Goal: Task Accomplishment & Management: Manage account settings

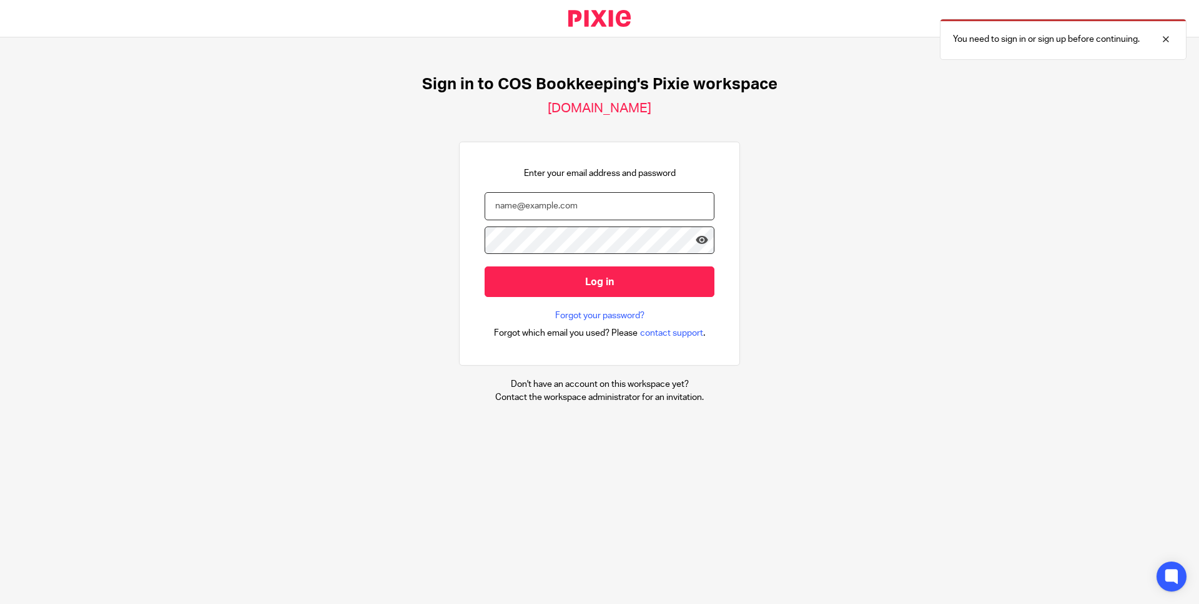
type input "[PERSON_NAME][EMAIL_ADDRESS][DOMAIN_NAME]"
click at [549, 206] on input "email" at bounding box center [600, 206] width 230 height 28
type input "[PERSON_NAME][EMAIL_ADDRESS][DOMAIN_NAME]"
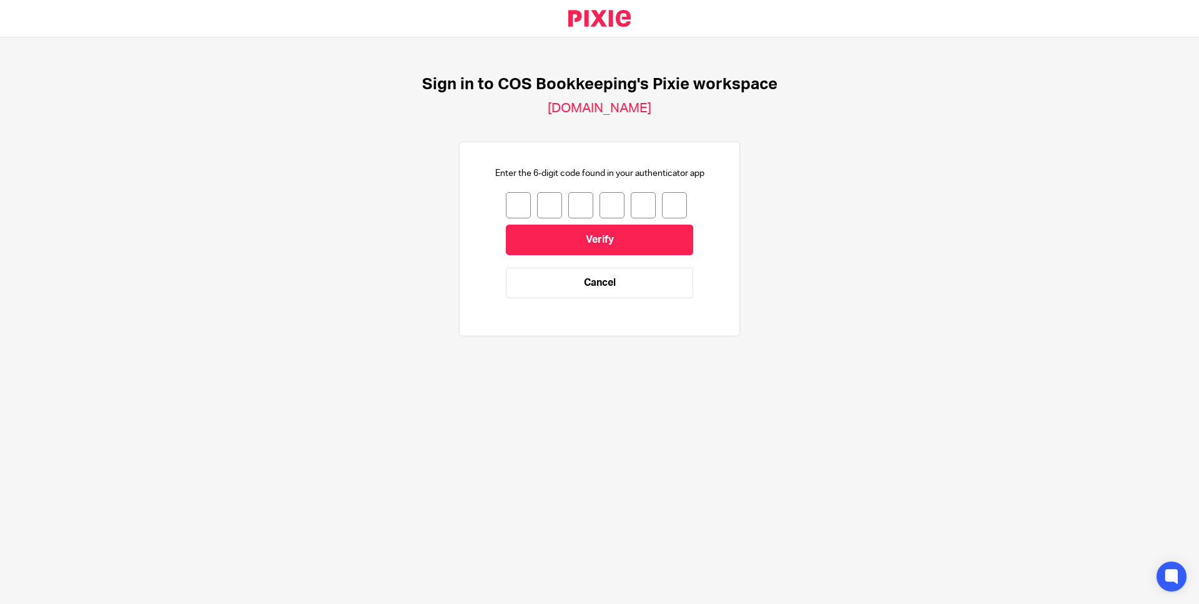
click at [508, 207] on input "number" at bounding box center [518, 205] width 25 height 26
click at [507, 207] on input "number" at bounding box center [518, 205] width 25 height 26
type input "7"
type input "4"
type input "8"
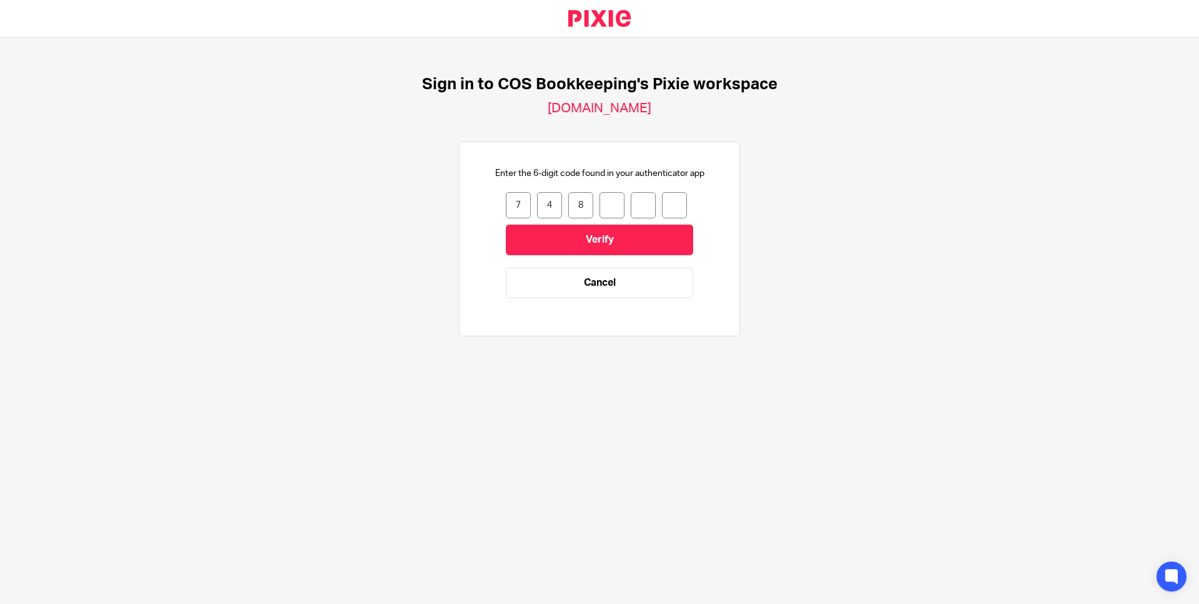
type input "3"
type input "8"
type input "3"
click at [570, 238] on input "Verify" at bounding box center [599, 240] width 187 height 31
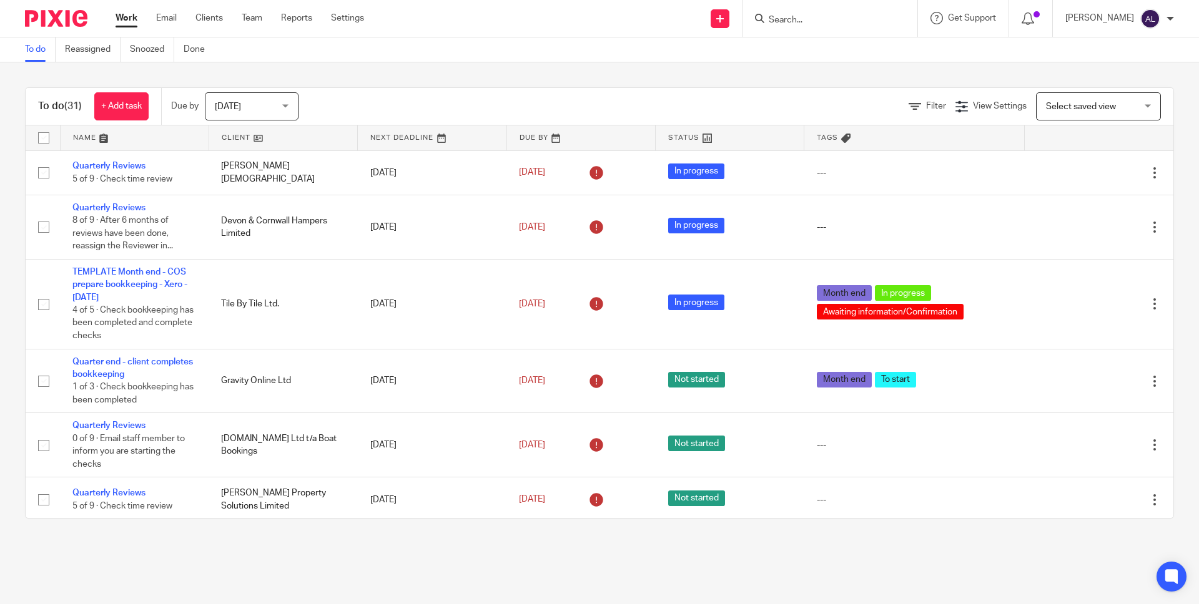
click at [798, 21] on input "Search" at bounding box center [823, 20] width 112 height 11
click at [792, 20] on input "Search" at bounding box center [823, 20] width 112 height 11
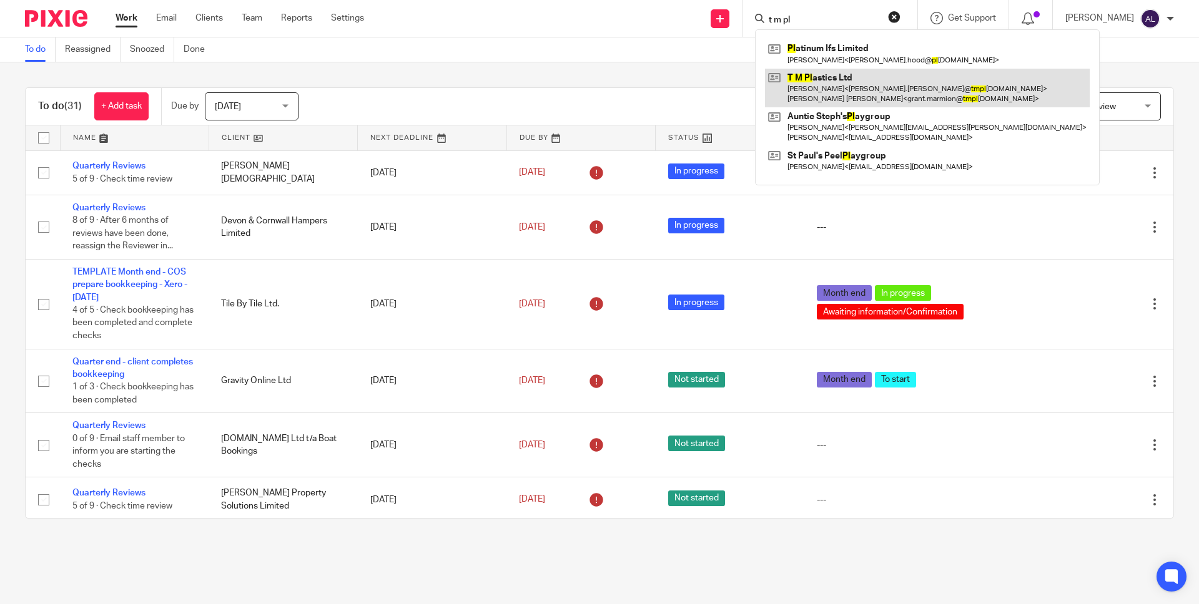
type input "t m pl"
click at [834, 83] on link at bounding box center [927, 88] width 325 height 39
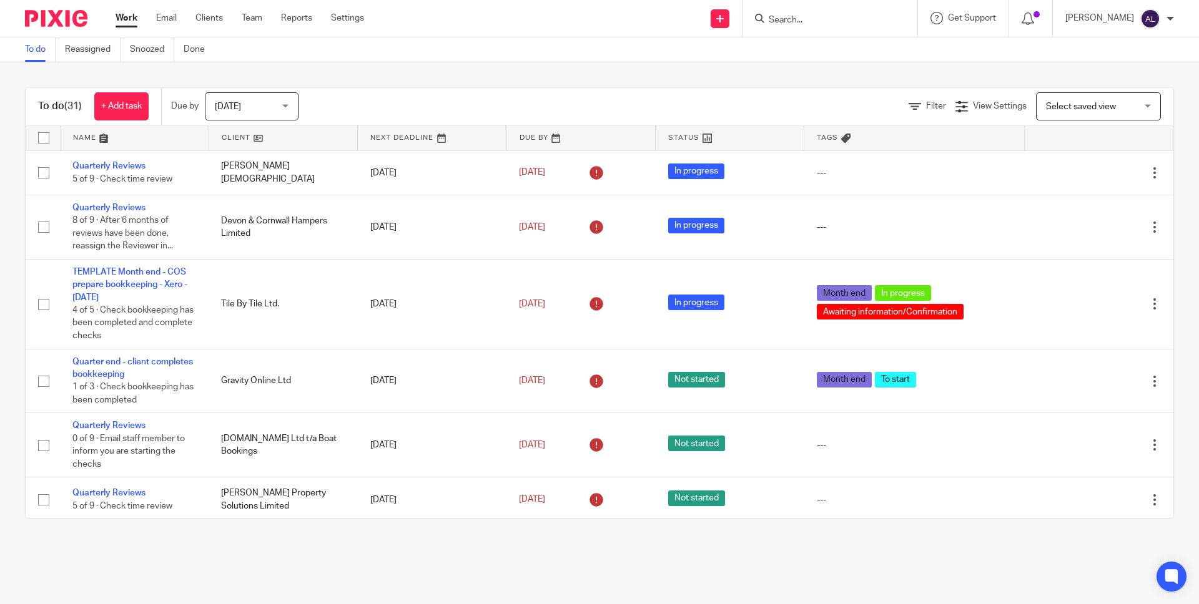
click at [229, 134] on link at bounding box center [283, 137] width 148 height 25
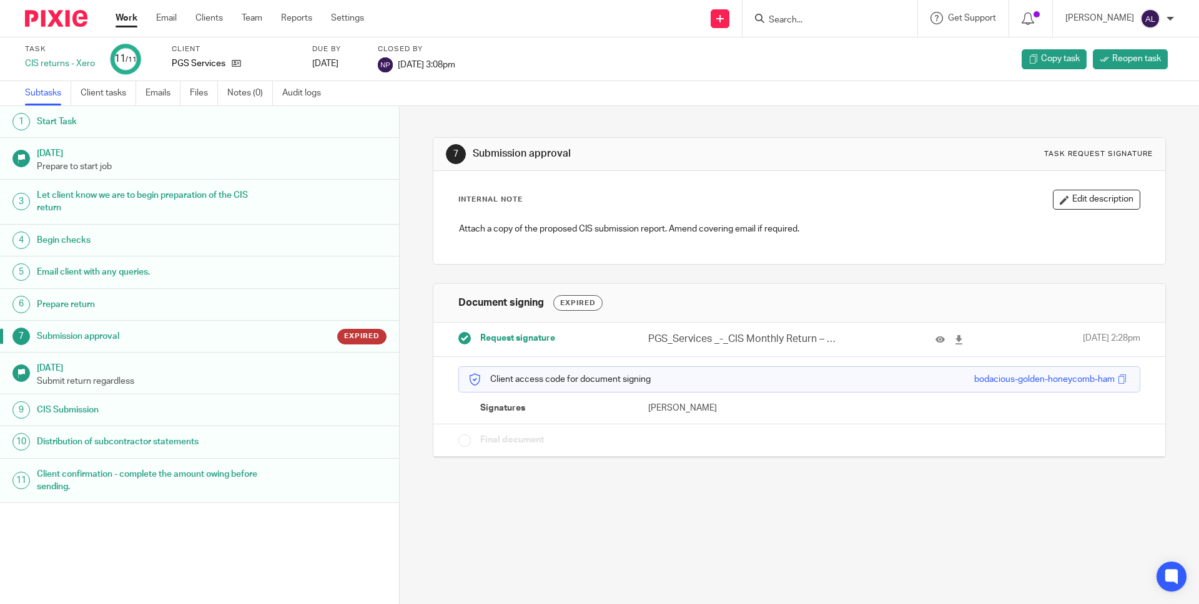
click at [875, 17] on input "Search" at bounding box center [823, 20] width 112 height 11
type input "pgs"
click at [879, 58] on link at bounding box center [877, 53] width 224 height 29
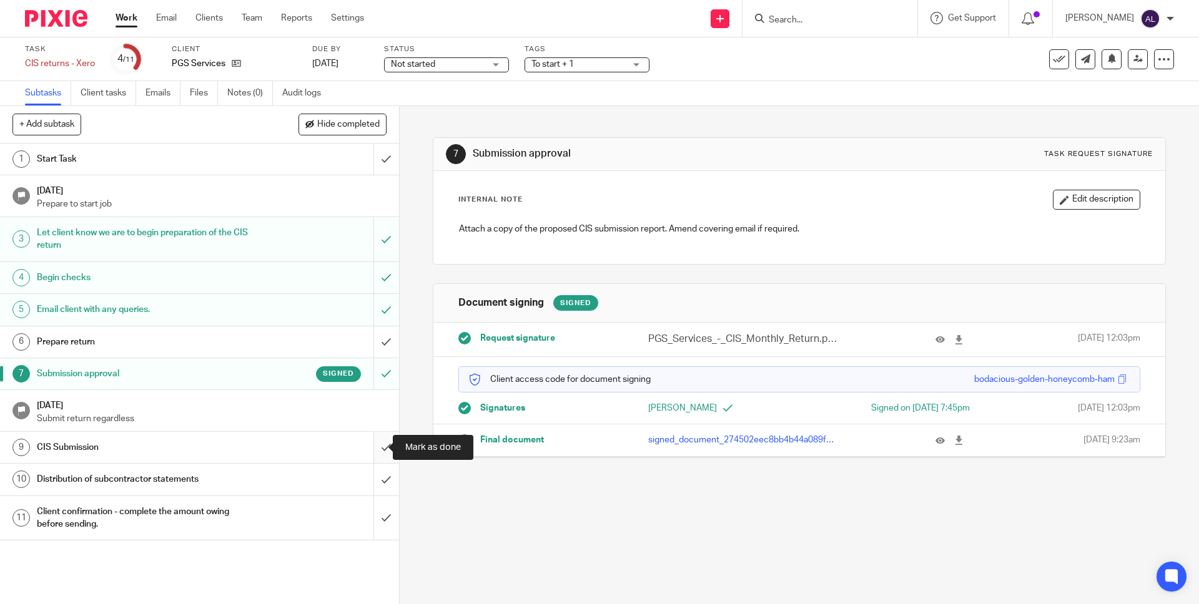
click at [370, 446] on input "submit" at bounding box center [199, 447] width 399 height 31
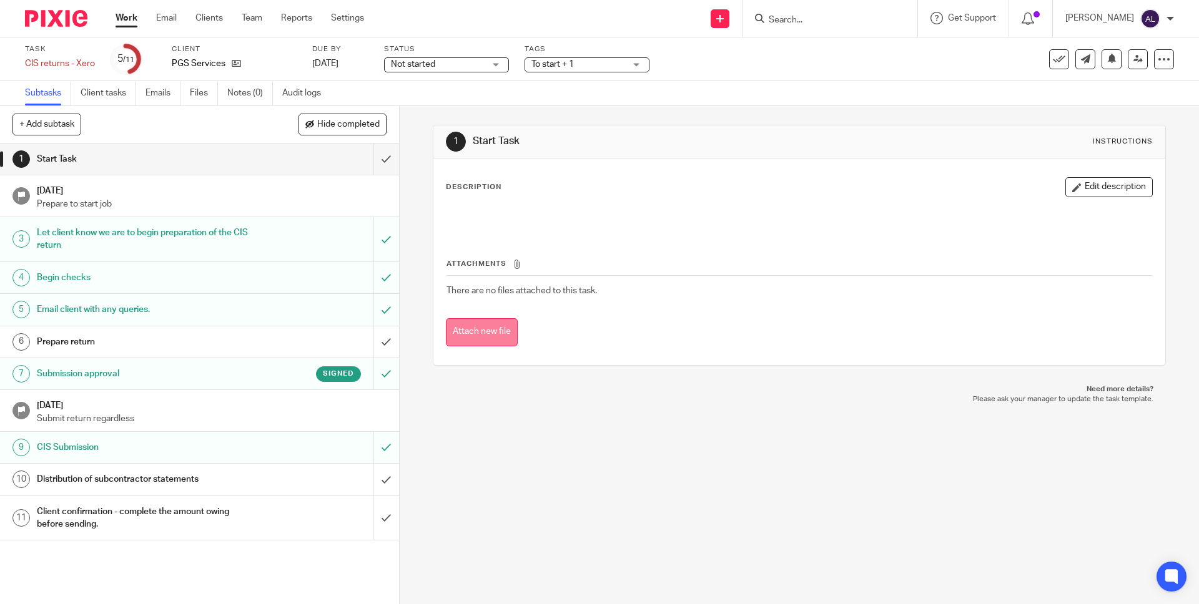
click at [486, 330] on button "Attach new file" at bounding box center [482, 332] width 72 height 28
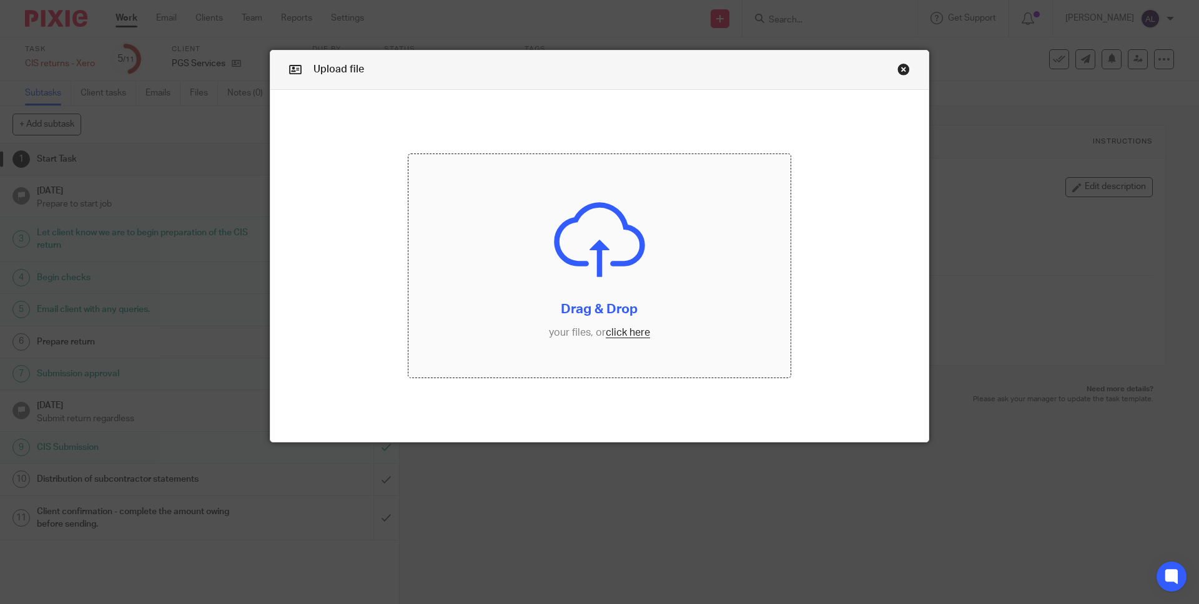
click at [631, 331] on input "file" at bounding box center [599, 266] width 383 height 224
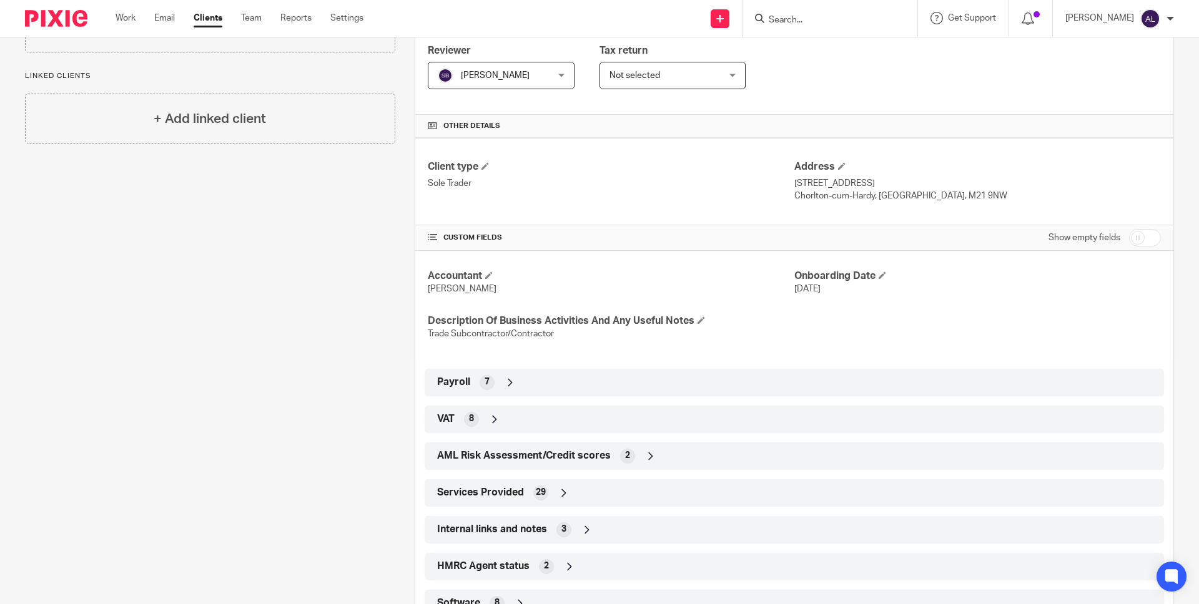
scroll to position [360, 0]
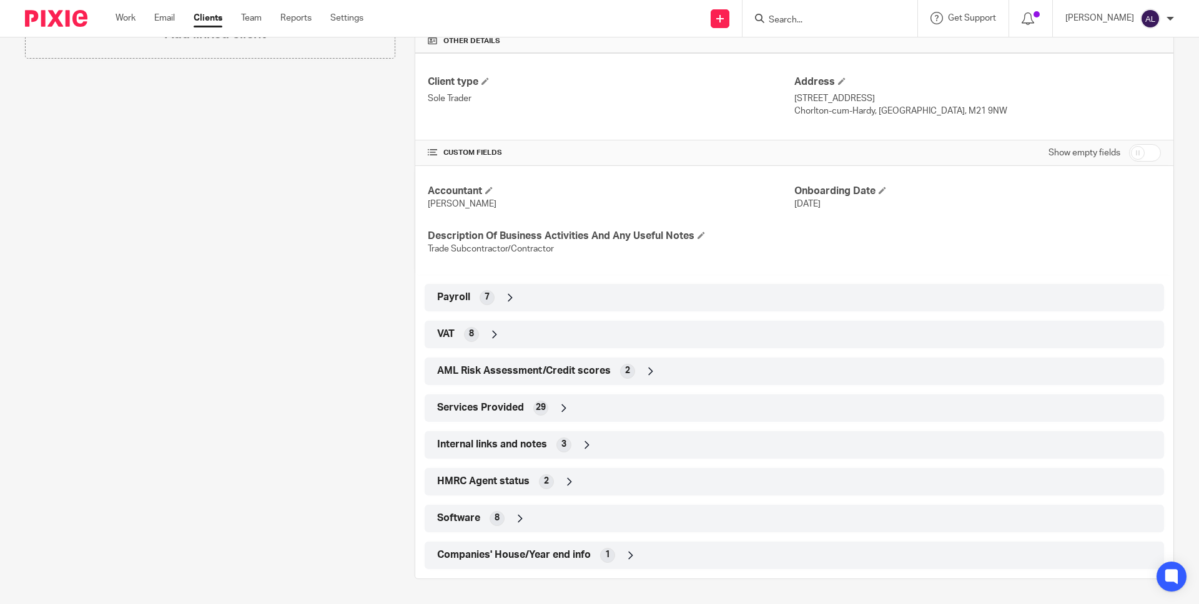
click at [461, 474] on div "HMRC Agent status 2" at bounding box center [794, 481] width 721 height 21
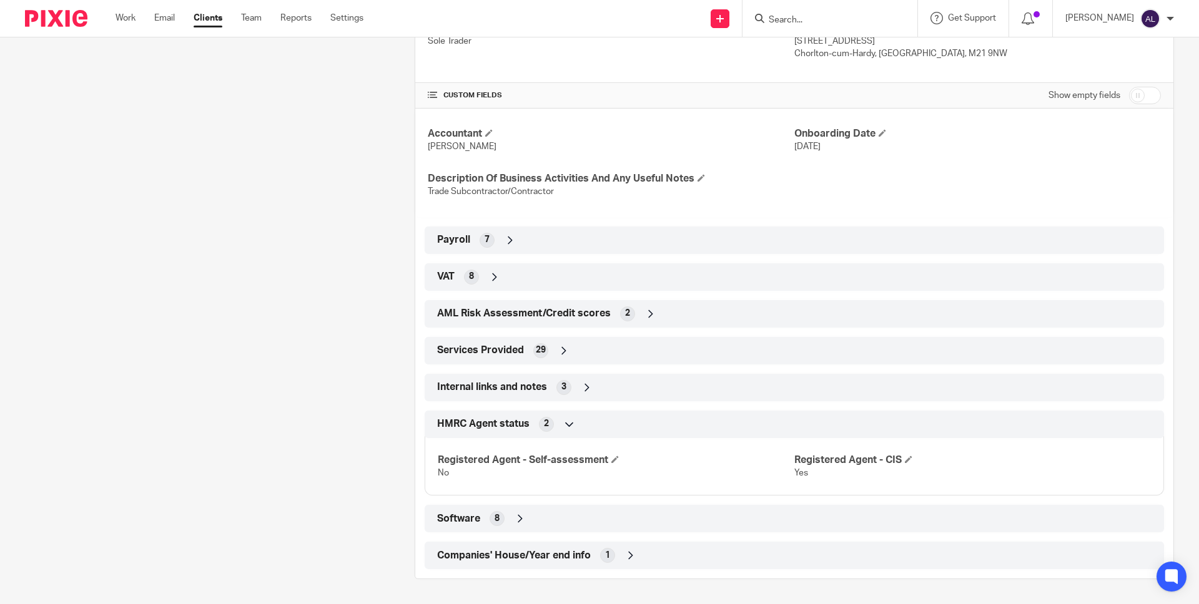
click at [477, 427] on span "HMRC Agent status" at bounding box center [483, 424] width 92 height 13
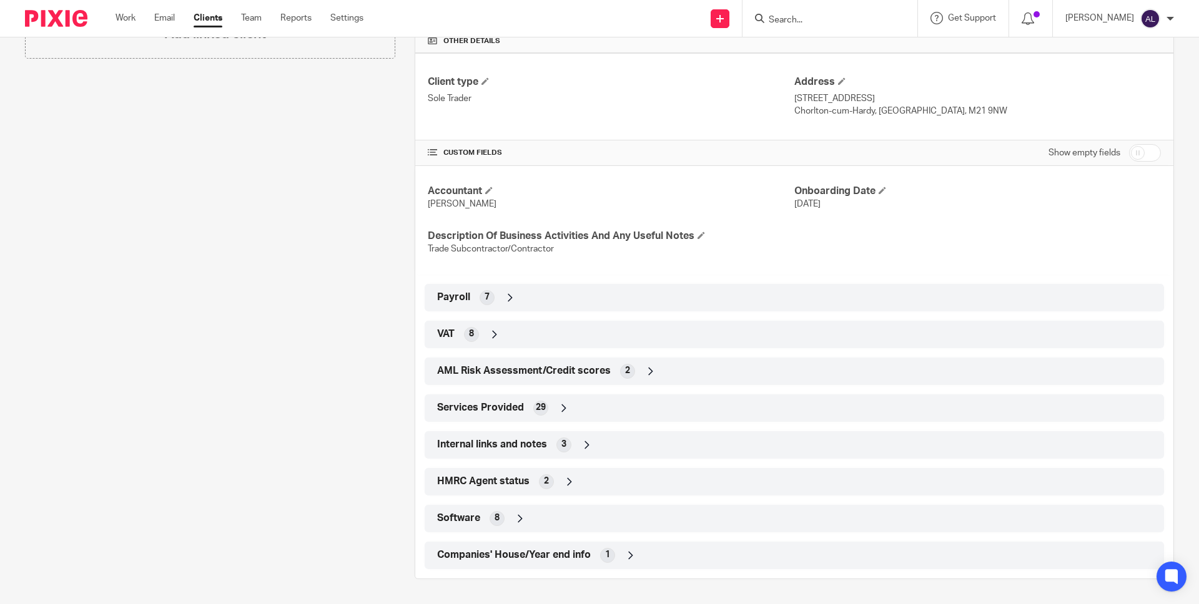
click at [458, 518] on span "Software" at bounding box center [458, 518] width 43 height 13
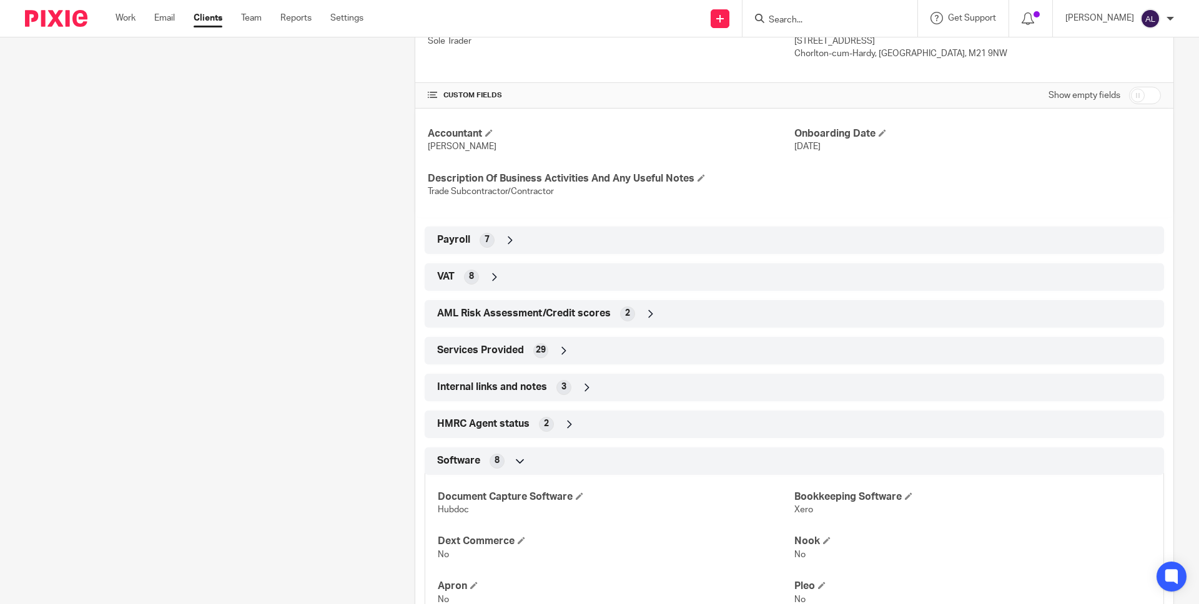
scroll to position [552, 0]
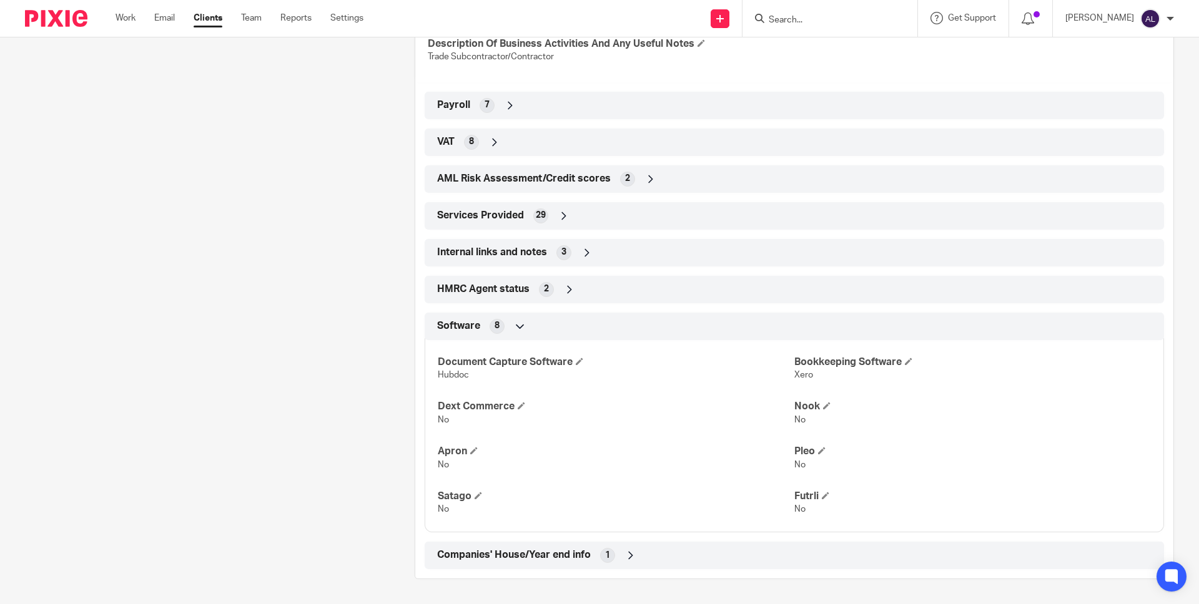
click at [481, 556] on span "Companies' House/Year end info" at bounding box center [514, 555] width 154 height 13
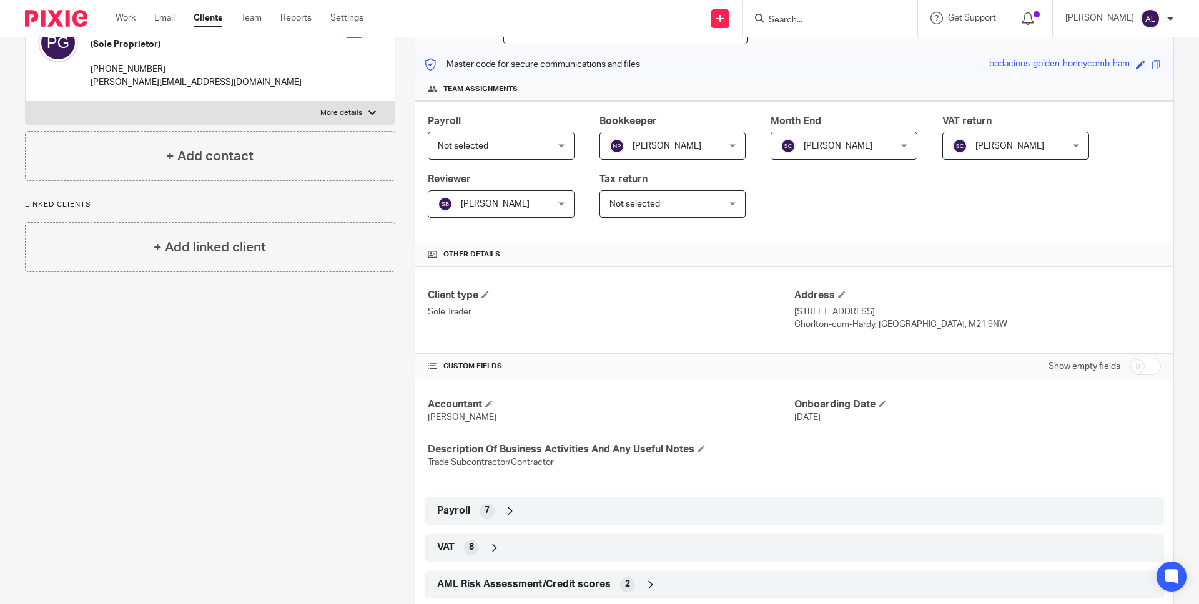
scroll to position [0, 0]
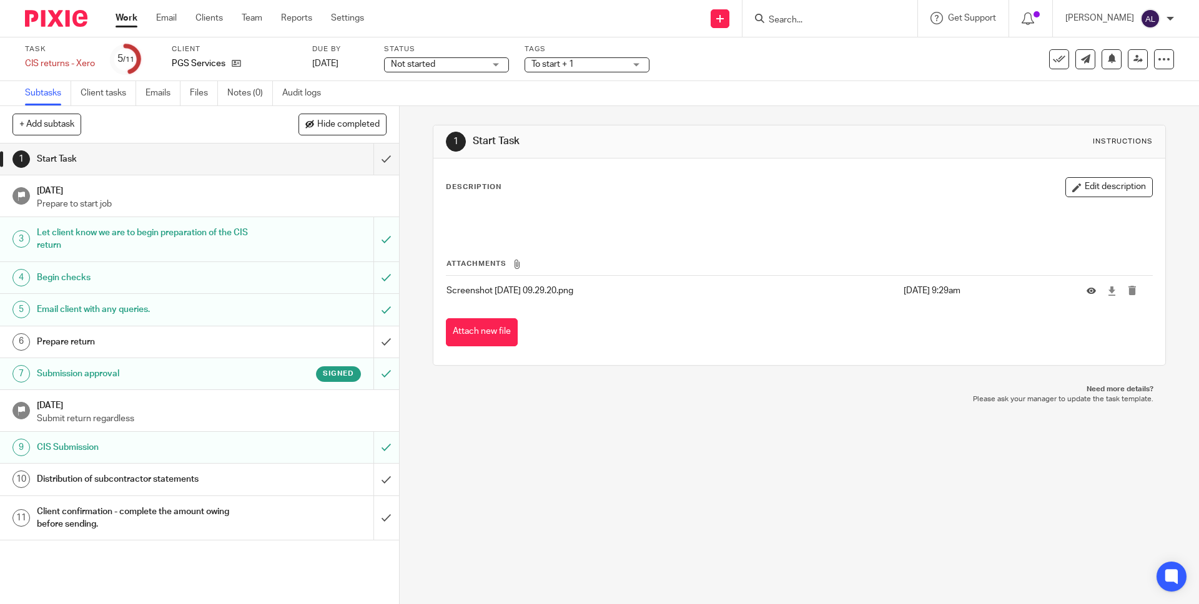
click at [238, 509] on h1 "Client confirmation - complete the amount owing before sending." at bounding box center [145, 519] width 216 height 32
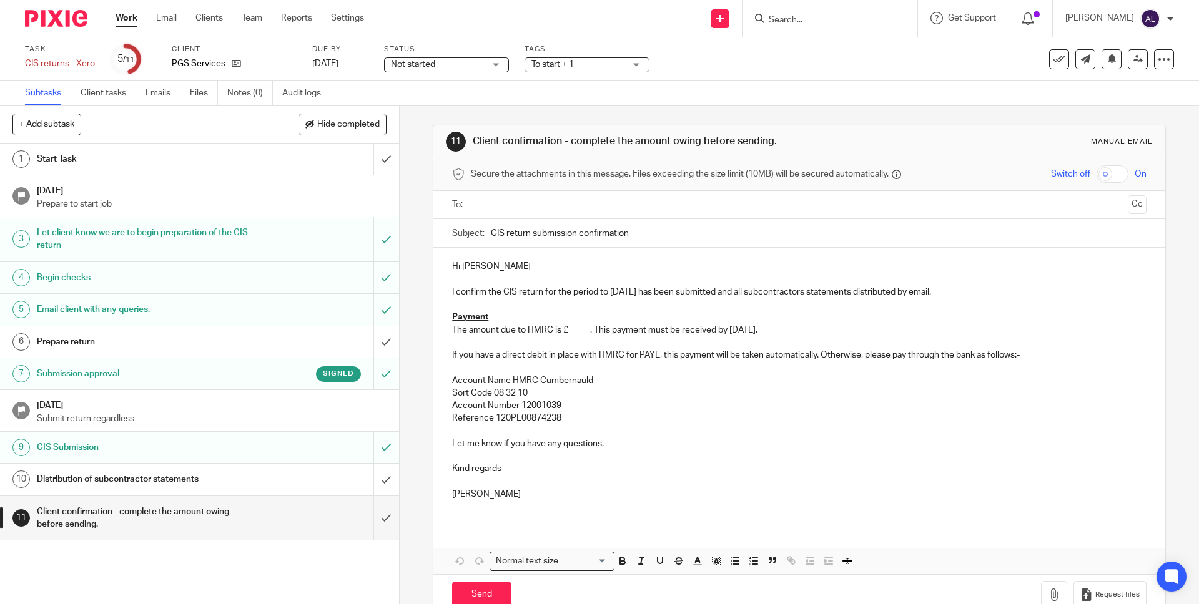
click at [475, 208] on input "text" at bounding box center [798, 205] width 647 height 14
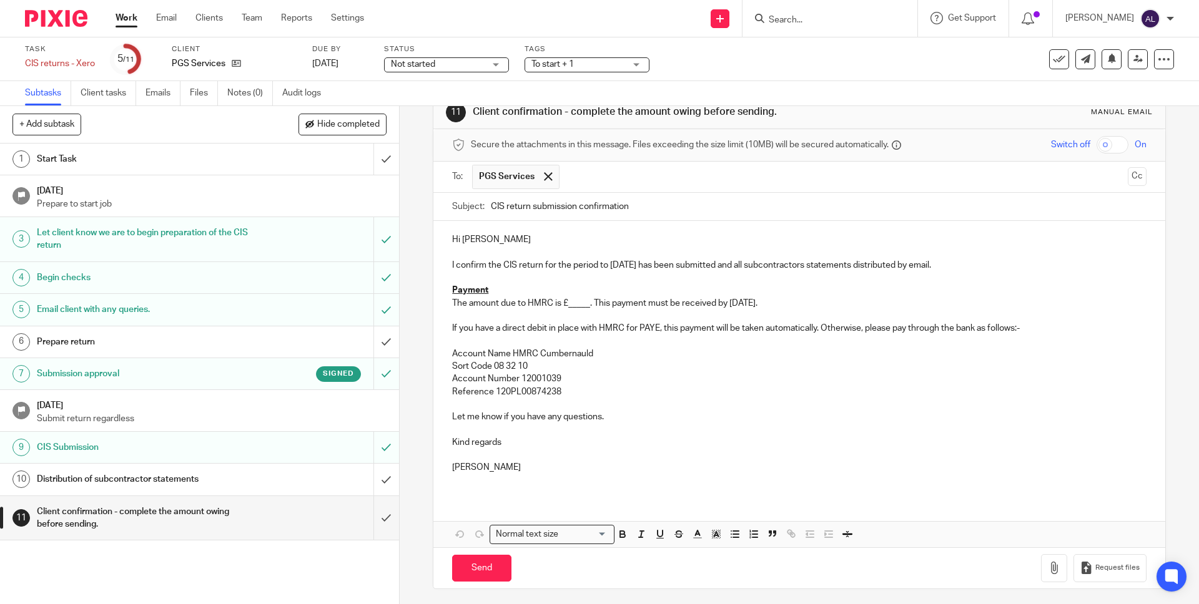
scroll to position [32, 0]
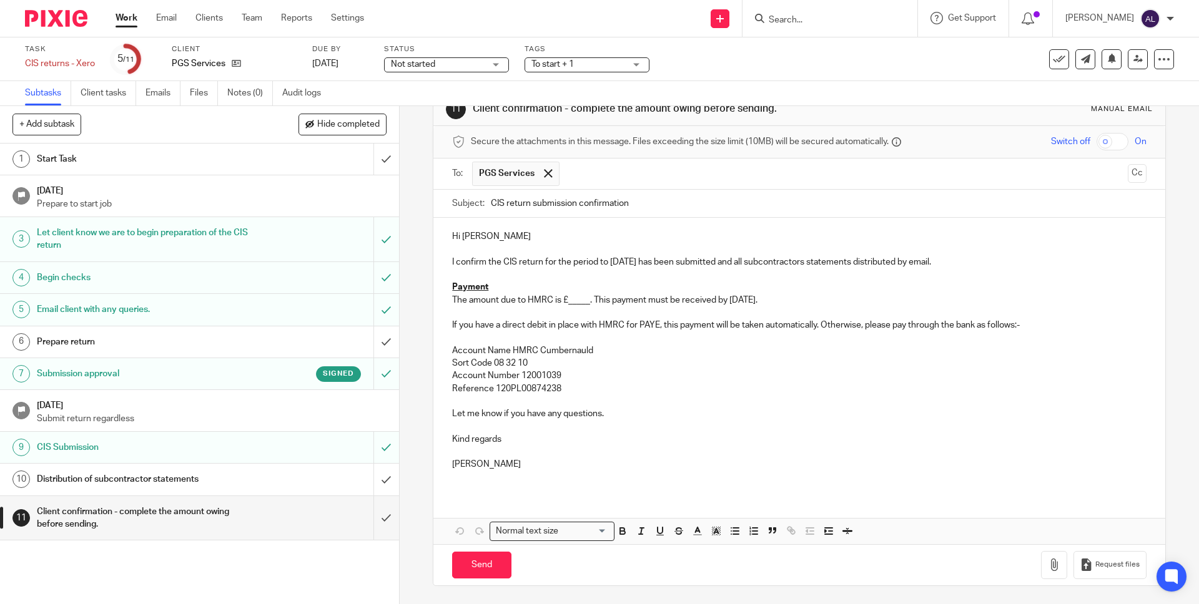
click at [572, 298] on p "The amount due to HMRC is £_____. This payment must be received by 19th Septemb…" at bounding box center [799, 300] width 694 height 12
click at [566, 300] on p "The amount due to HMRC is £_____. This payment must be received by 19th Septemb…" at bounding box center [799, 300] width 694 height 12
click at [1048, 562] on icon "button" at bounding box center [1054, 565] width 12 height 12
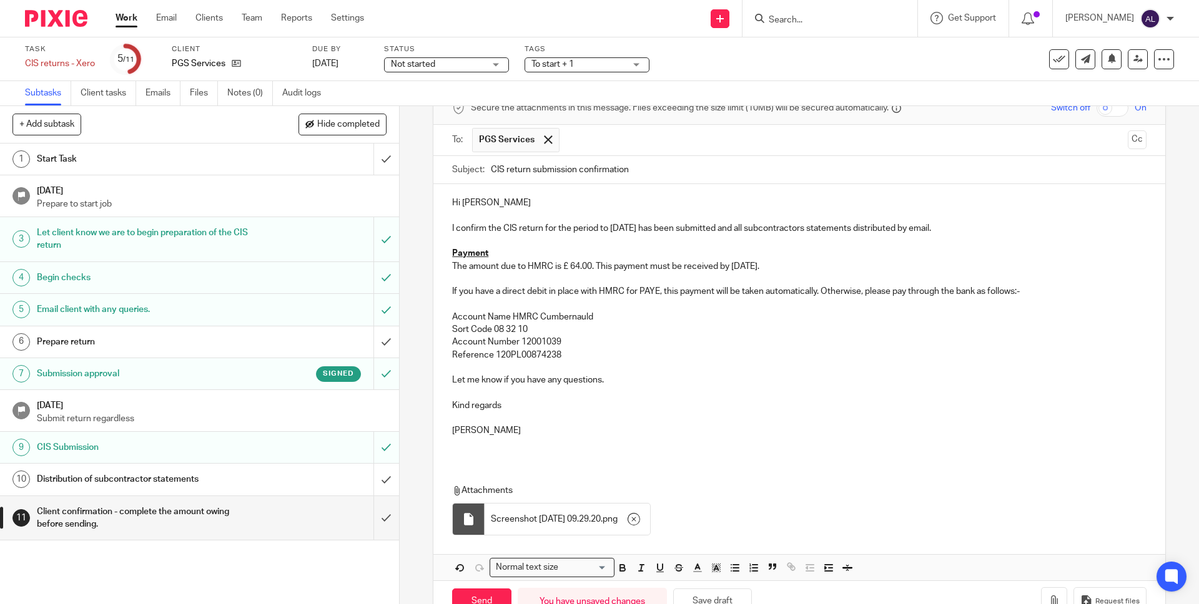
scroll to position [102, 0]
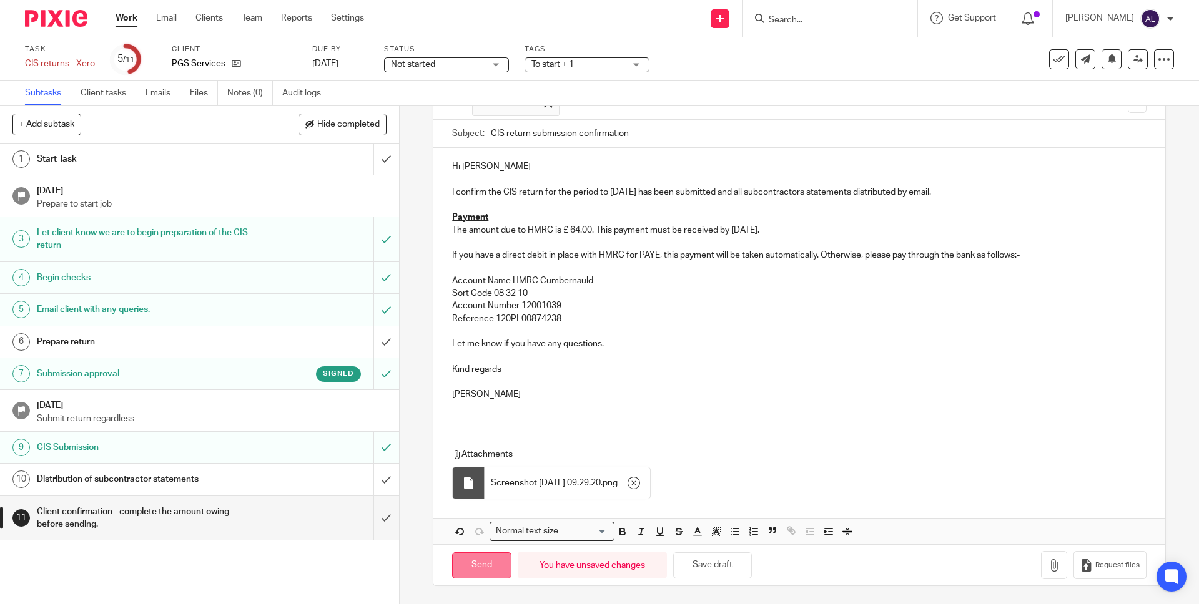
click at [475, 556] on input "Send" at bounding box center [481, 566] width 59 height 27
type input "Sent"
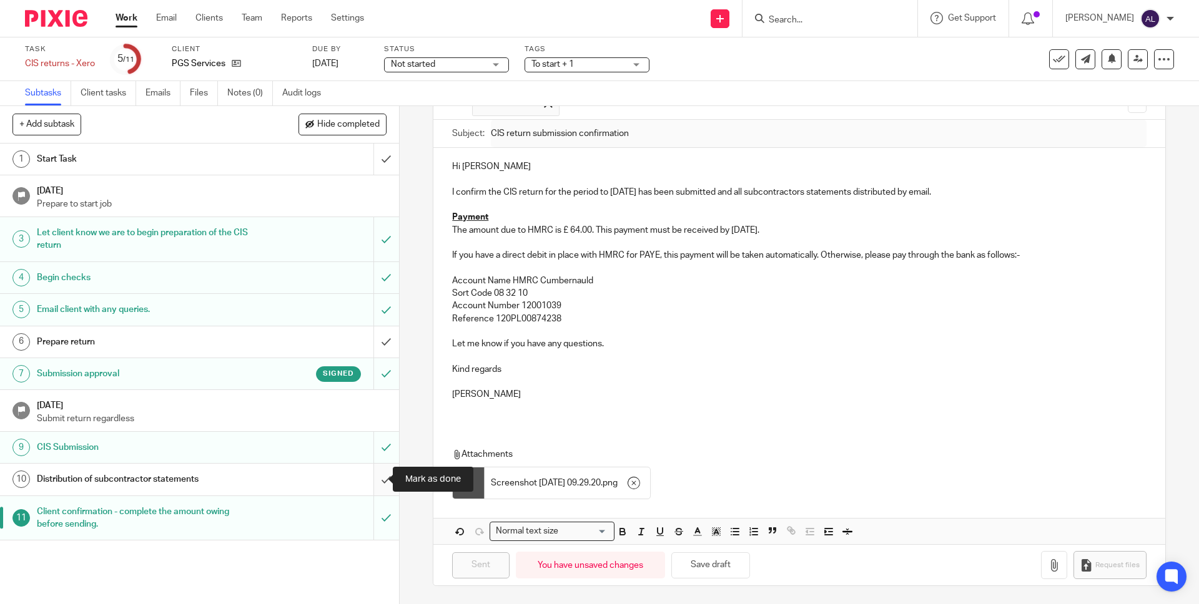
click at [369, 475] on input "submit" at bounding box center [199, 479] width 399 height 31
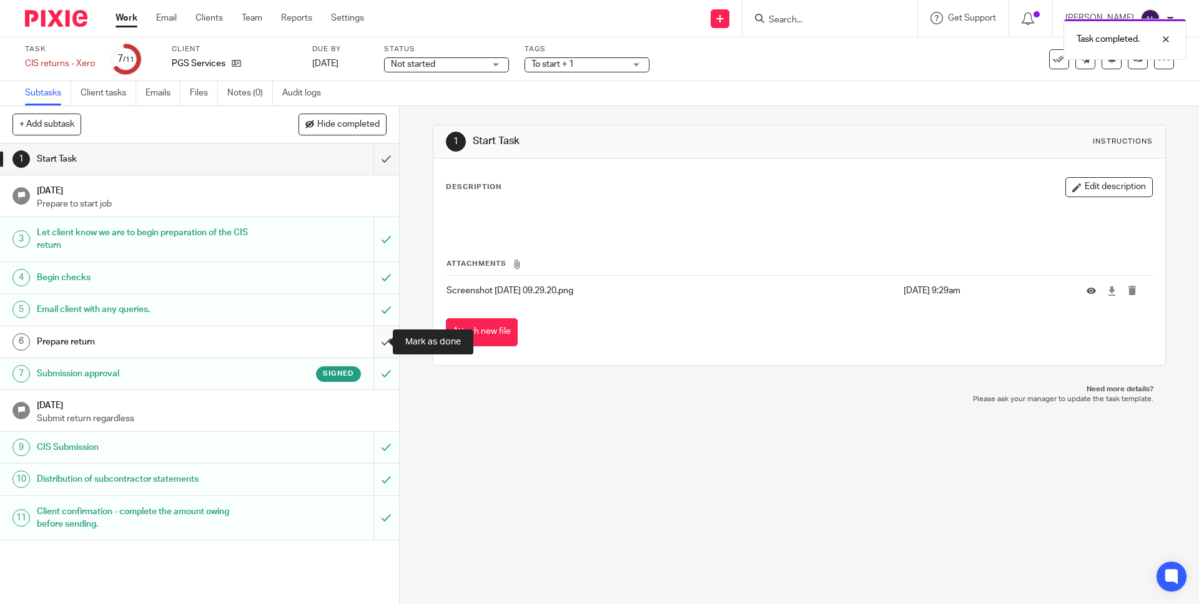
click at [370, 340] on input "submit" at bounding box center [199, 342] width 399 height 31
click at [367, 159] on input "submit" at bounding box center [199, 159] width 399 height 31
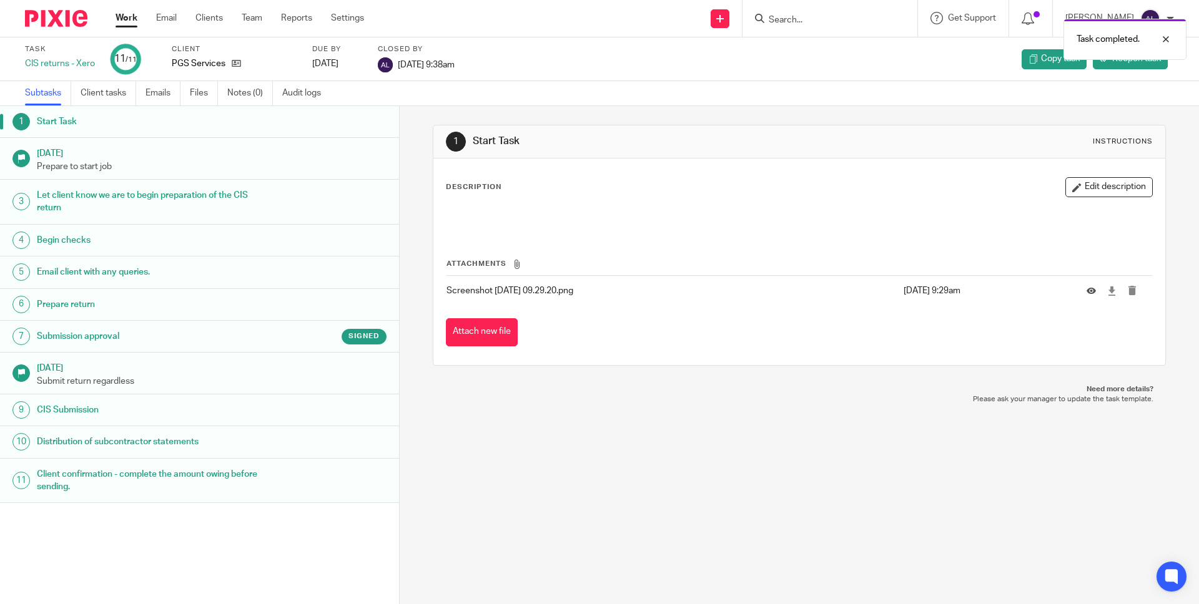
click at [127, 22] on link "Work" at bounding box center [127, 18] width 22 height 12
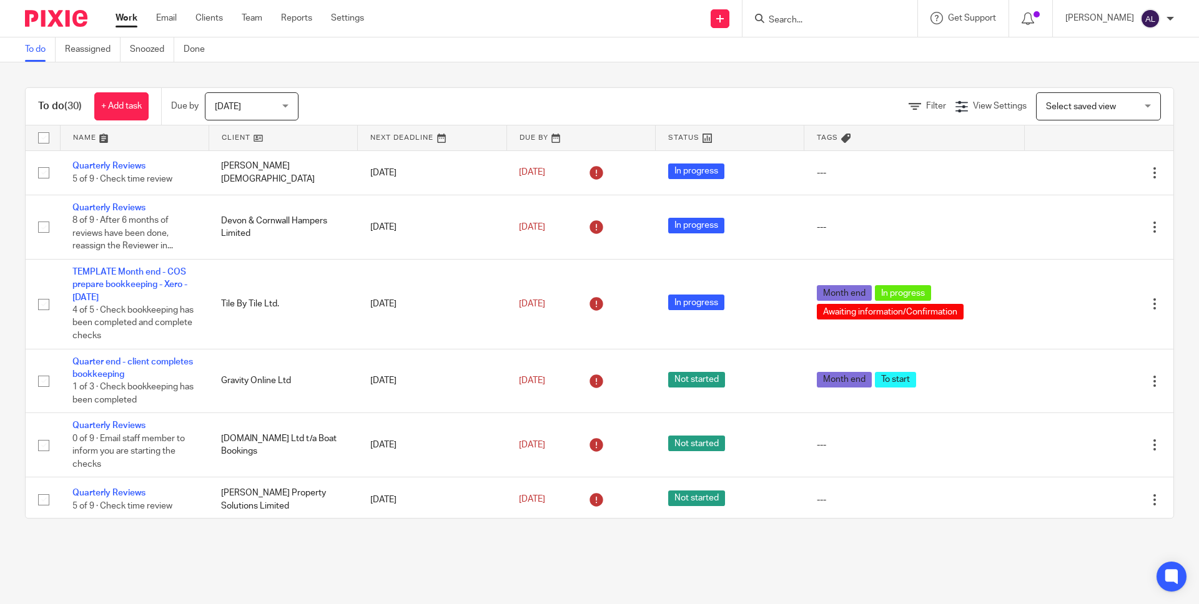
click at [227, 134] on link at bounding box center [283, 137] width 148 height 25
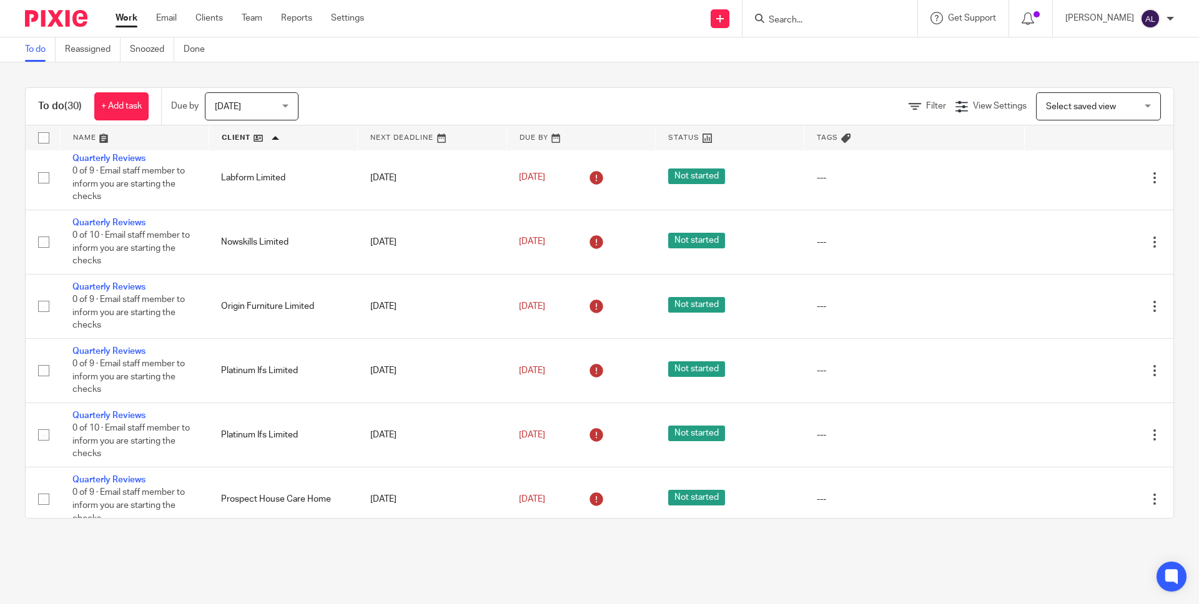
scroll to position [967, 0]
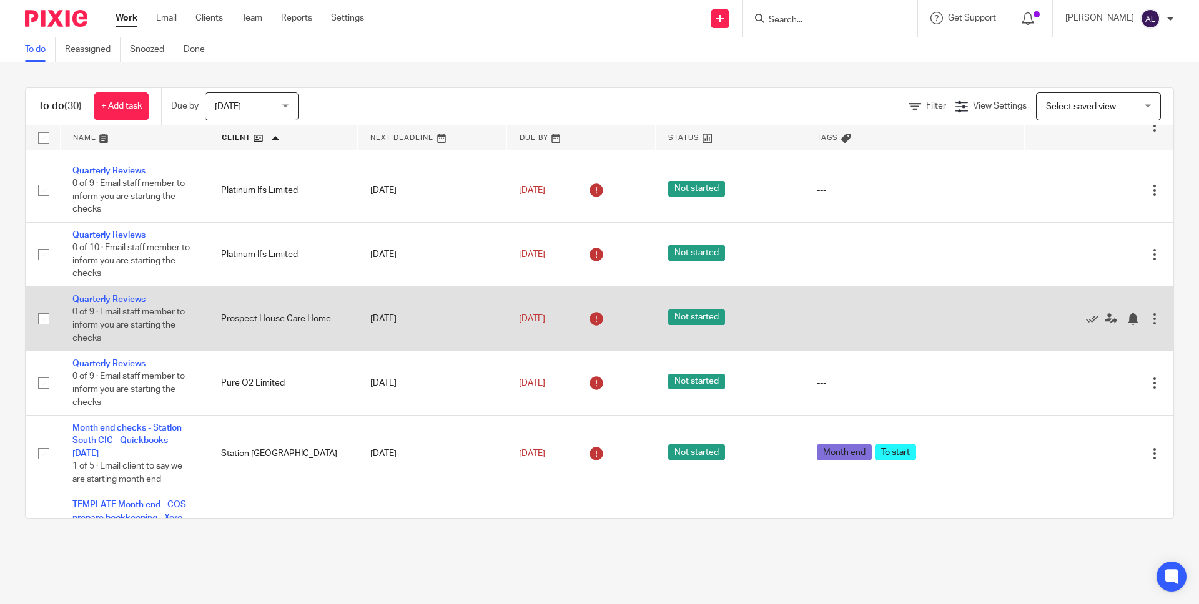
scroll to position [1146, 0]
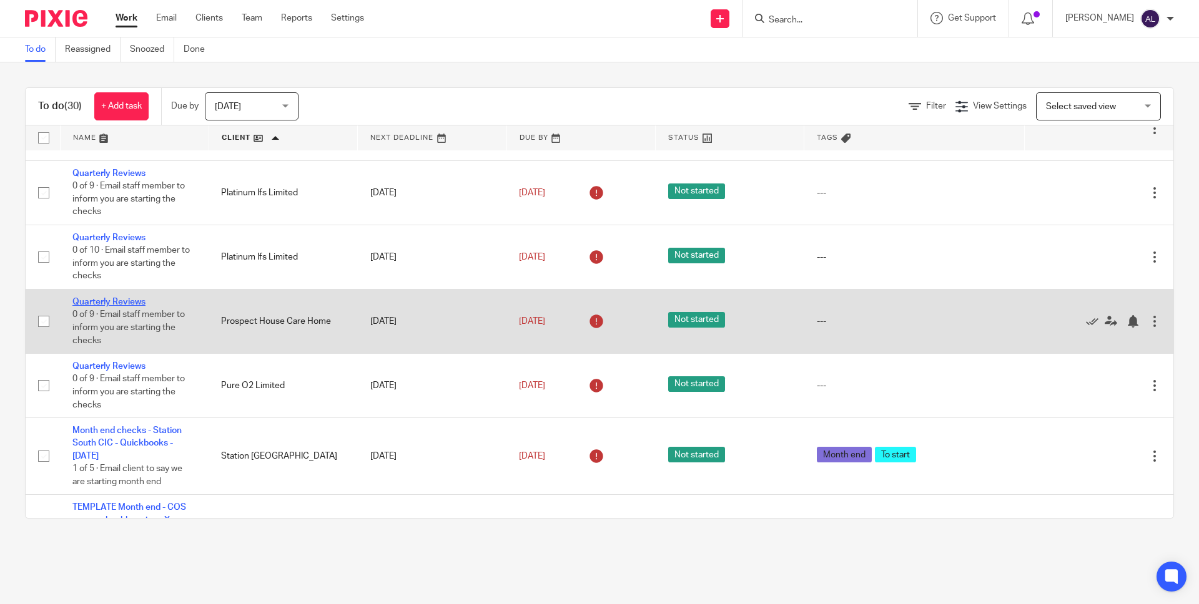
click at [106, 307] on link "Quarterly Reviews" at bounding box center [108, 302] width 73 height 9
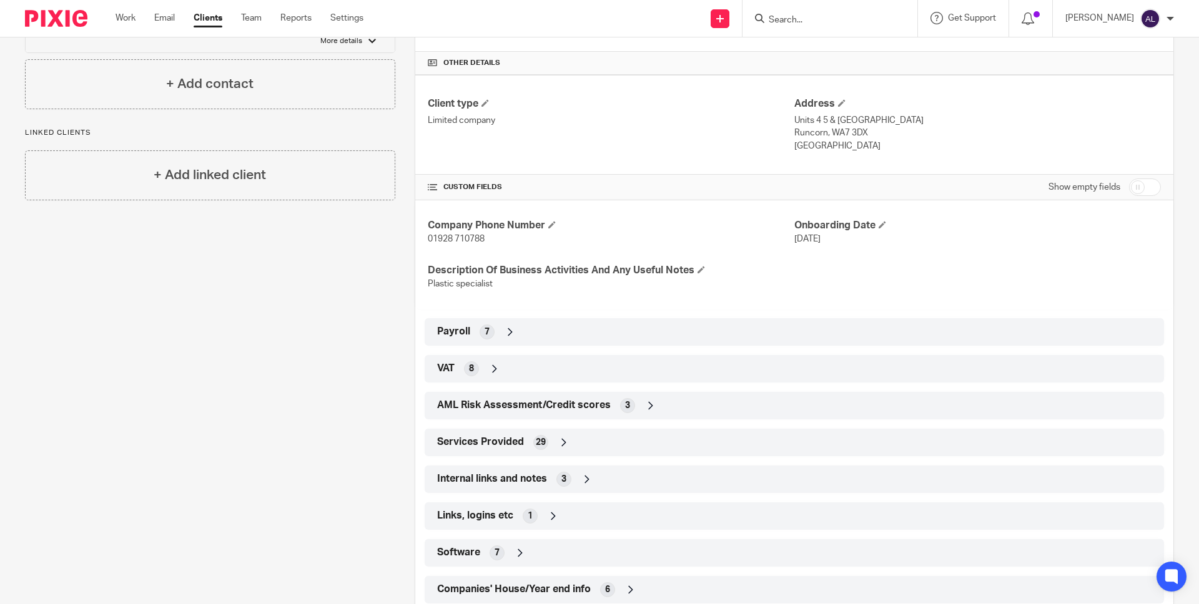
scroll to position [338, 0]
click at [478, 546] on div "Software 7" at bounding box center [794, 552] width 721 height 21
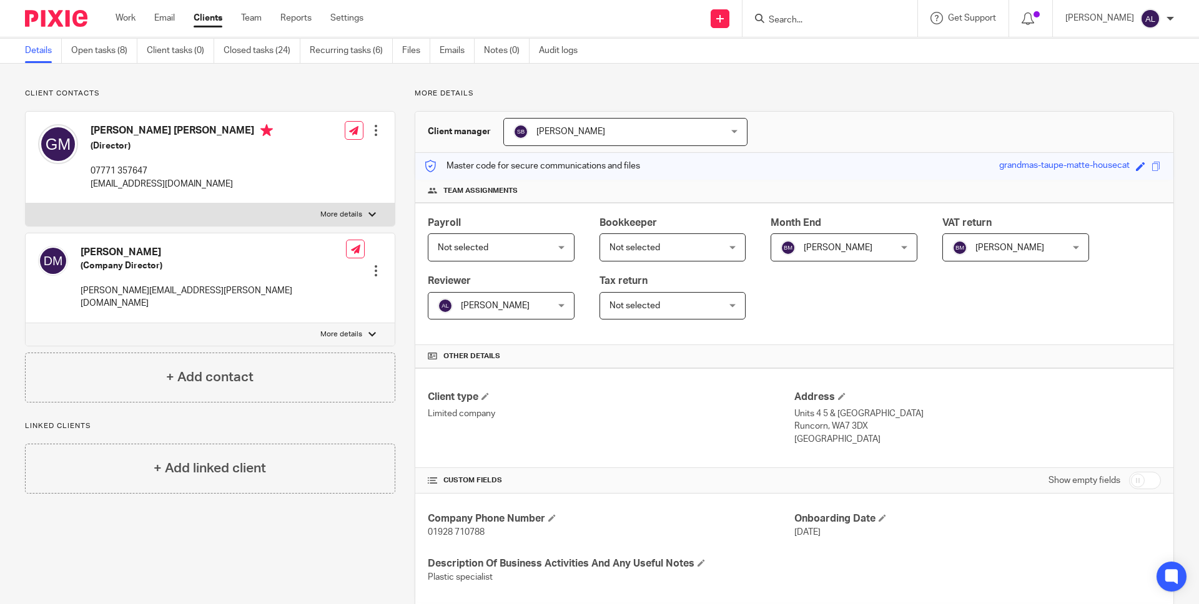
scroll to position [0, 0]
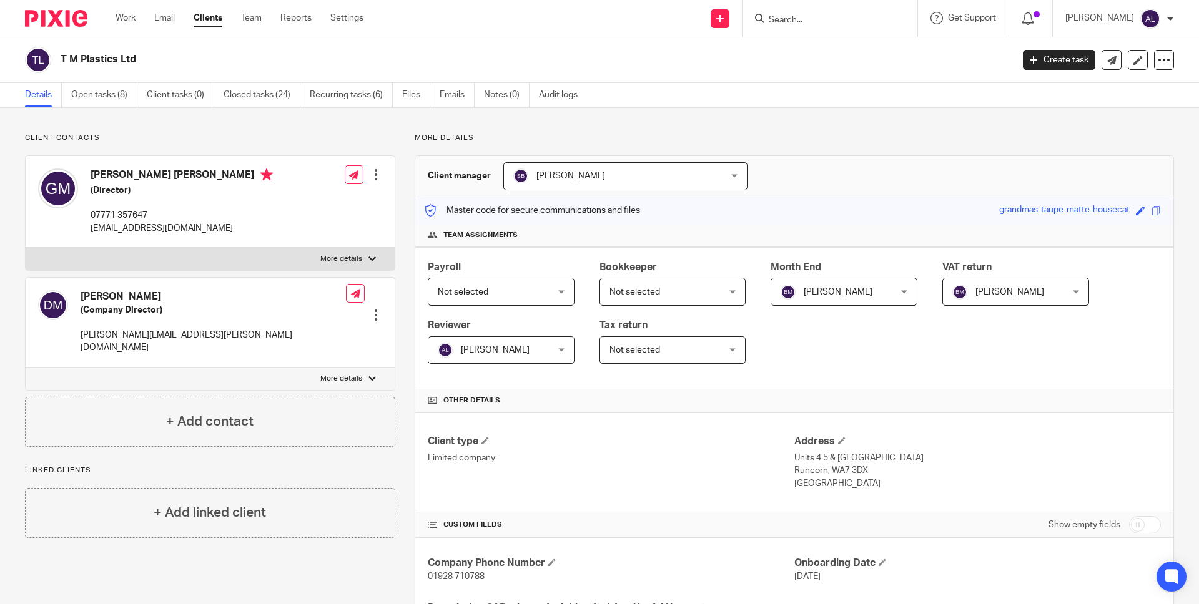
click at [828, 19] on input "Search" at bounding box center [823, 20] width 112 height 11
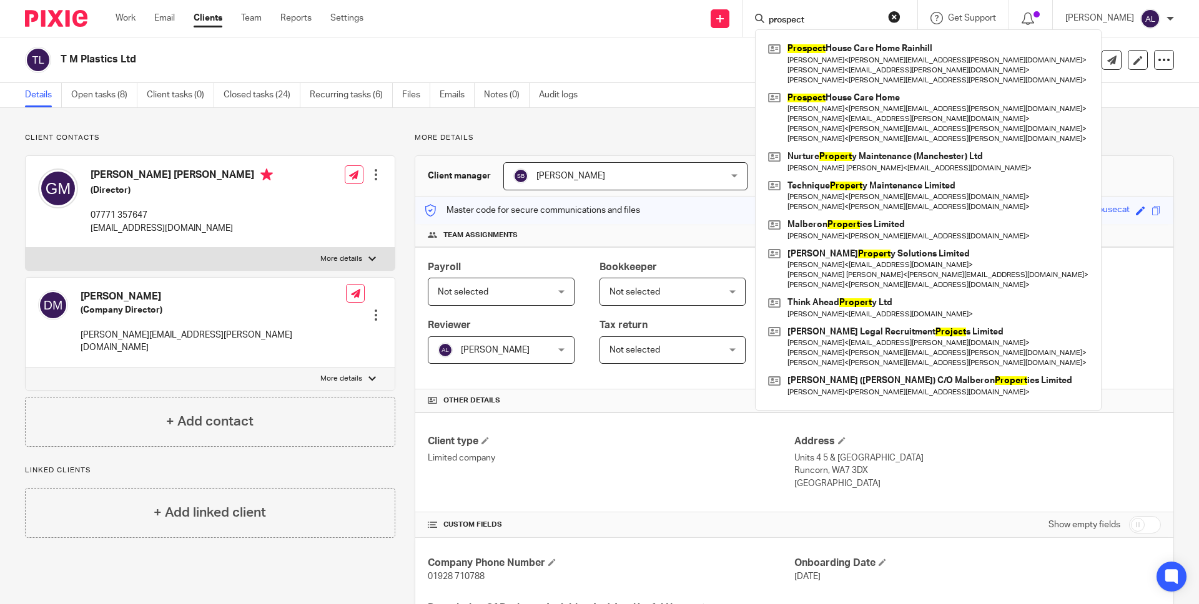
type input "prospect"
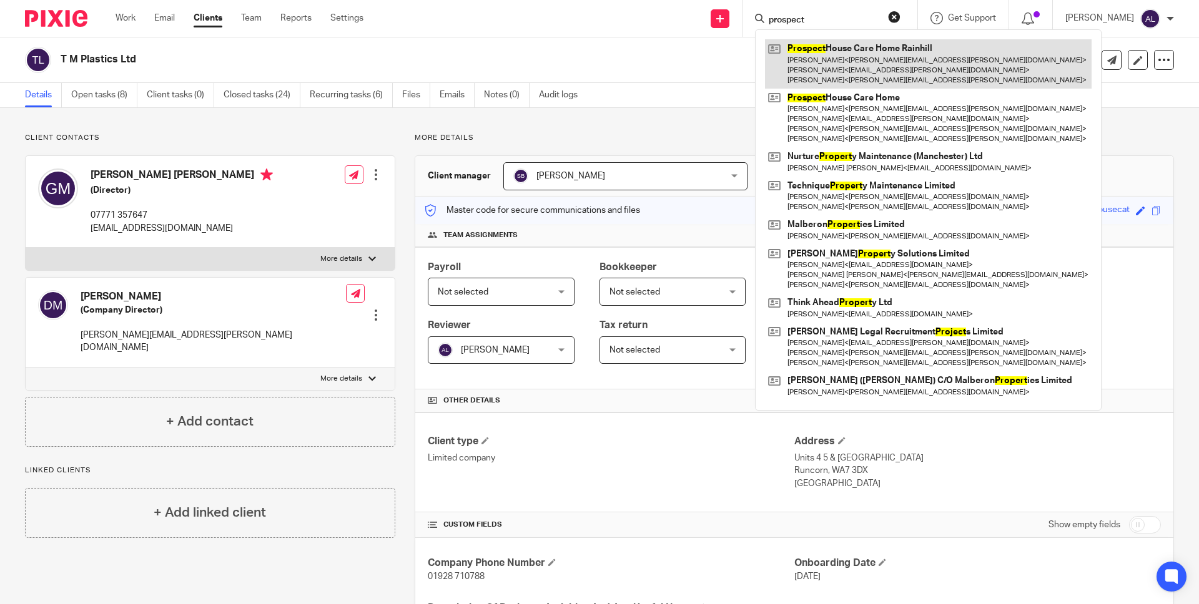
click at [879, 51] on link at bounding box center [928, 63] width 327 height 49
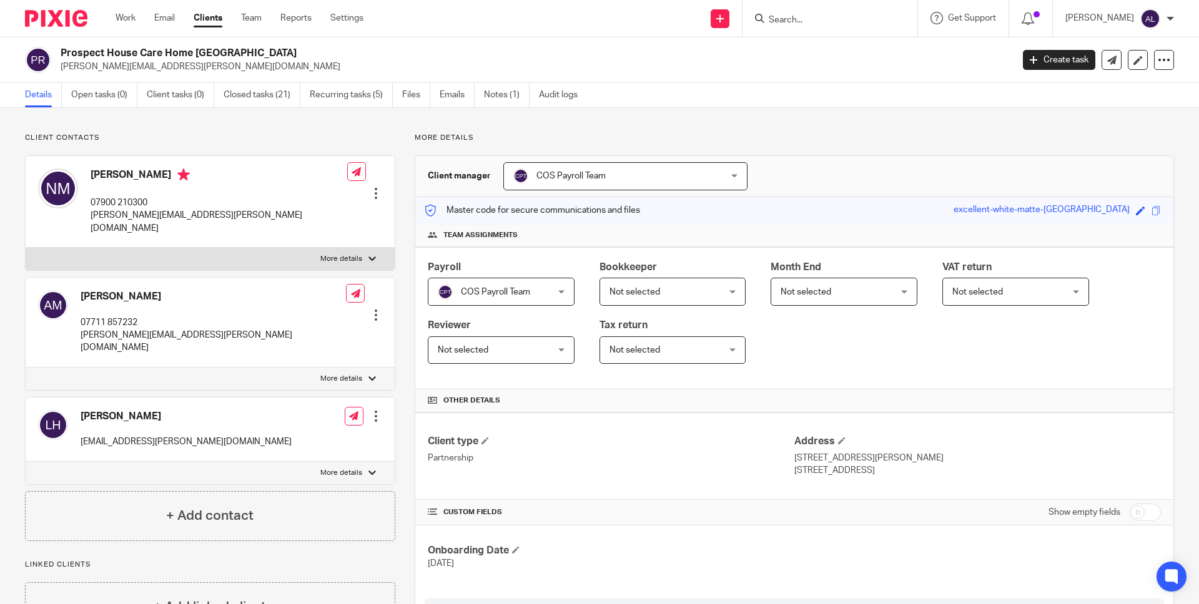
click at [810, 2] on div at bounding box center [829, 18] width 175 height 37
click at [822, 11] on form at bounding box center [833, 19] width 133 height 16
click at [802, 17] on input "Search" at bounding box center [823, 20] width 112 height 11
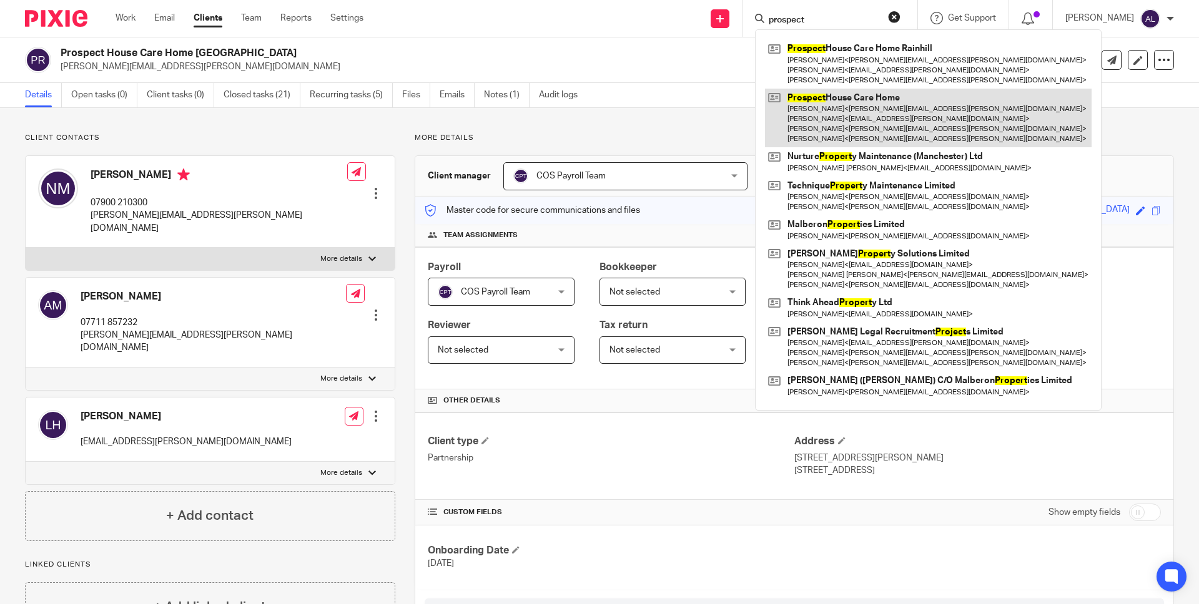
type input "prospect"
click at [827, 117] on link at bounding box center [928, 118] width 327 height 59
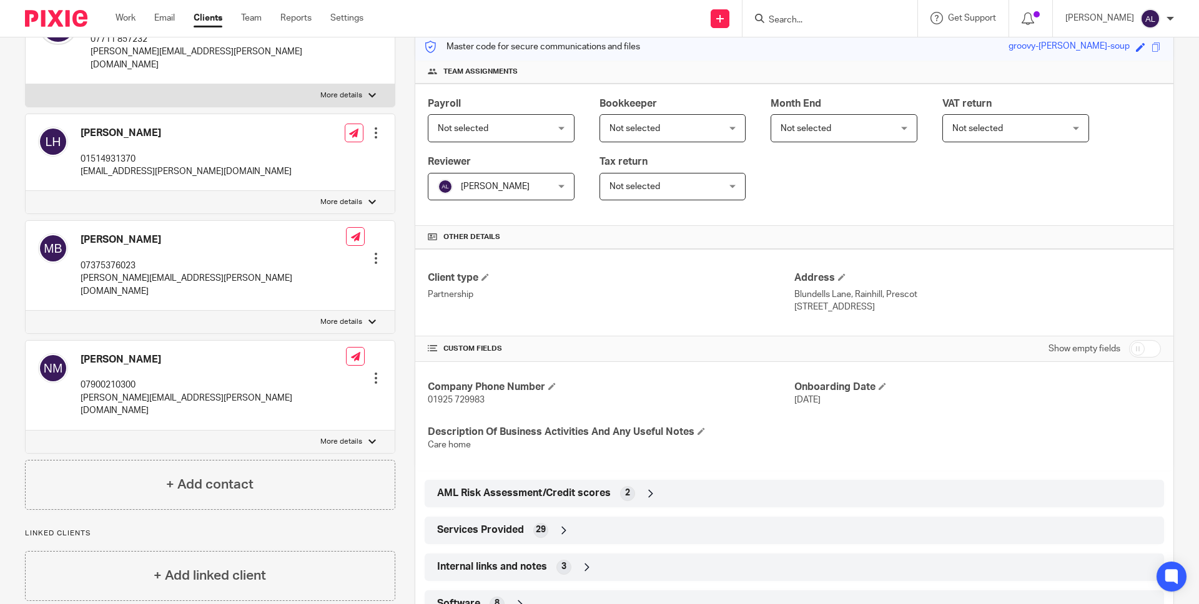
scroll to position [212, 0]
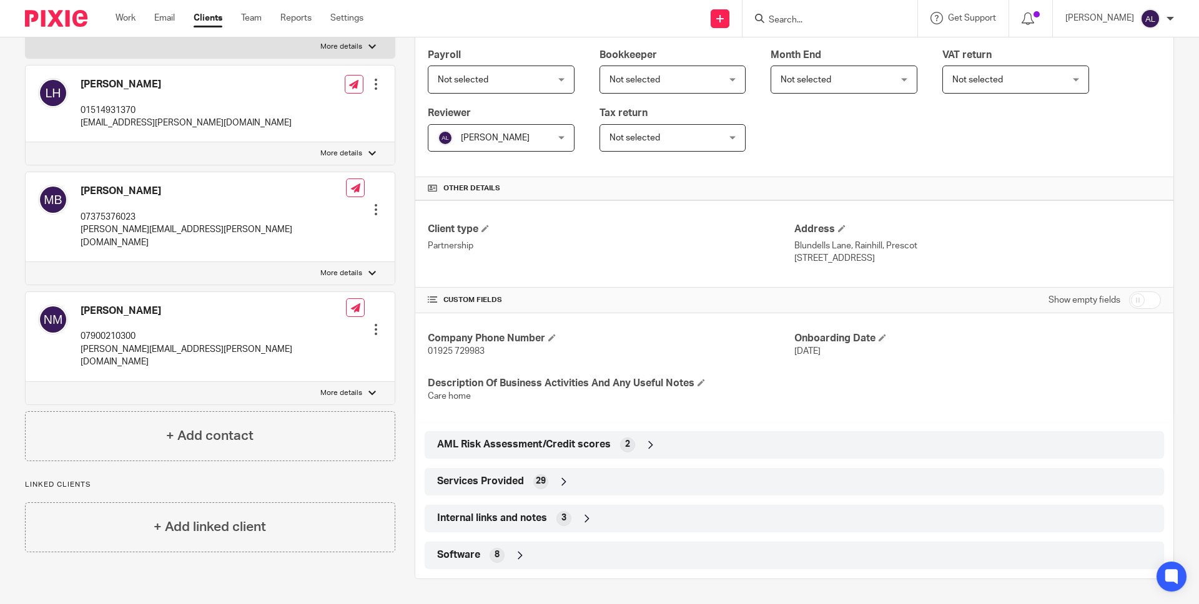
click at [457, 553] on span "Software" at bounding box center [458, 555] width 43 height 13
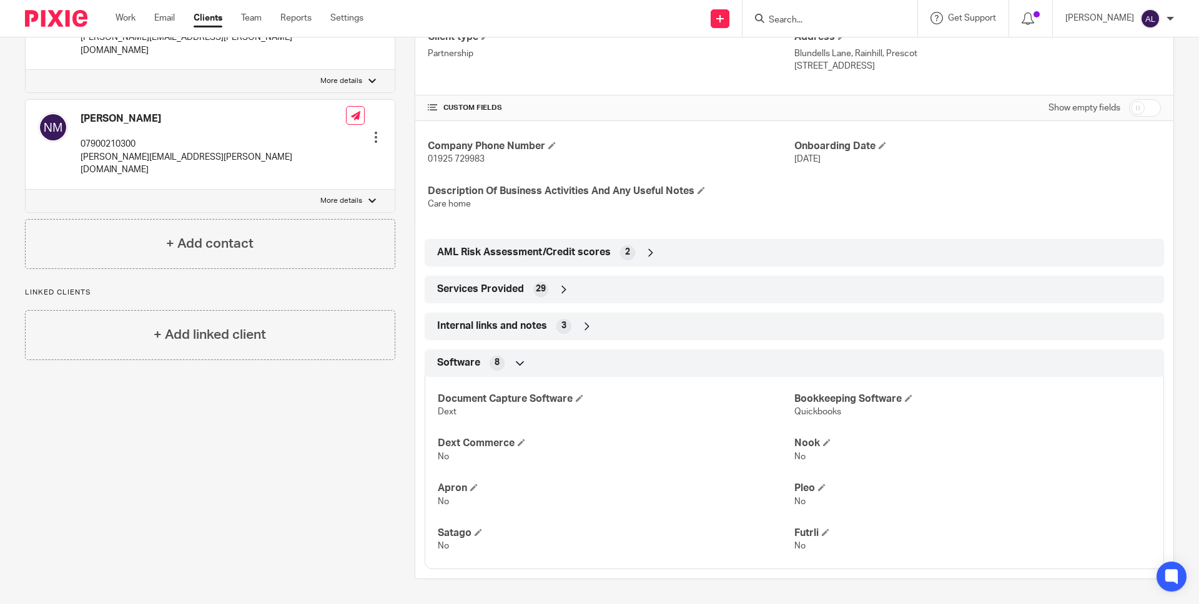
scroll to position [0, 0]
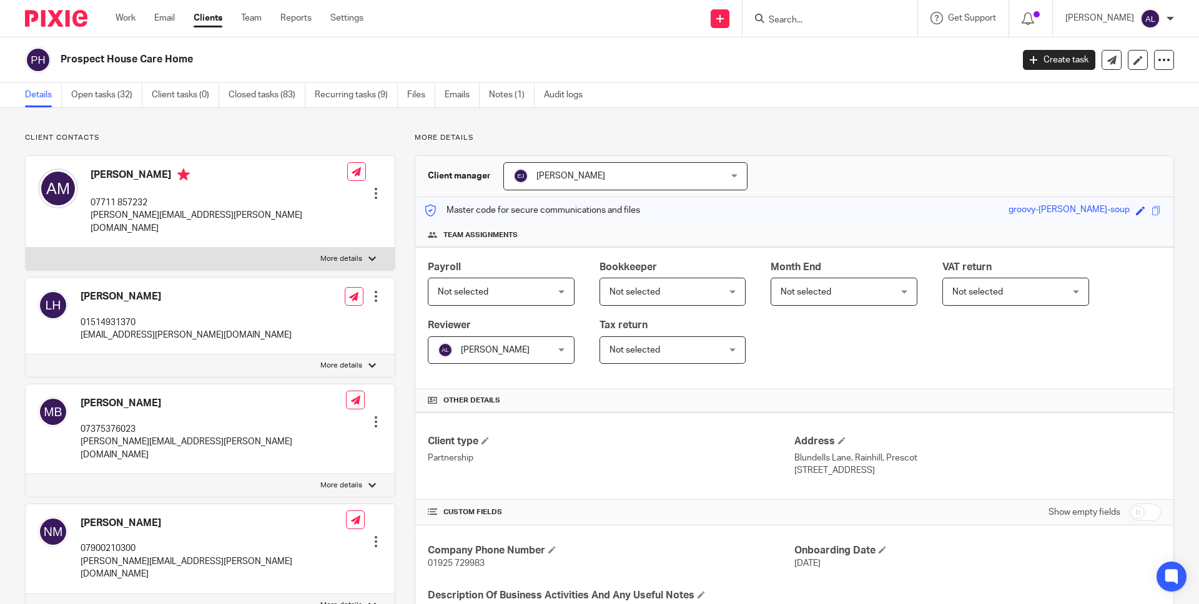
click at [798, 11] on form at bounding box center [833, 19] width 133 height 16
click at [800, 16] on input "Search" at bounding box center [823, 20] width 112 height 11
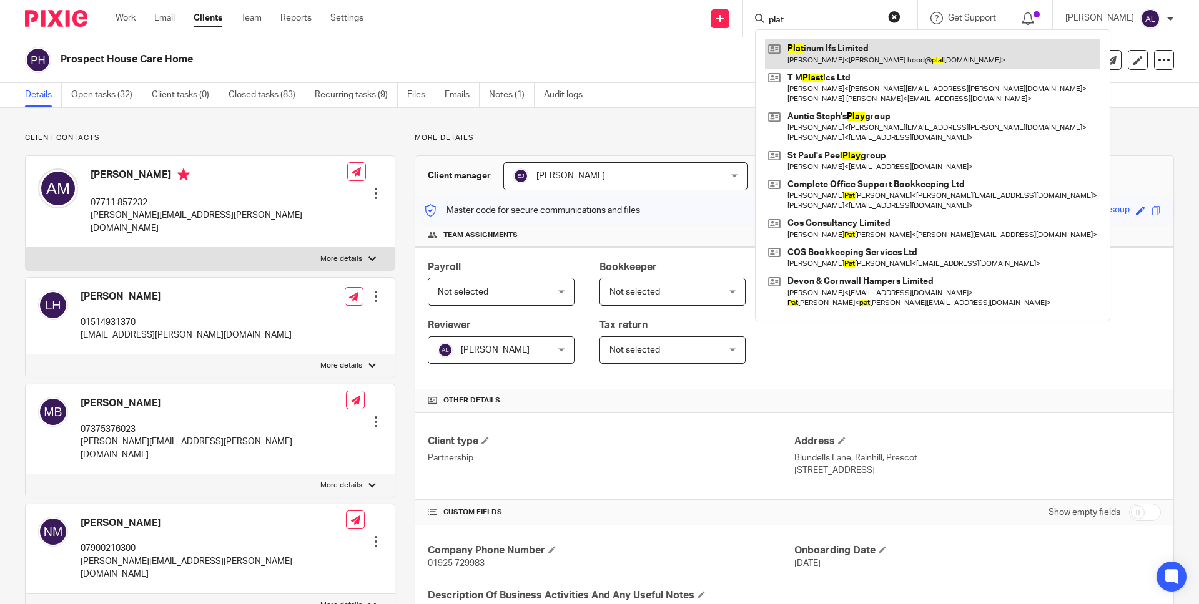
type input "plat"
click at [827, 52] on link at bounding box center [932, 53] width 335 height 29
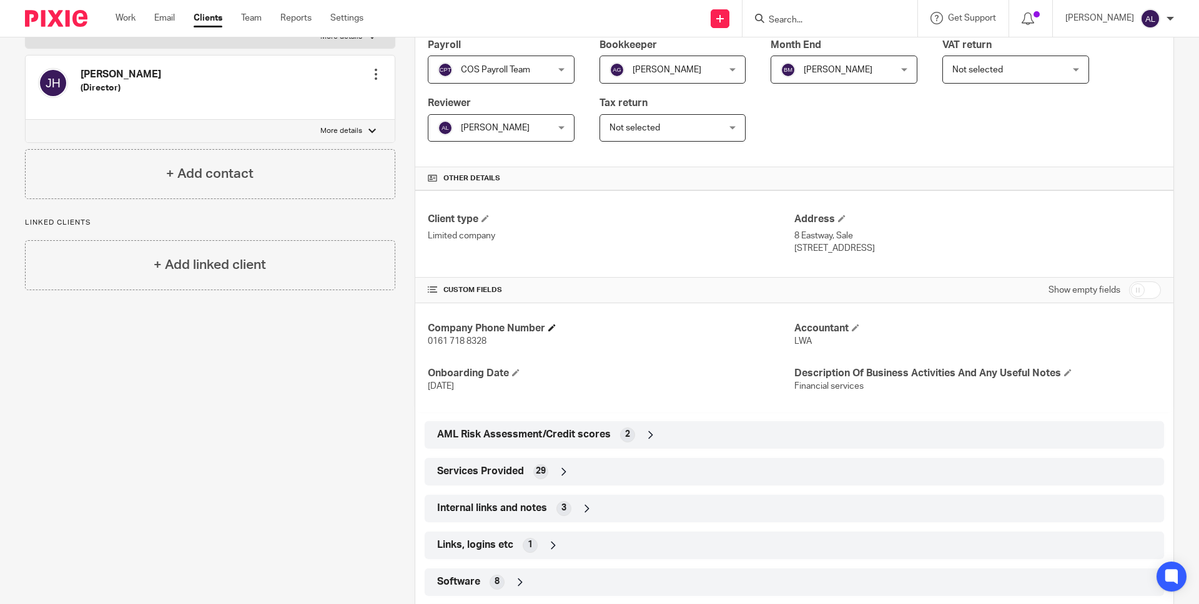
scroll to position [286, 0]
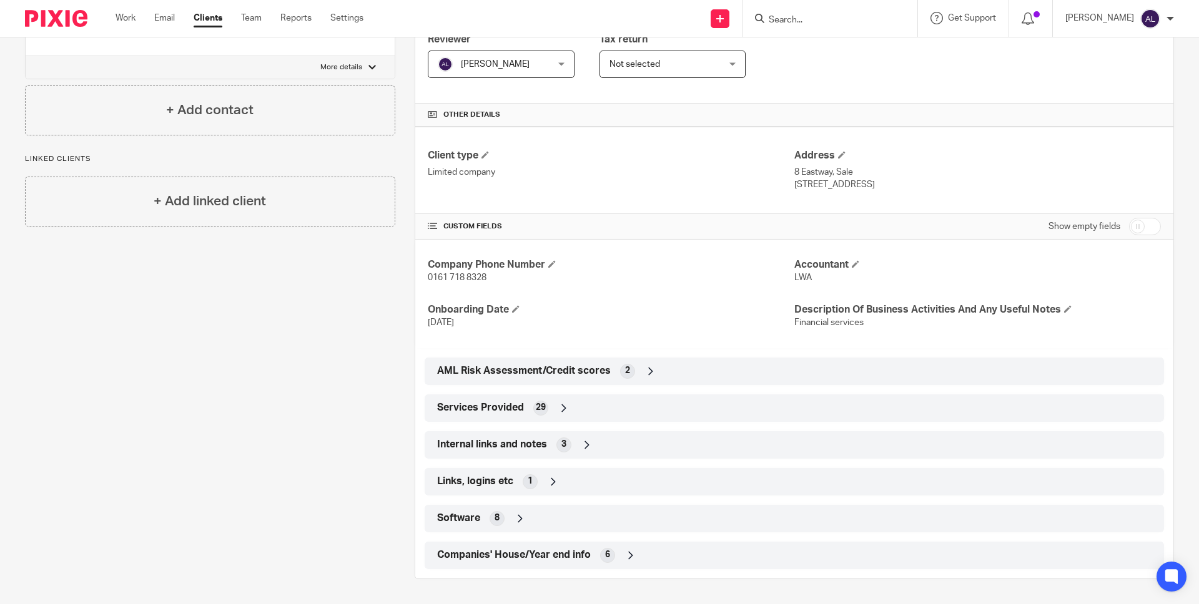
click at [459, 521] on span "Software" at bounding box center [458, 518] width 43 height 13
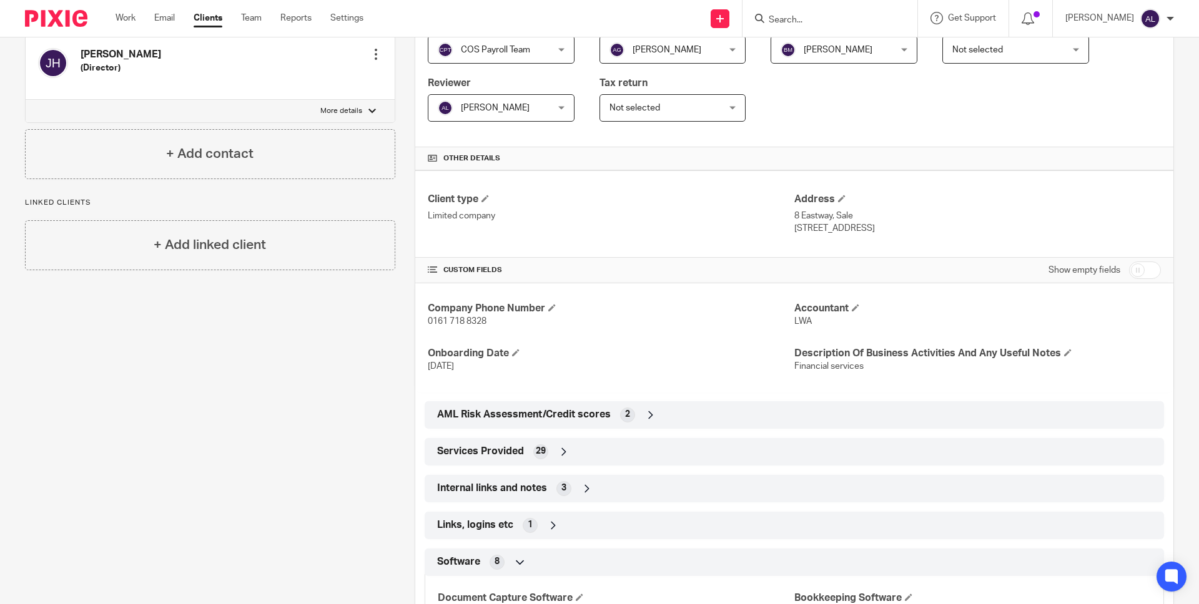
scroll to position [212, 0]
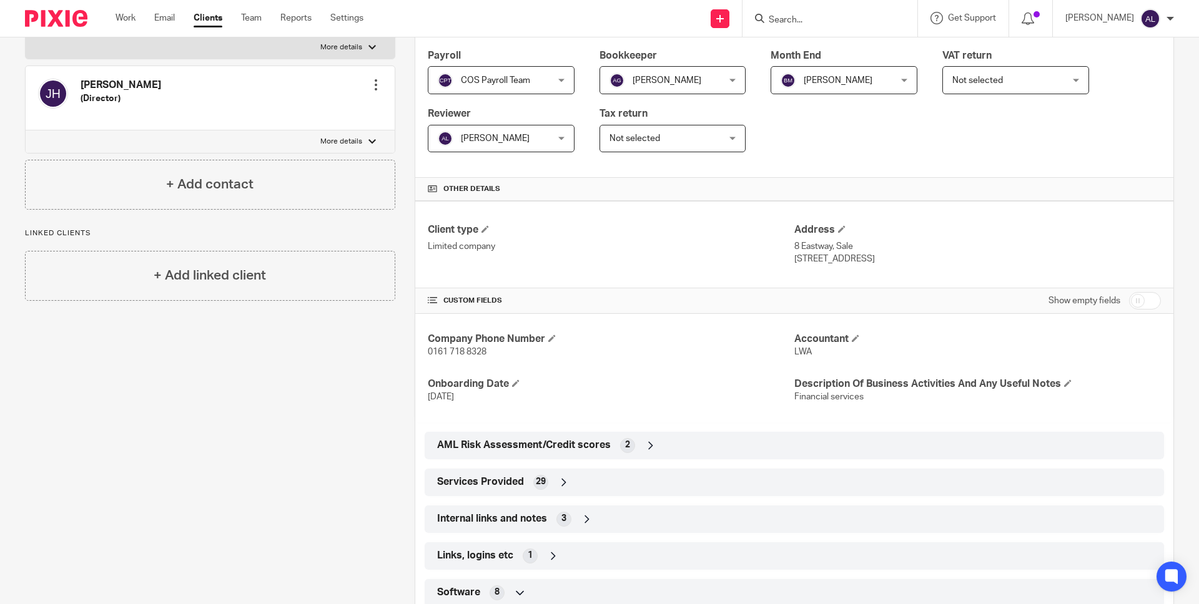
click at [807, 8] on div at bounding box center [829, 18] width 175 height 37
click at [809, 16] on input "Search" at bounding box center [823, 20] width 112 height 11
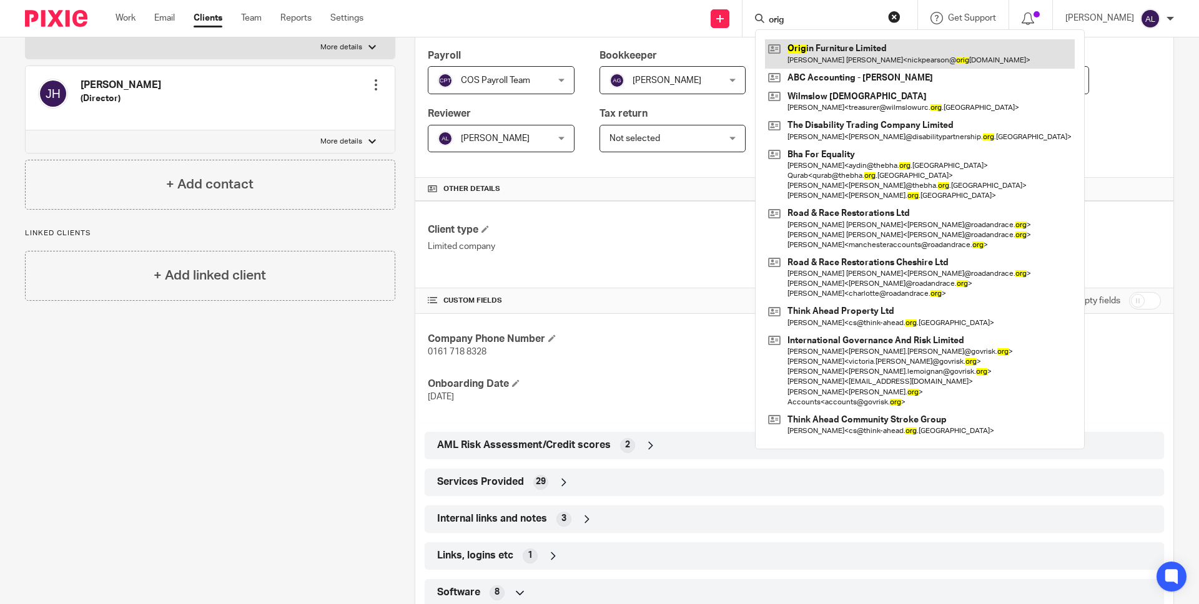
type input "orig"
click at [878, 52] on link at bounding box center [920, 53] width 310 height 29
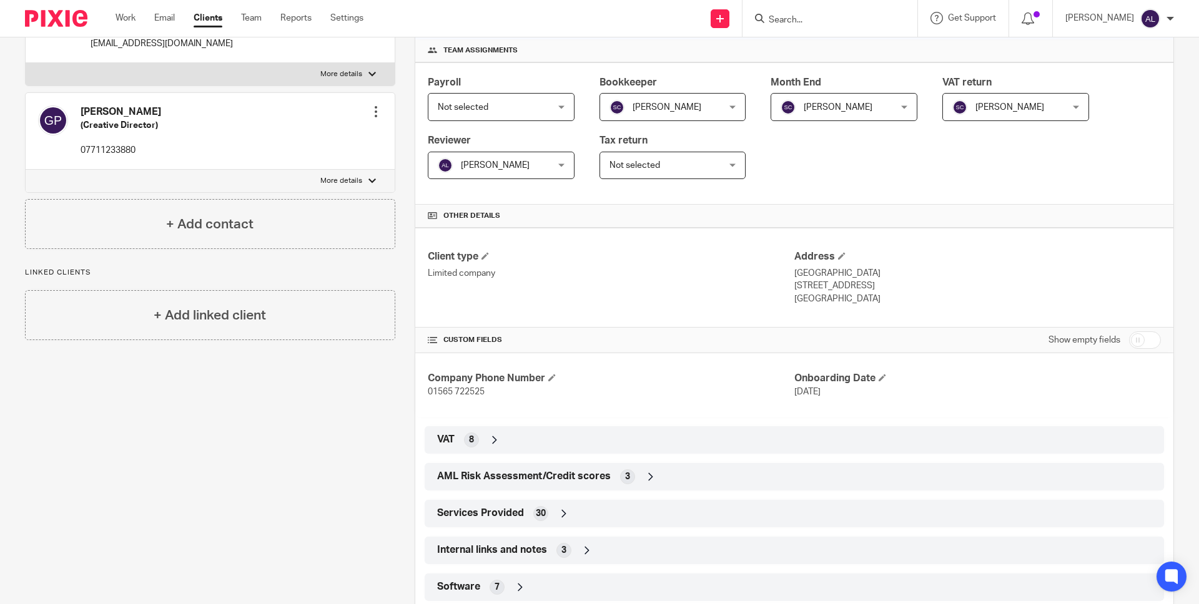
scroll to position [253, 0]
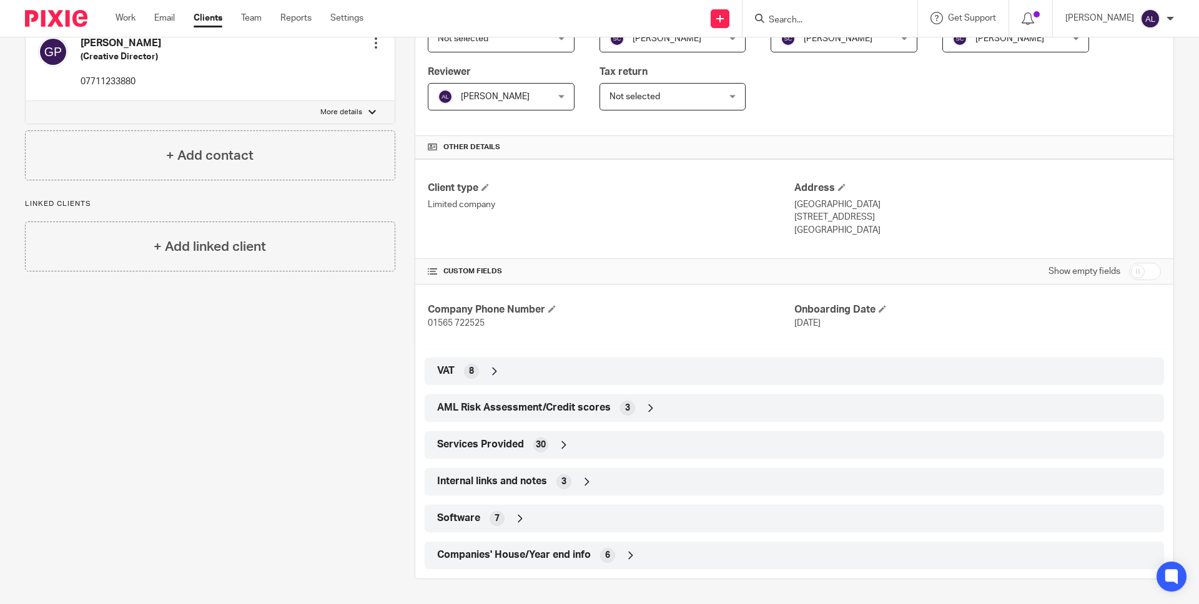
click at [457, 518] on span "Software" at bounding box center [458, 518] width 43 height 13
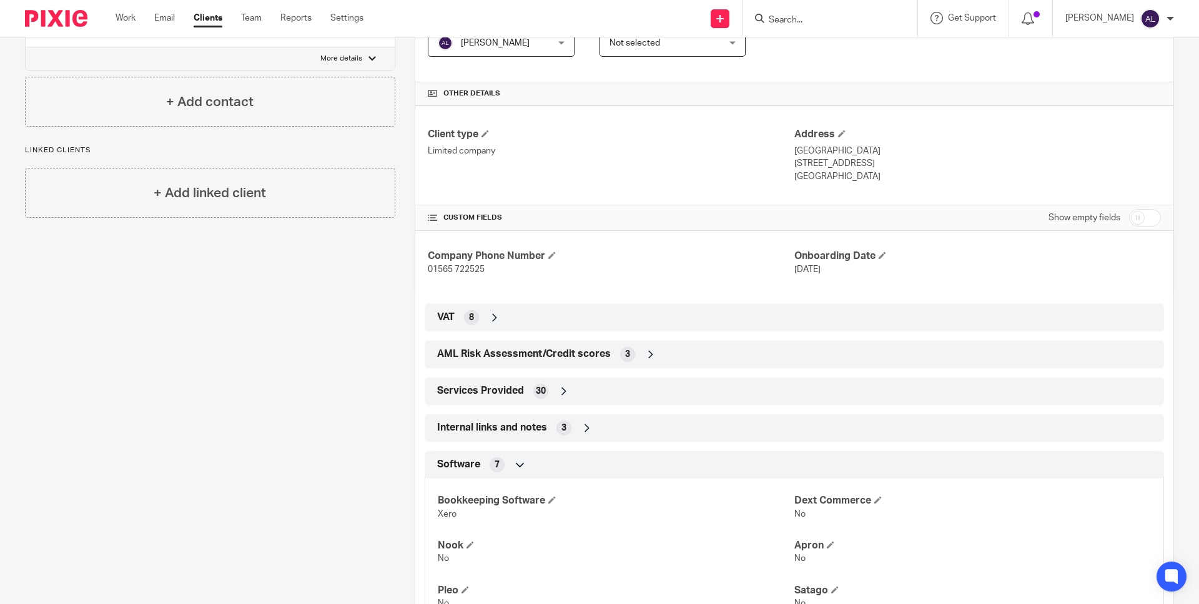
scroll to position [312, 0]
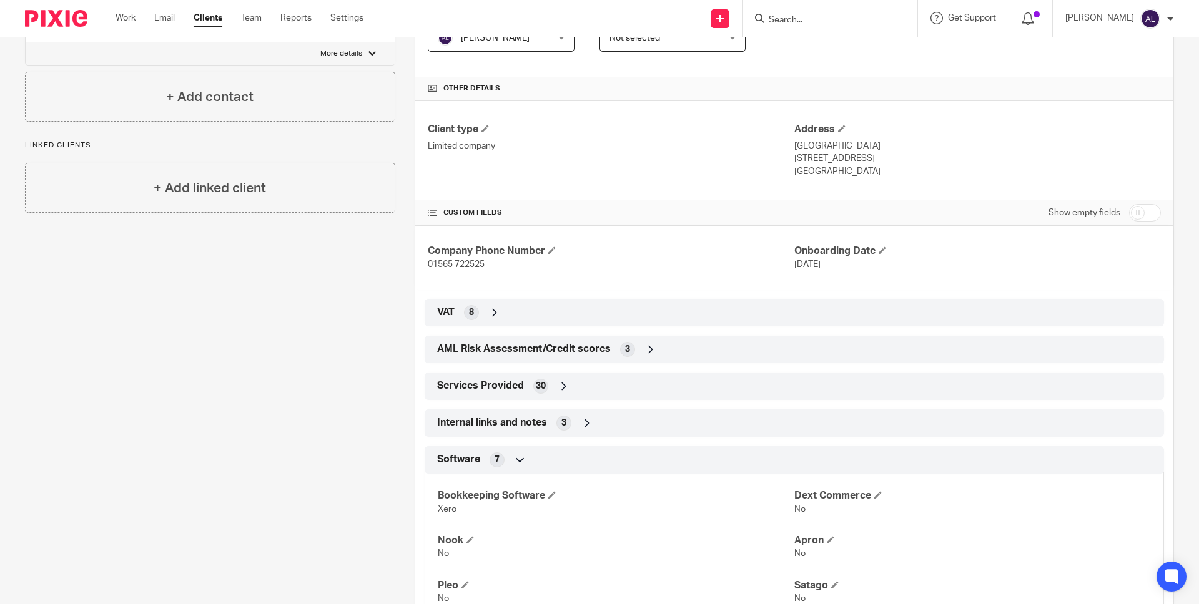
click at [827, 21] on input "Search" at bounding box center [823, 20] width 112 height 11
type input "nowsk"
click at [842, 61] on link at bounding box center [866, 53] width 202 height 29
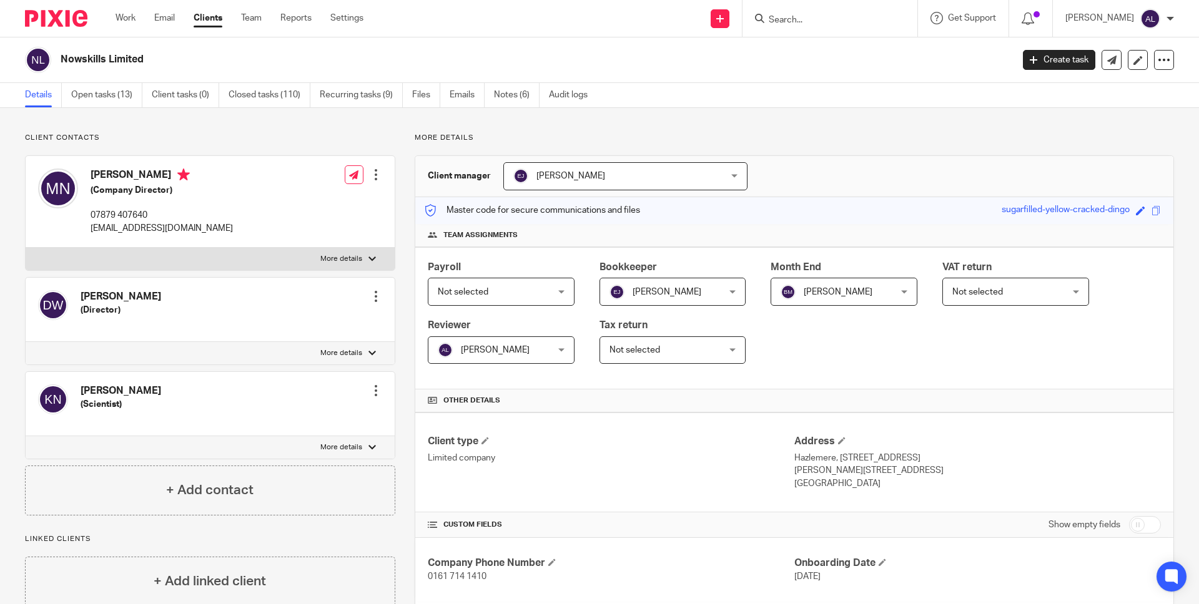
scroll to position [217, 0]
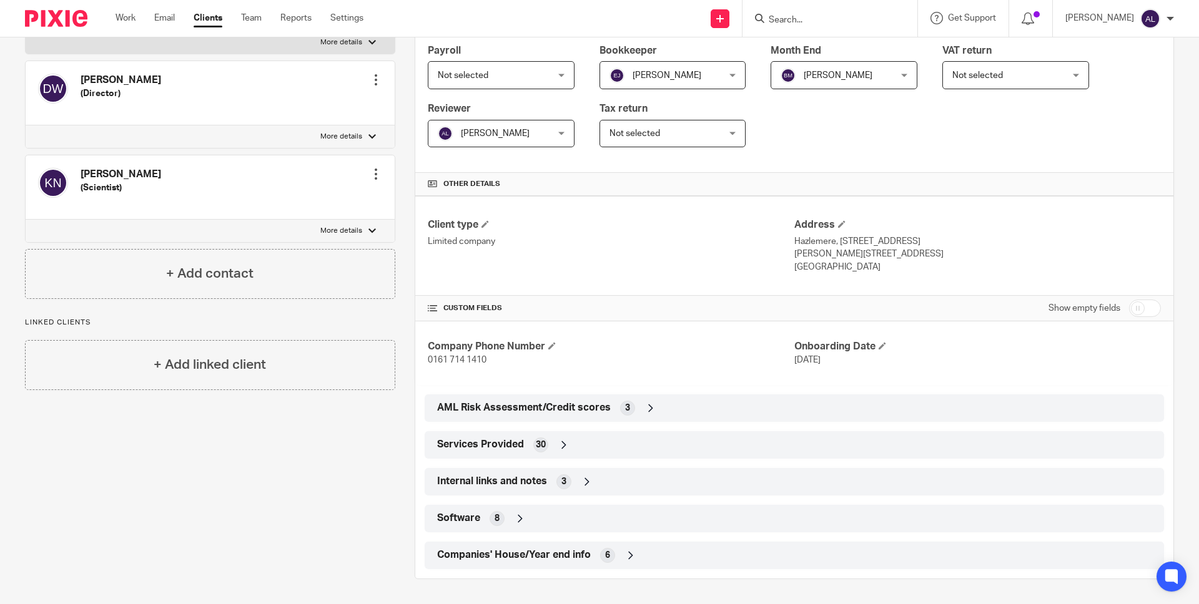
click at [458, 520] on span "Software" at bounding box center [458, 518] width 43 height 13
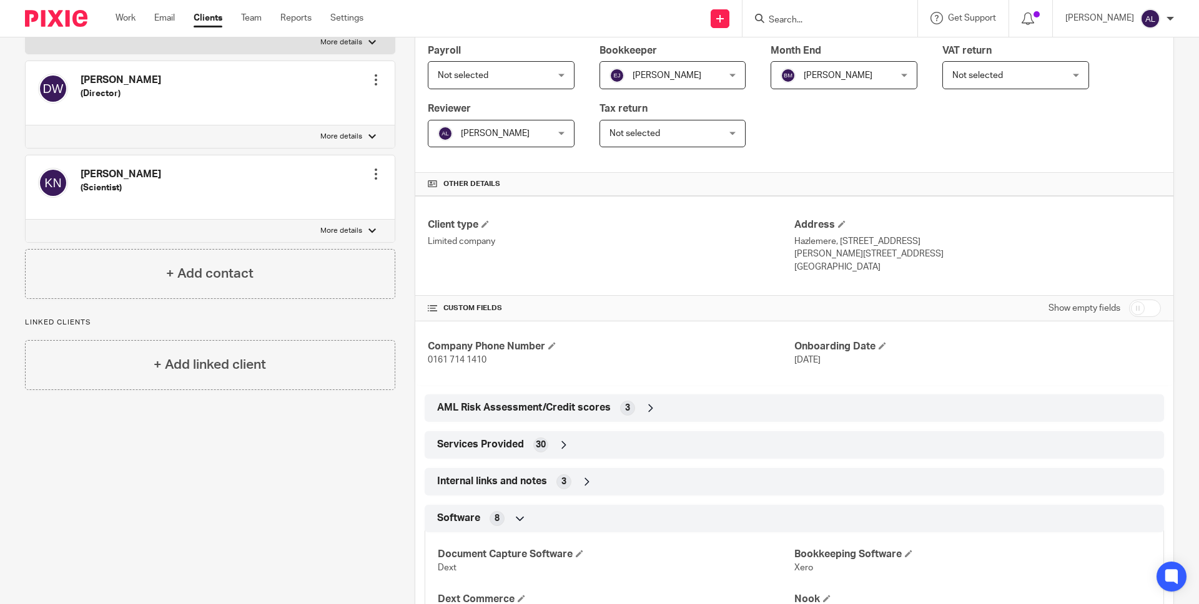
scroll to position [214, 0]
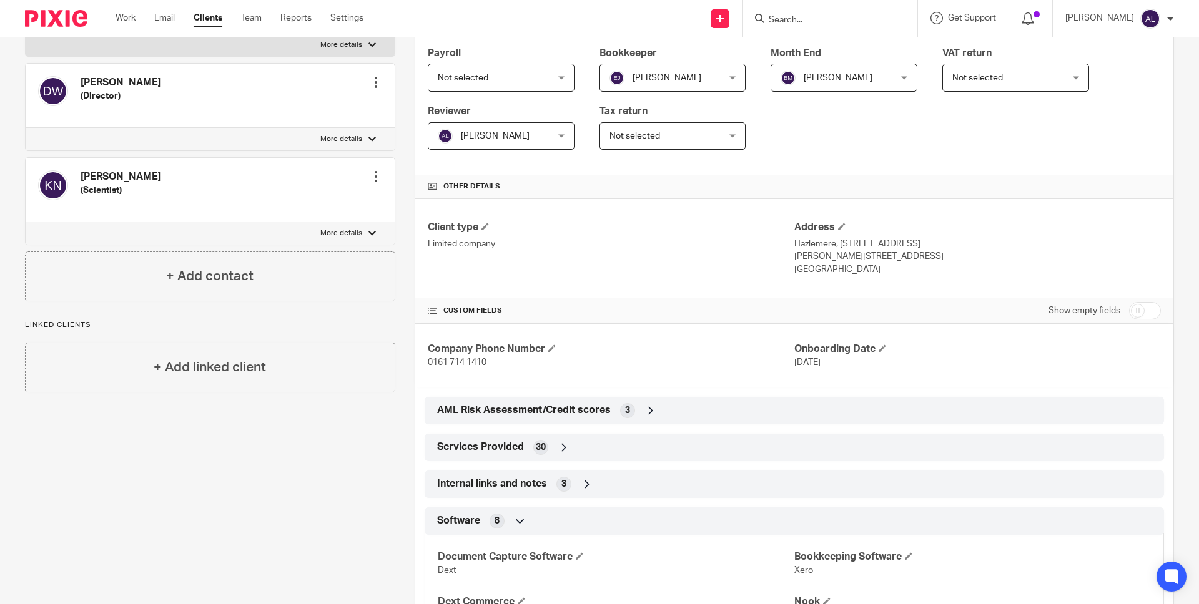
click at [822, 19] on input "Search" at bounding box center [823, 20] width 112 height 11
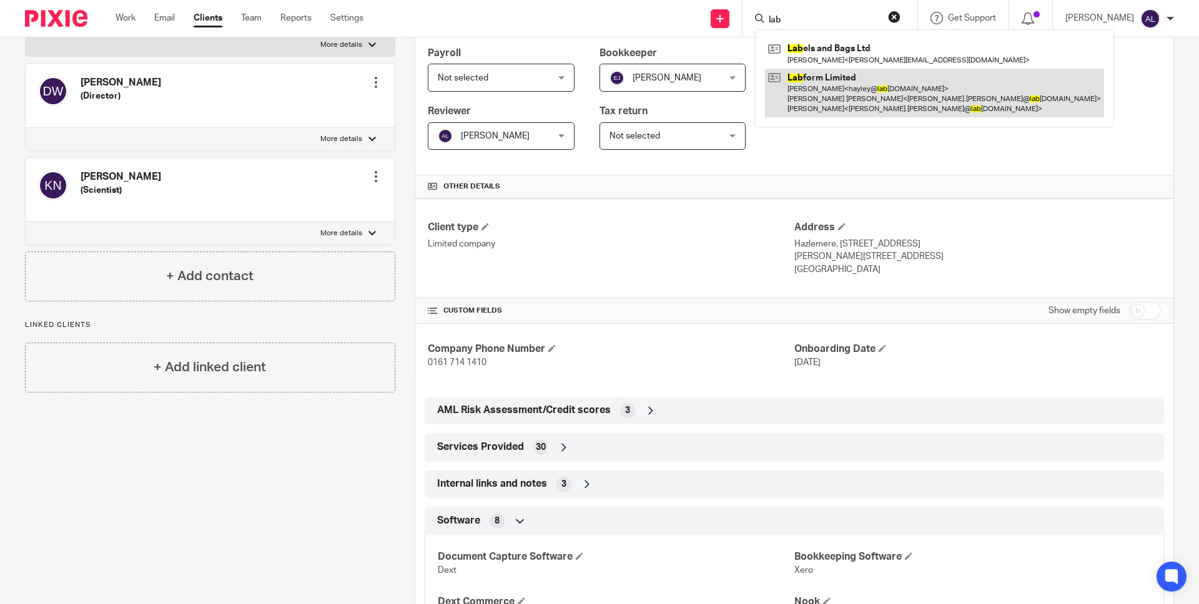
type input "lab"
click at [845, 79] on link at bounding box center [934, 93] width 339 height 49
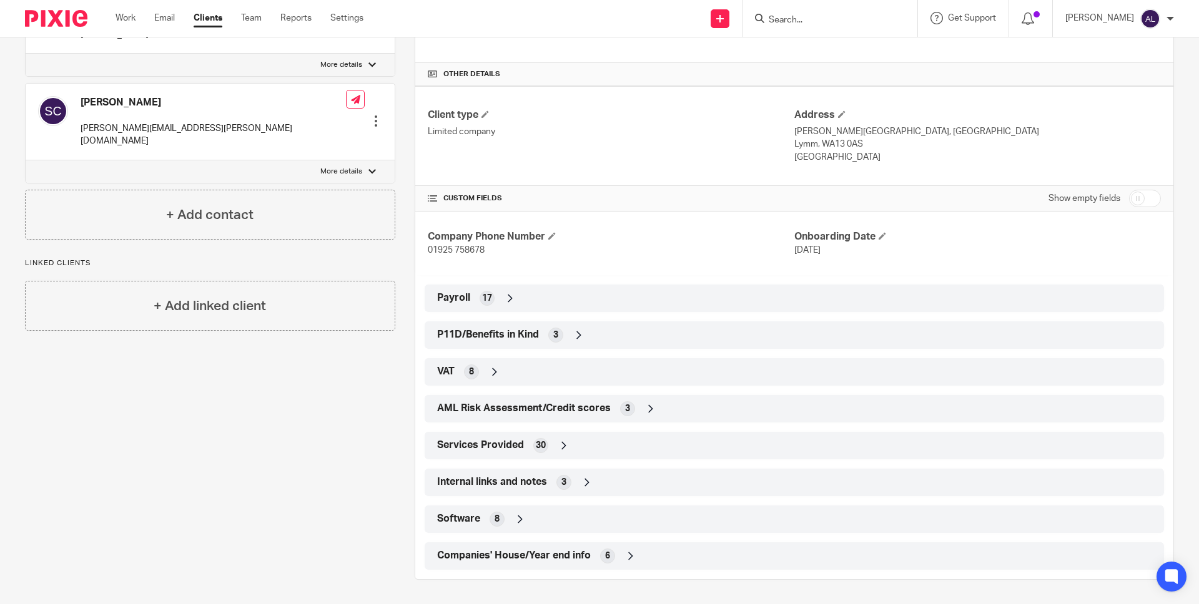
scroll to position [327, 0]
click at [462, 518] on span "Software" at bounding box center [458, 518] width 43 height 13
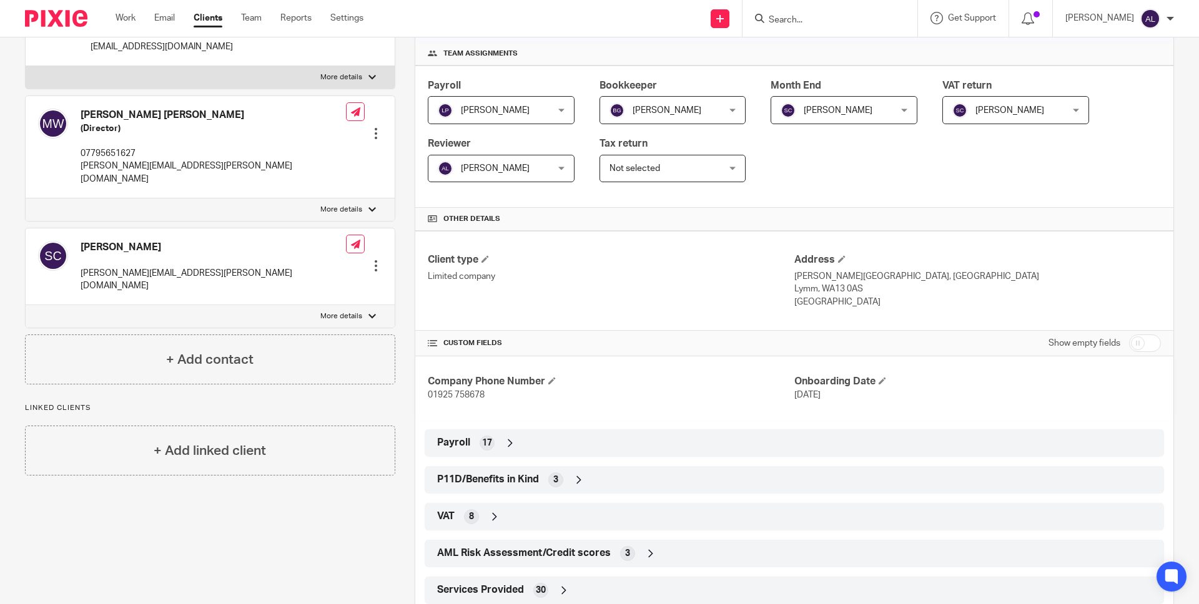
scroll to position [0, 0]
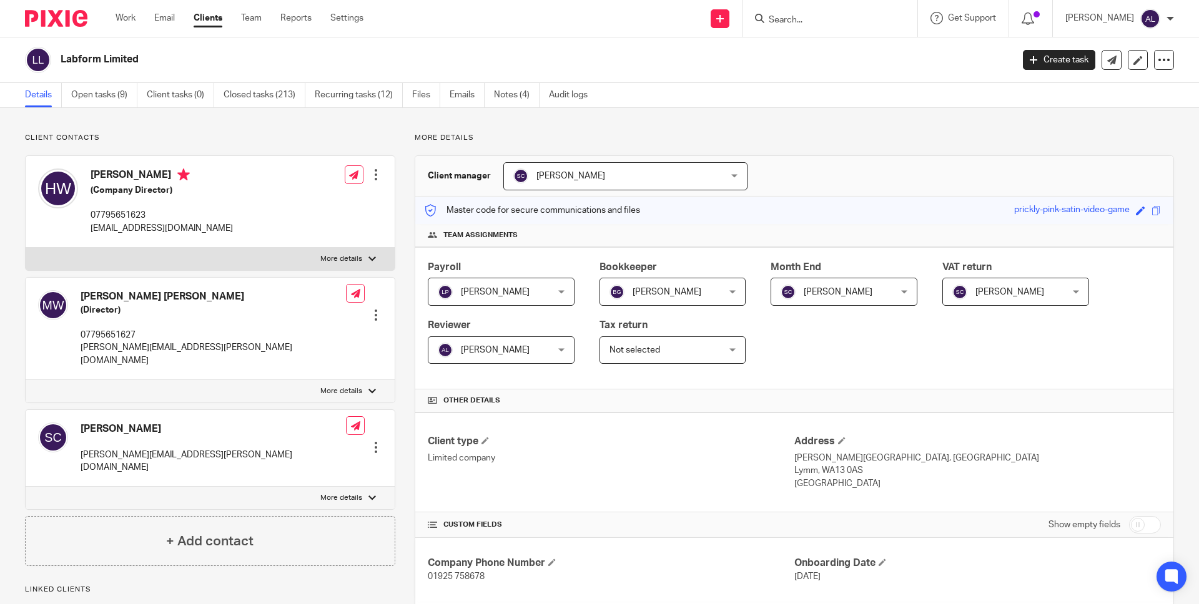
click at [789, 19] on div at bounding box center [827, 19] width 145 height 16
click at [799, 19] on input "Search" at bounding box center [823, 20] width 112 height 11
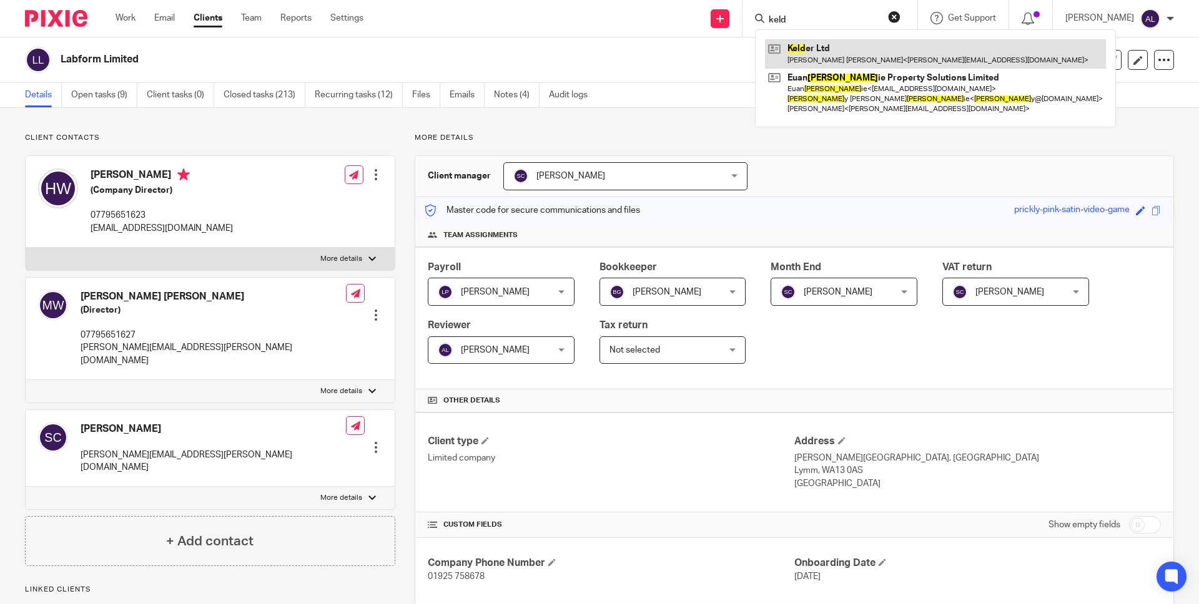
type input "keld"
click at [826, 56] on link at bounding box center [935, 53] width 341 height 29
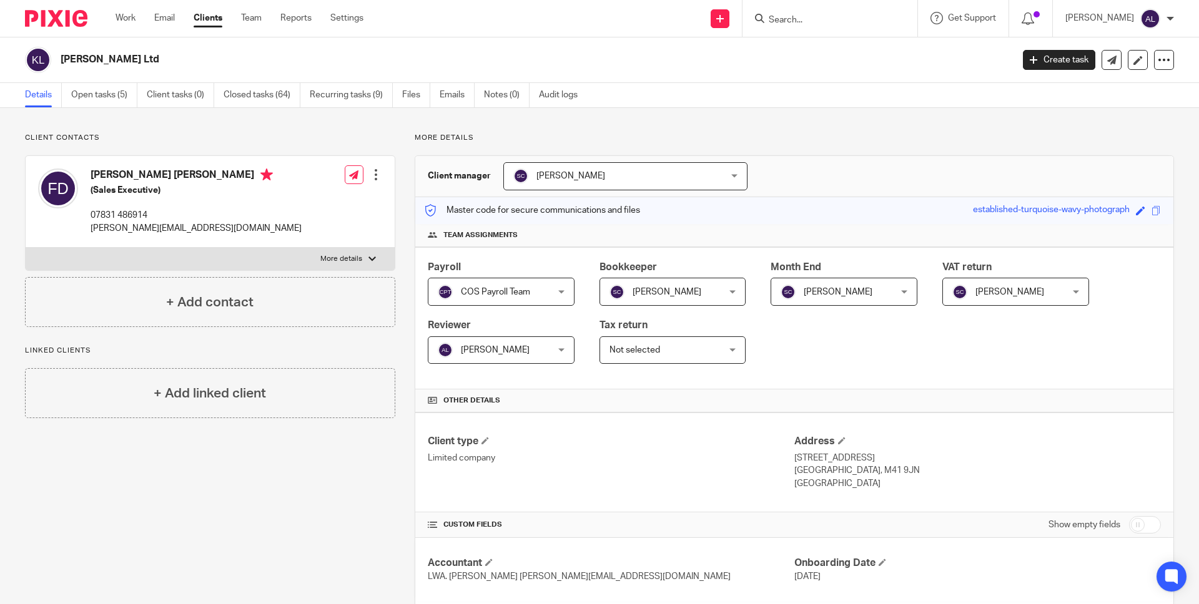
scroll to position [327, 0]
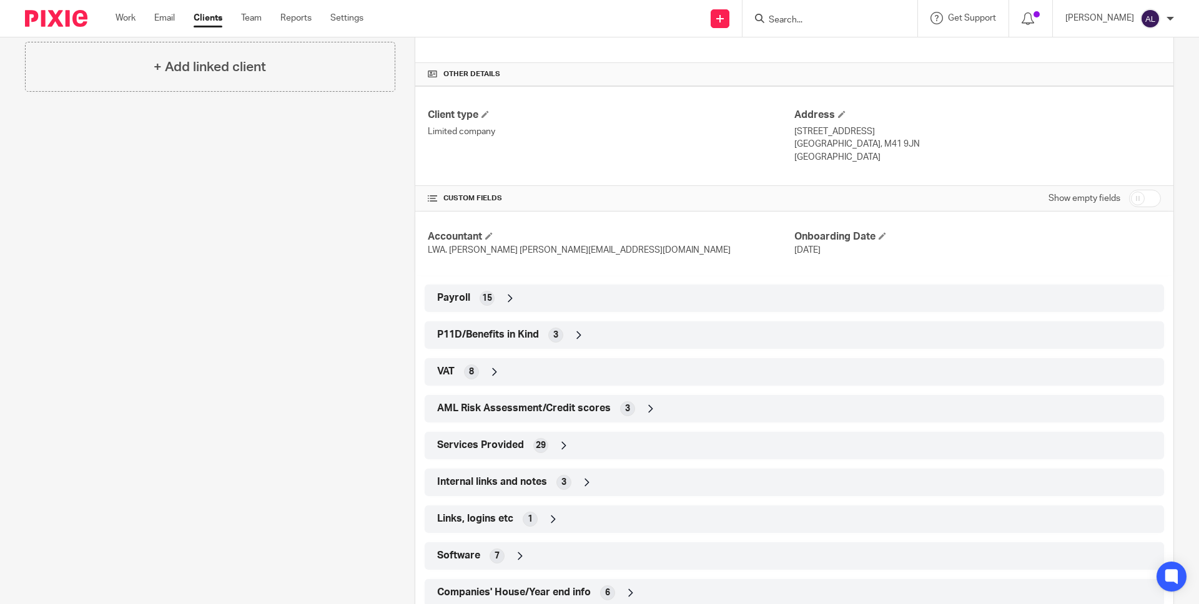
click at [461, 559] on span "Software" at bounding box center [458, 555] width 43 height 13
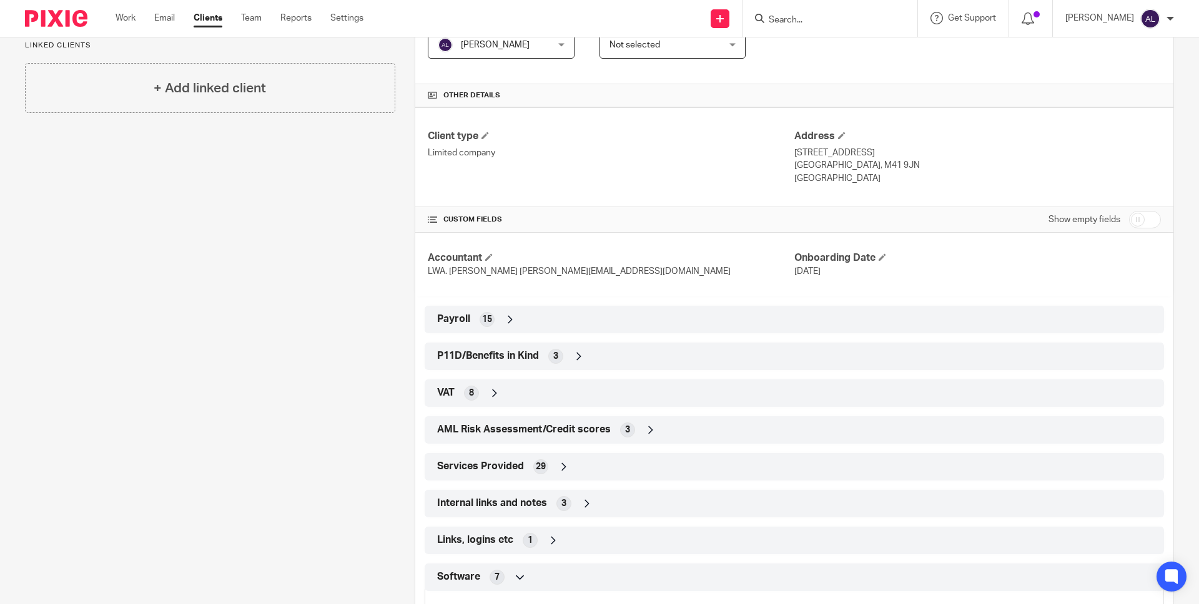
scroll to position [350, 0]
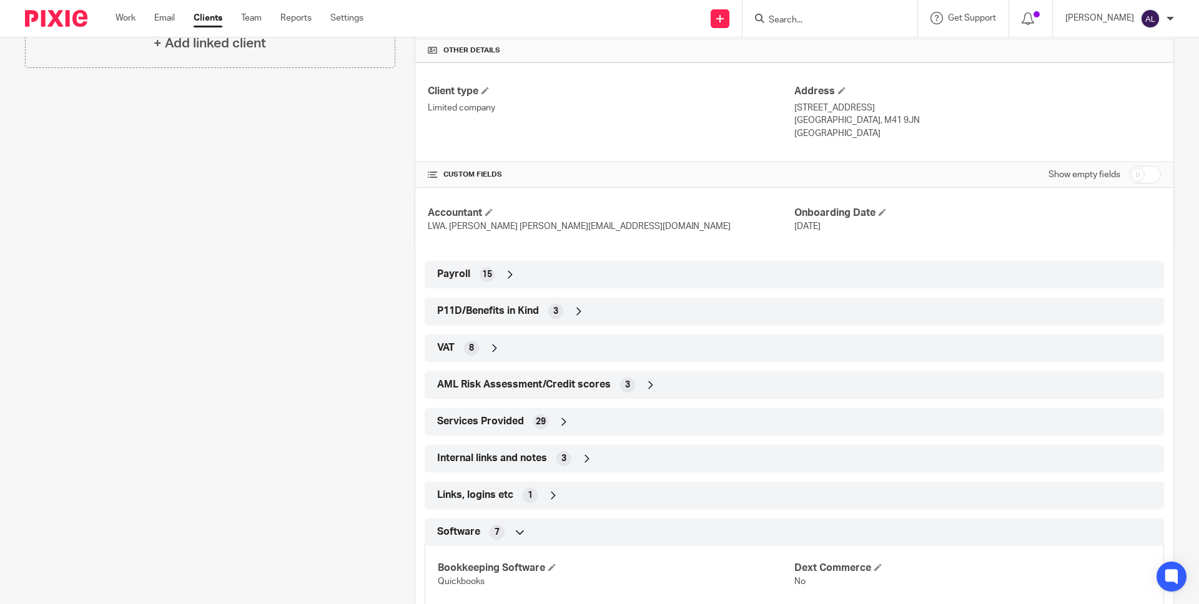
click at [799, 15] on input "Search" at bounding box center [823, 20] width 112 height 11
type input "forest"
click at [812, 48] on link at bounding box center [872, 53] width 214 height 29
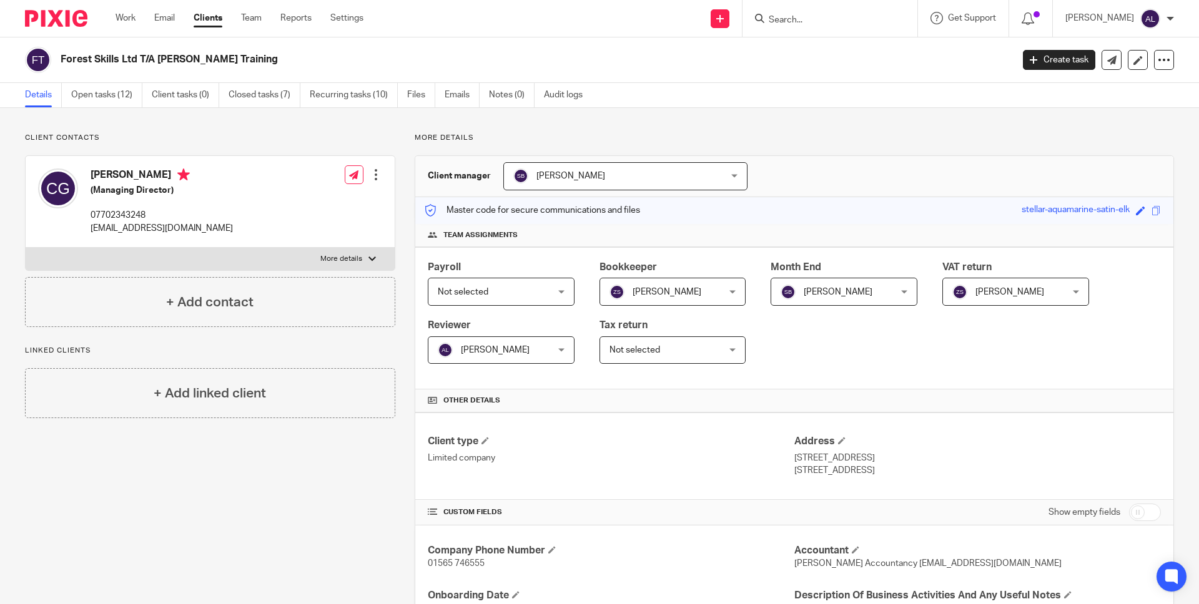
scroll to position [261, 0]
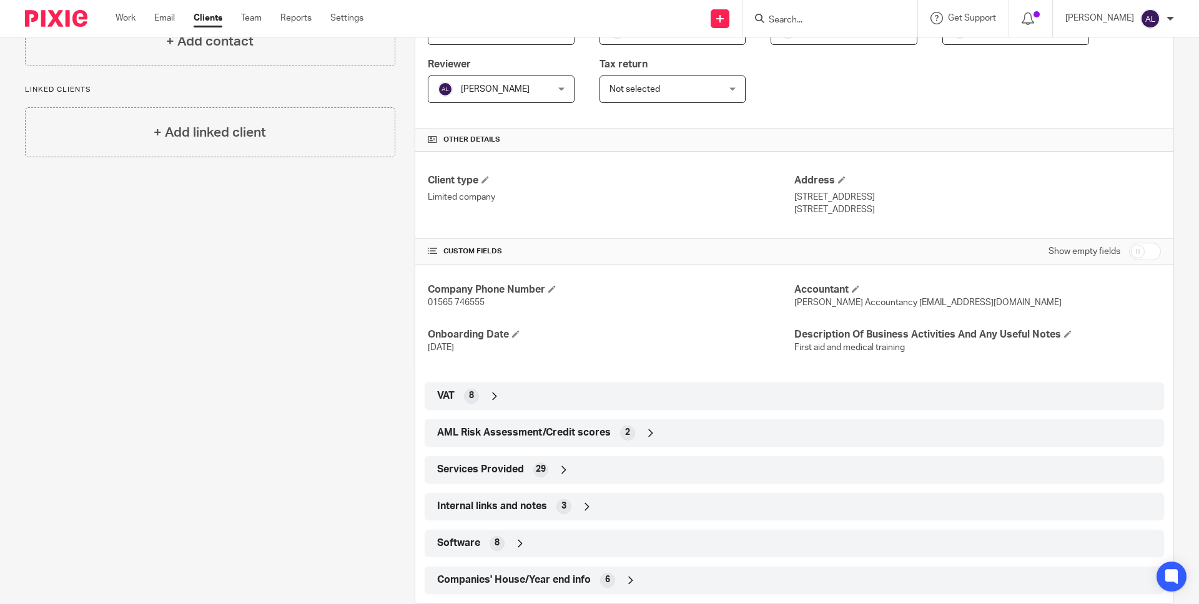
click at [451, 538] on span "Software" at bounding box center [458, 543] width 43 height 13
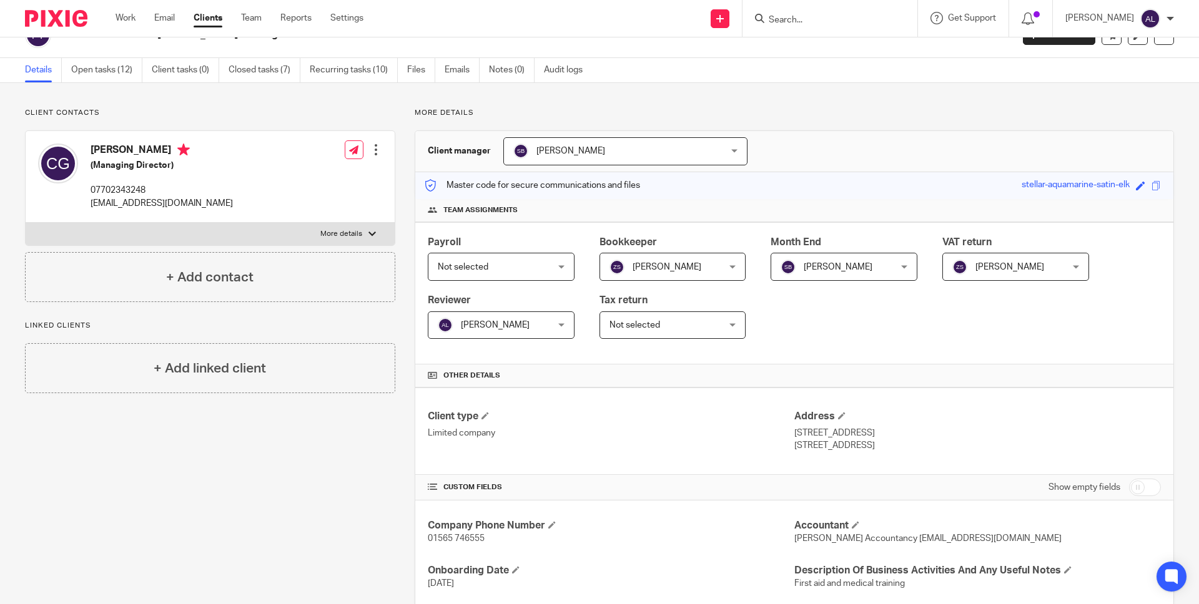
scroll to position [0, 0]
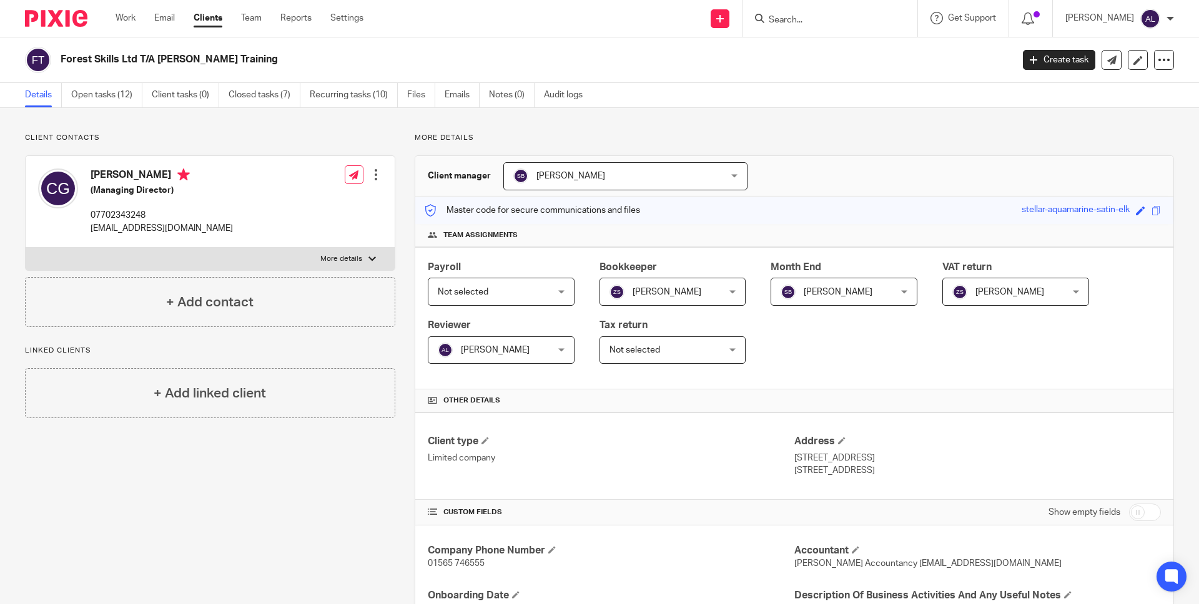
click at [809, 4] on div at bounding box center [829, 18] width 175 height 37
click at [810, 15] on input "Search" at bounding box center [823, 20] width 112 height 11
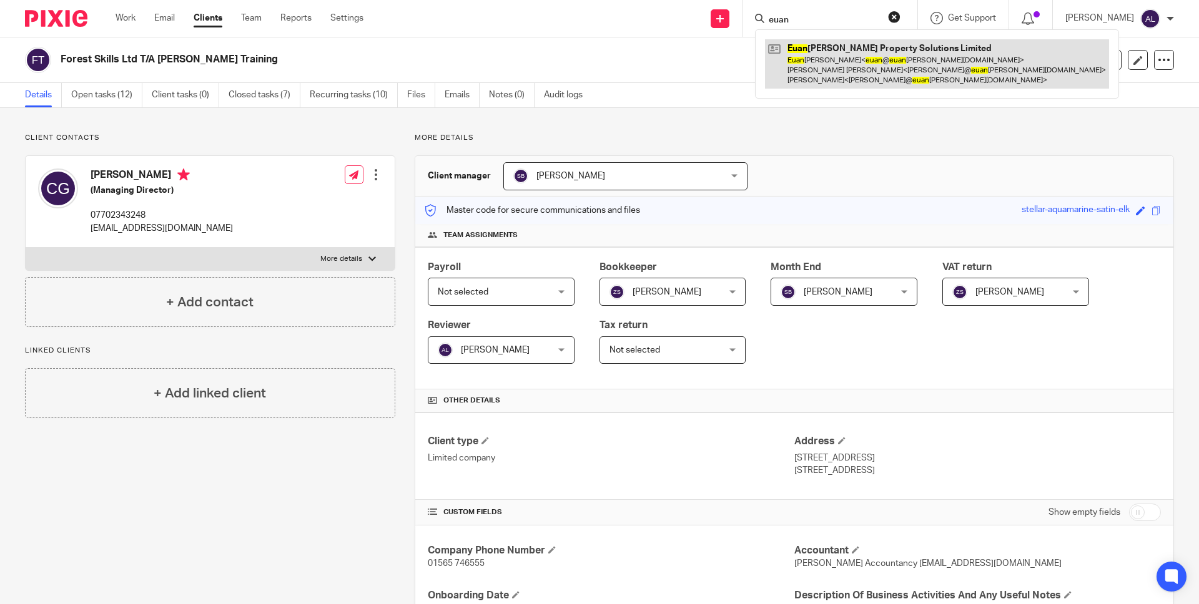
type input "euan"
click at [829, 57] on link at bounding box center [937, 63] width 344 height 49
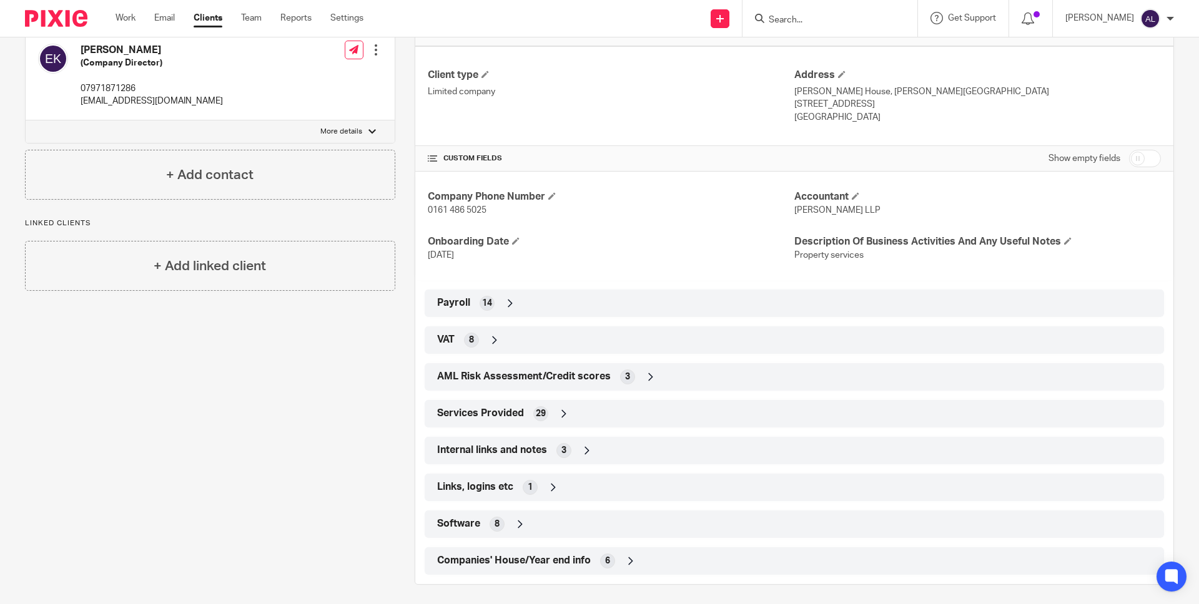
scroll to position [372, 0]
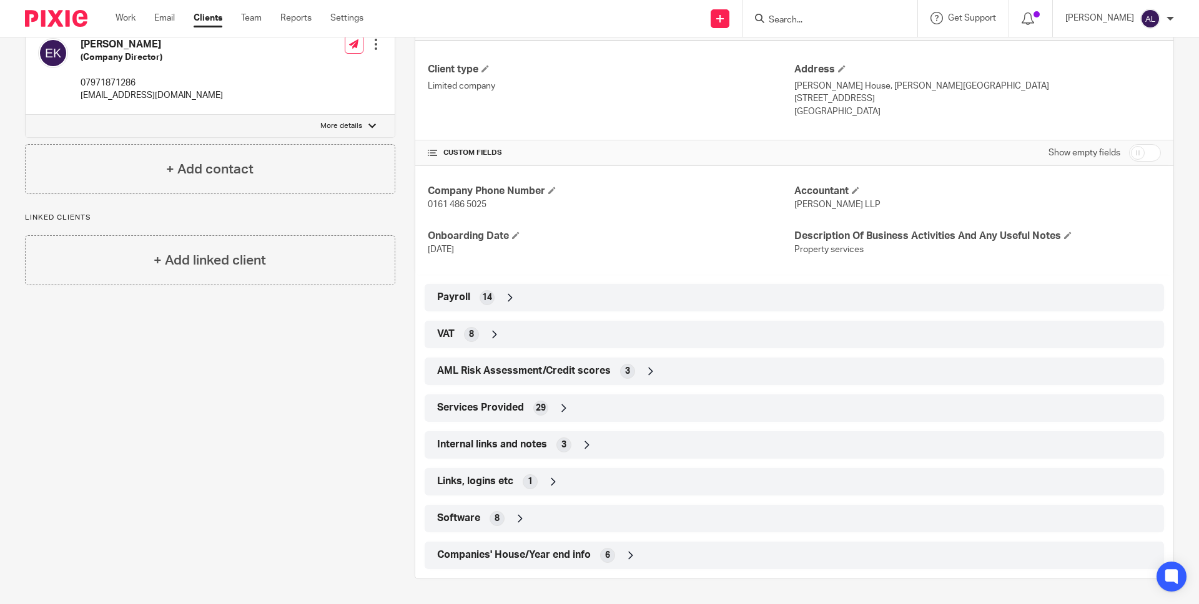
click at [454, 521] on span "Software" at bounding box center [458, 518] width 43 height 13
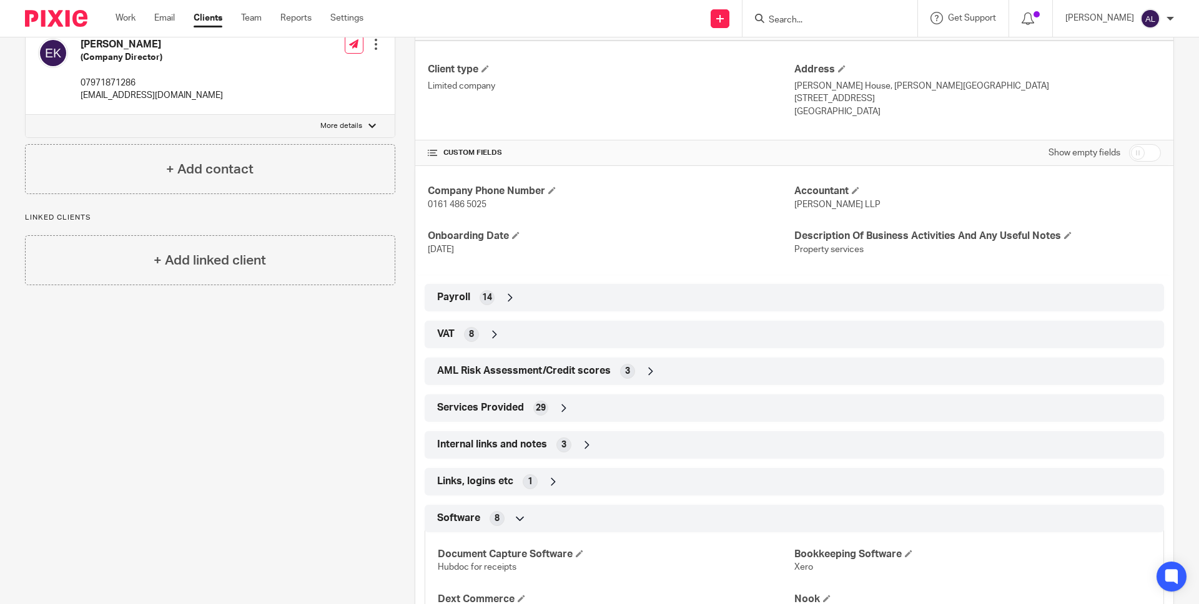
scroll to position [0, 0]
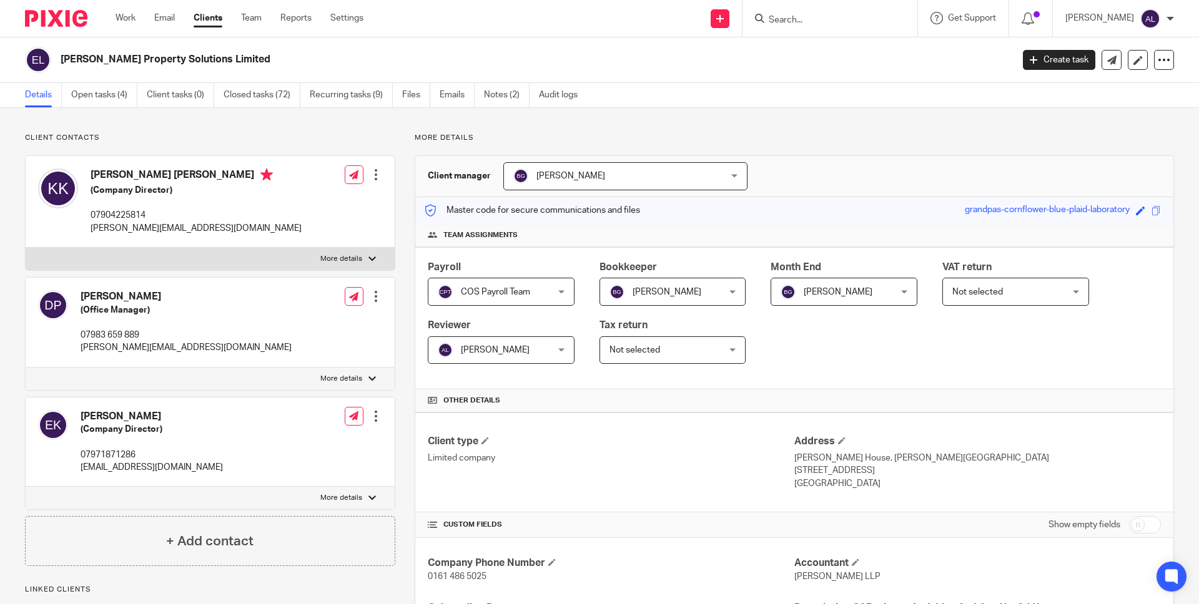
click at [825, 19] on input "Search" at bounding box center [823, 20] width 112 height 11
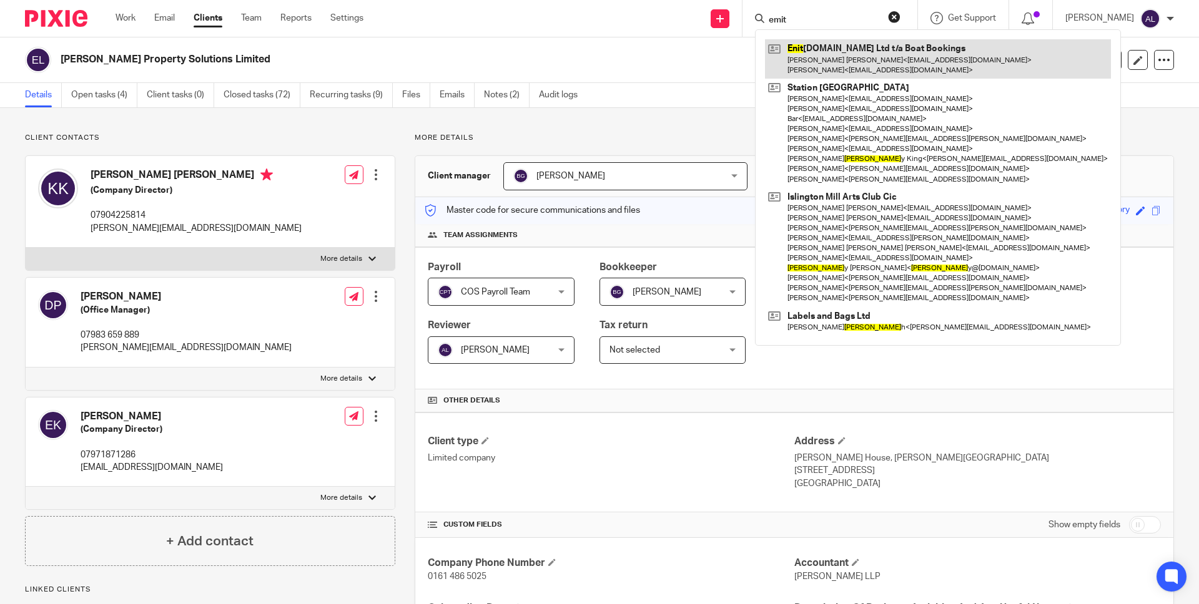
type input "emit"
click at [893, 61] on link at bounding box center [938, 58] width 346 height 39
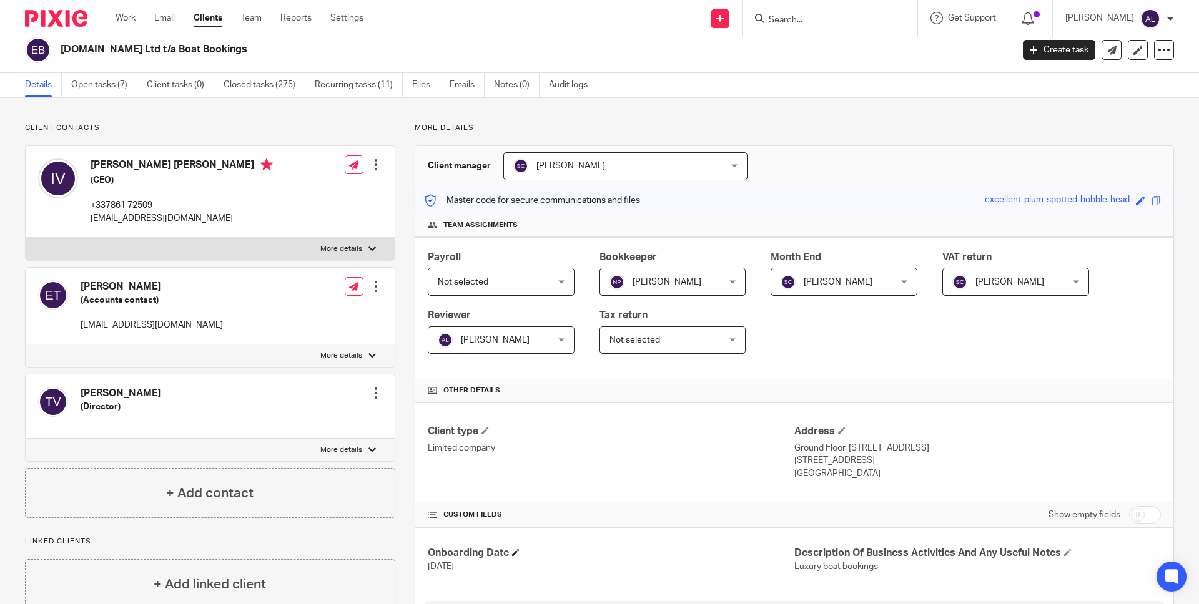
scroll to position [273, 0]
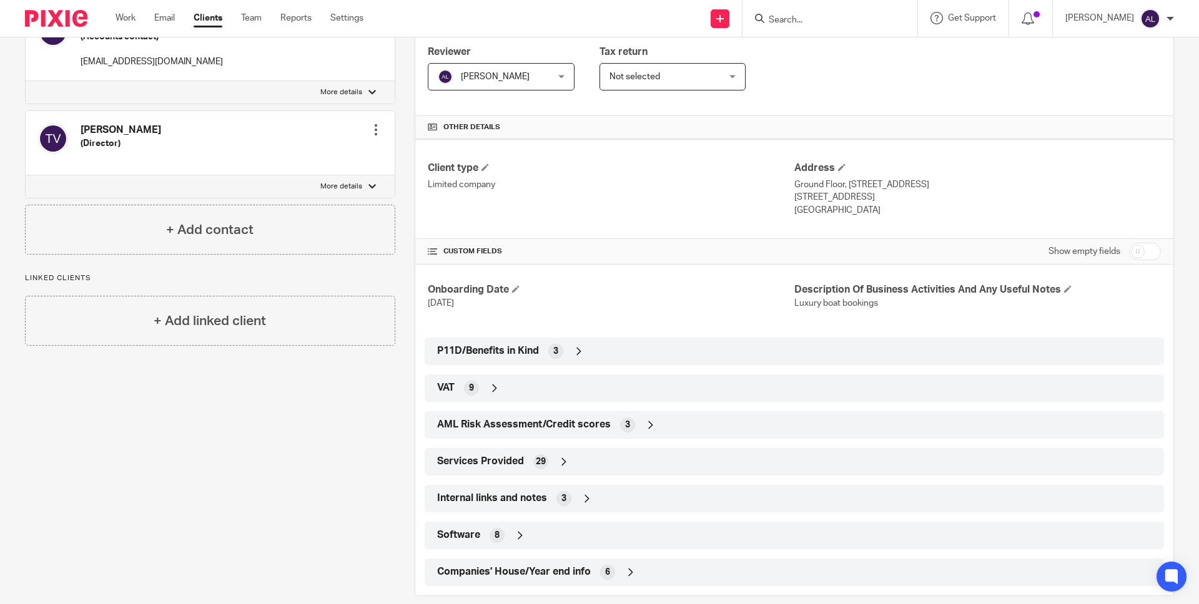
click at [462, 538] on span "Software" at bounding box center [458, 535] width 43 height 13
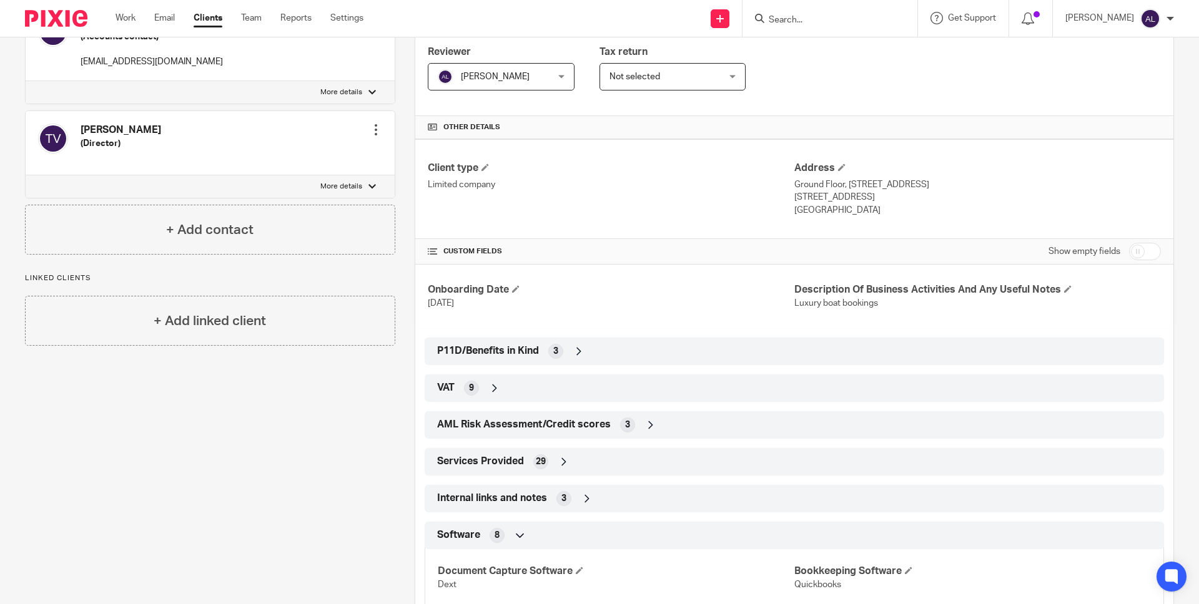
scroll to position [292, 0]
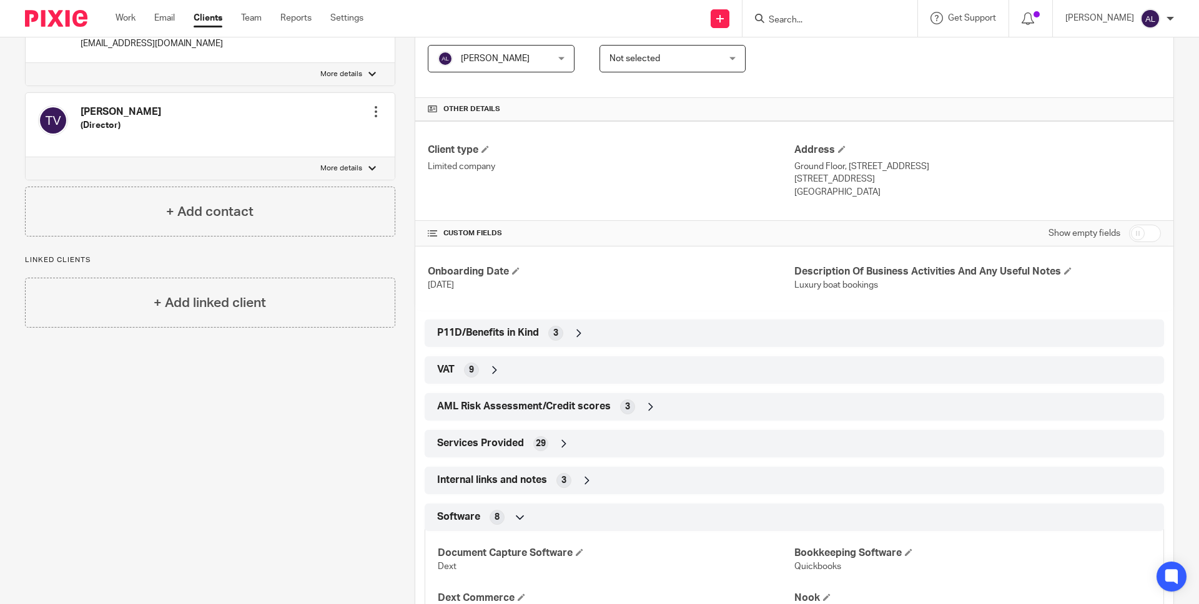
click at [815, 19] on input "Search" at bounding box center [823, 20] width 112 height 11
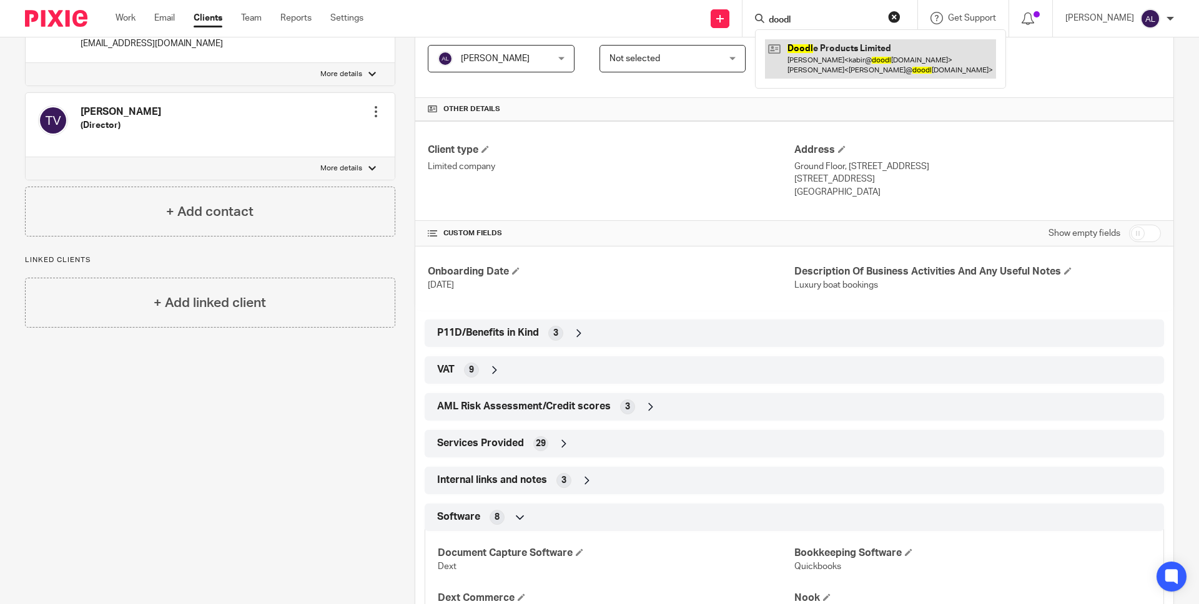
type input "doodl"
click at [856, 55] on link at bounding box center [880, 58] width 231 height 39
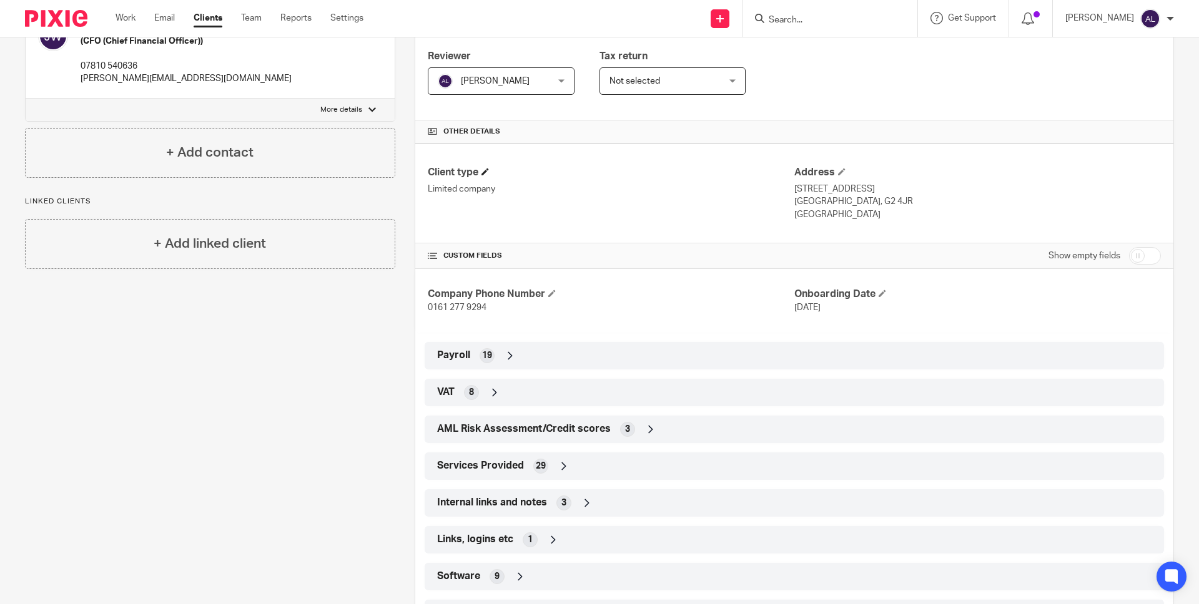
scroll to position [327, 0]
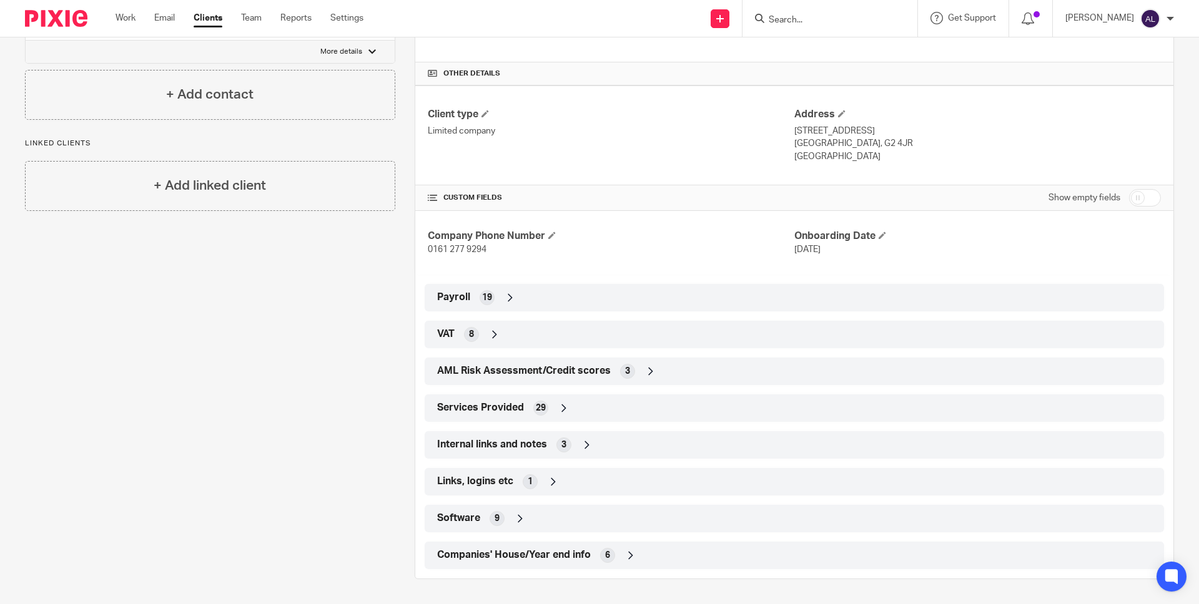
click at [465, 514] on span "Software" at bounding box center [458, 518] width 43 height 13
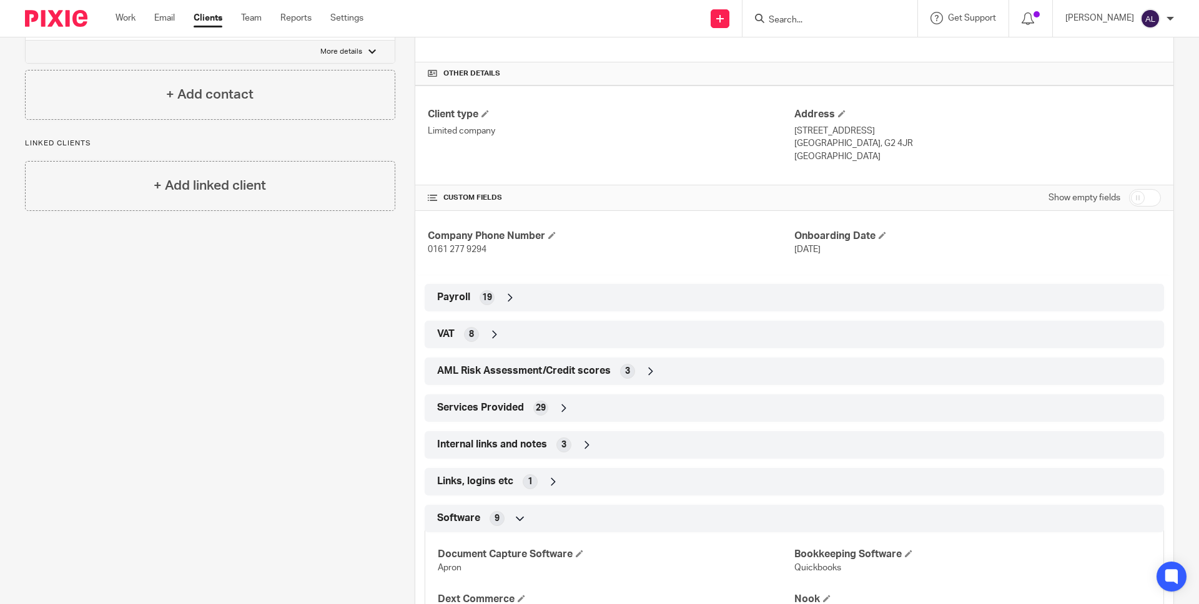
click at [817, 15] on input "Search" at bounding box center [823, 20] width 112 height 11
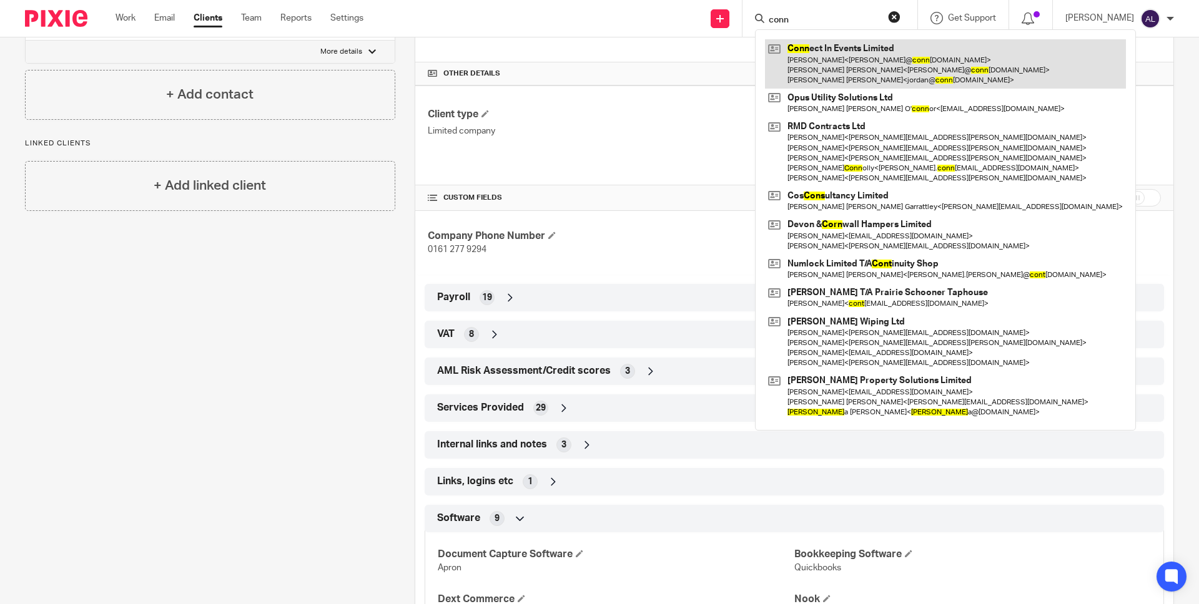
type input "conn"
click at [859, 61] on link at bounding box center [945, 63] width 361 height 49
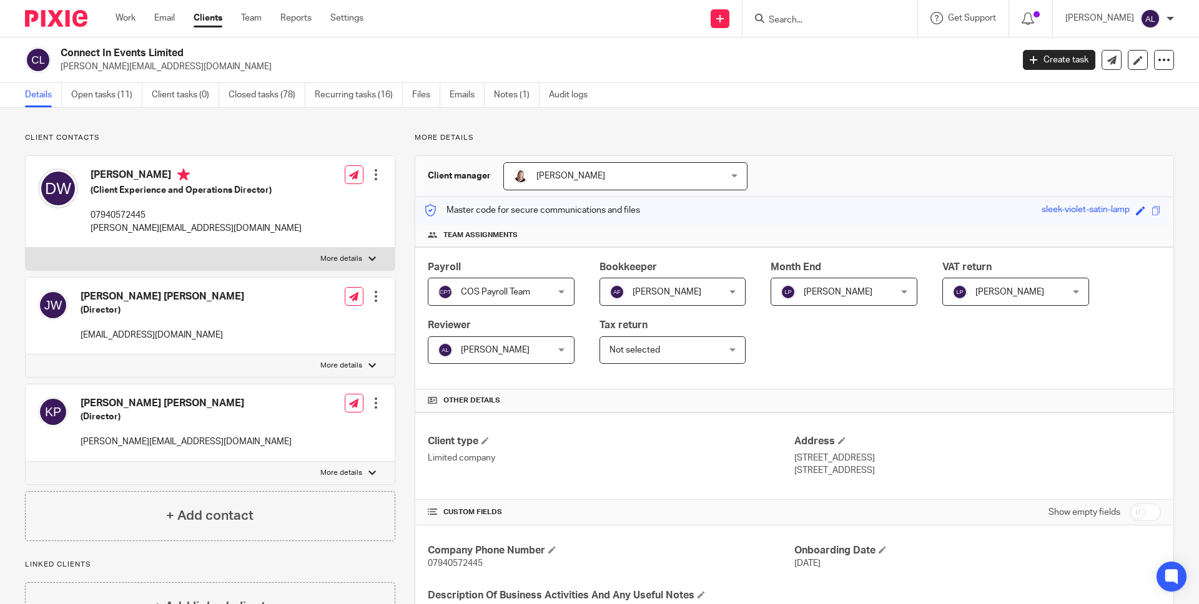
click at [764, 21] on icon at bounding box center [759, 18] width 9 height 9
click at [800, 20] on input "Search" at bounding box center [823, 20] width 112 height 11
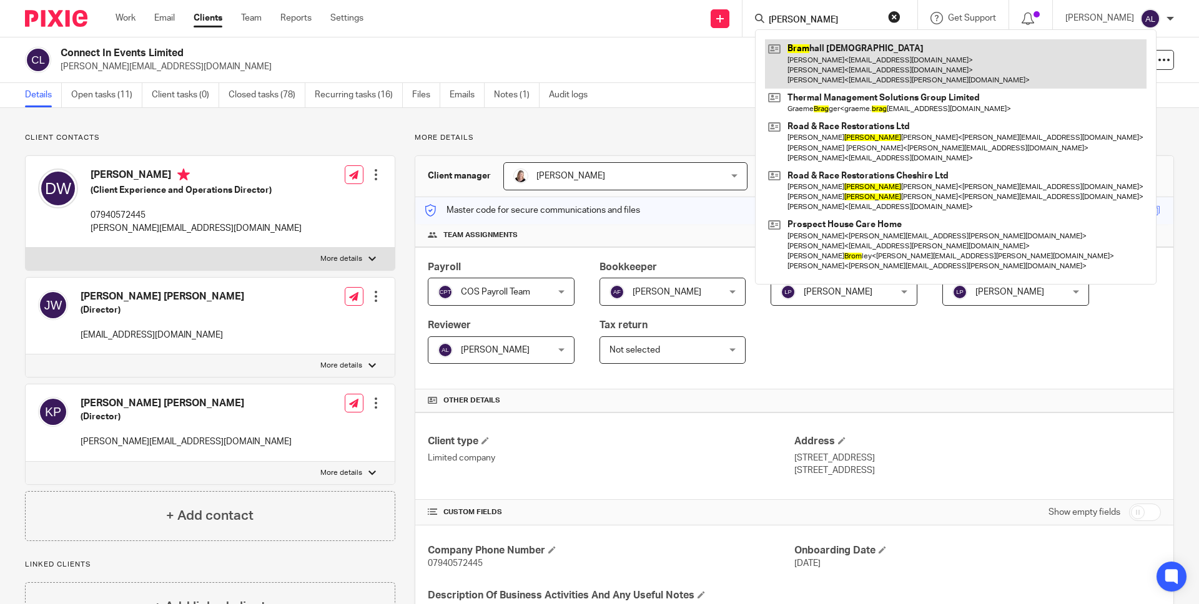
type input "[PERSON_NAME]"
click at [846, 59] on link at bounding box center [955, 63] width 381 height 49
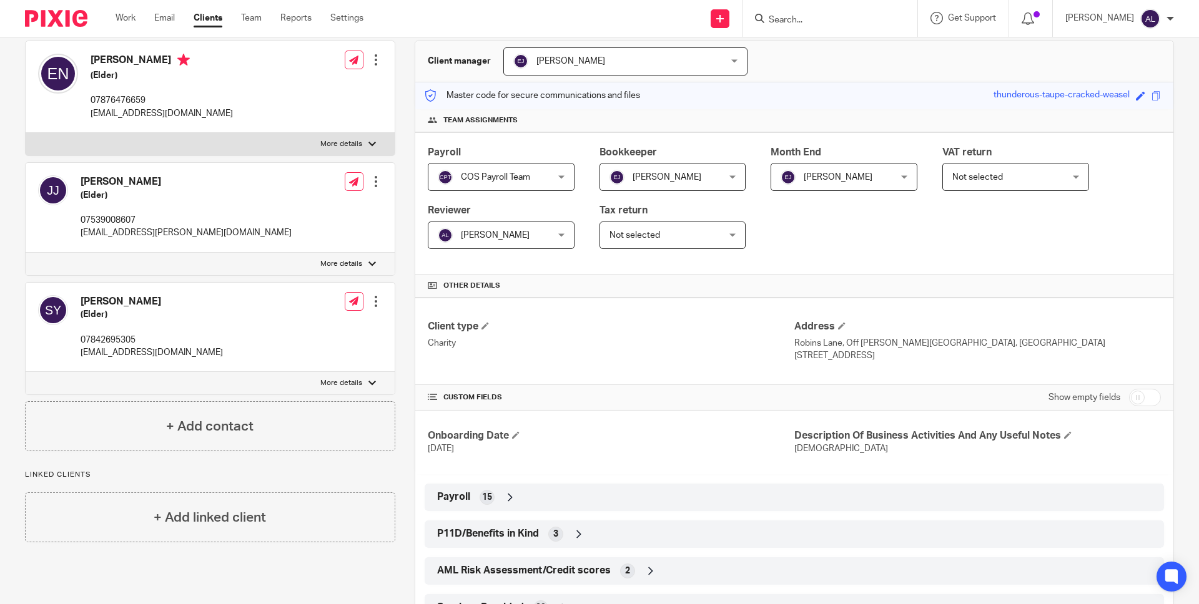
scroll to position [278, 0]
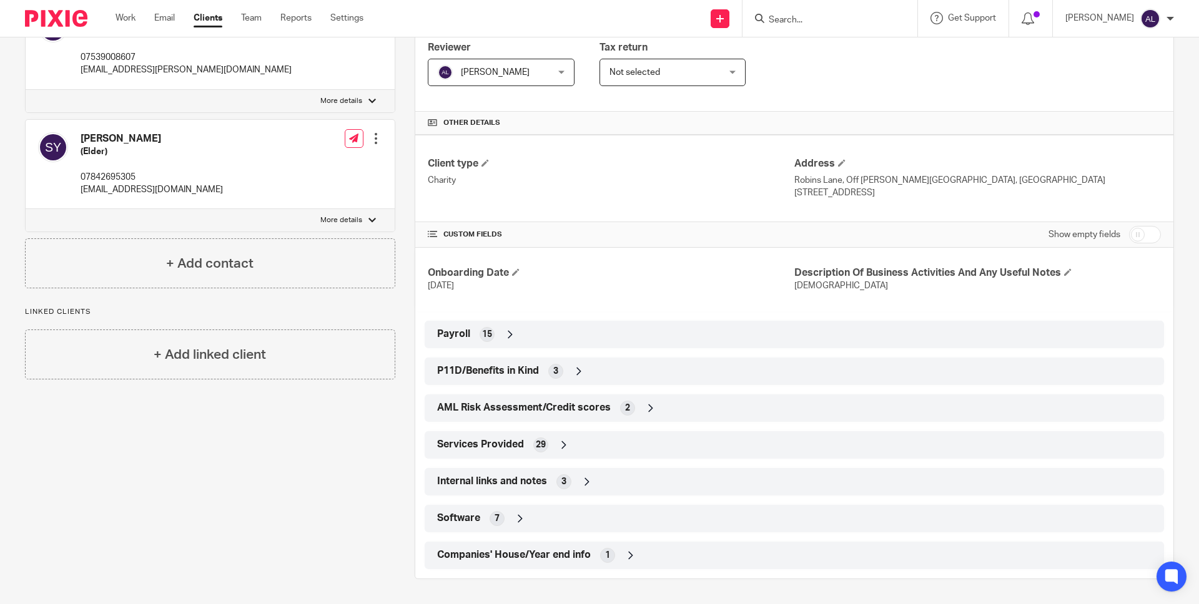
click at [486, 518] on div "Software 7" at bounding box center [794, 518] width 721 height 21
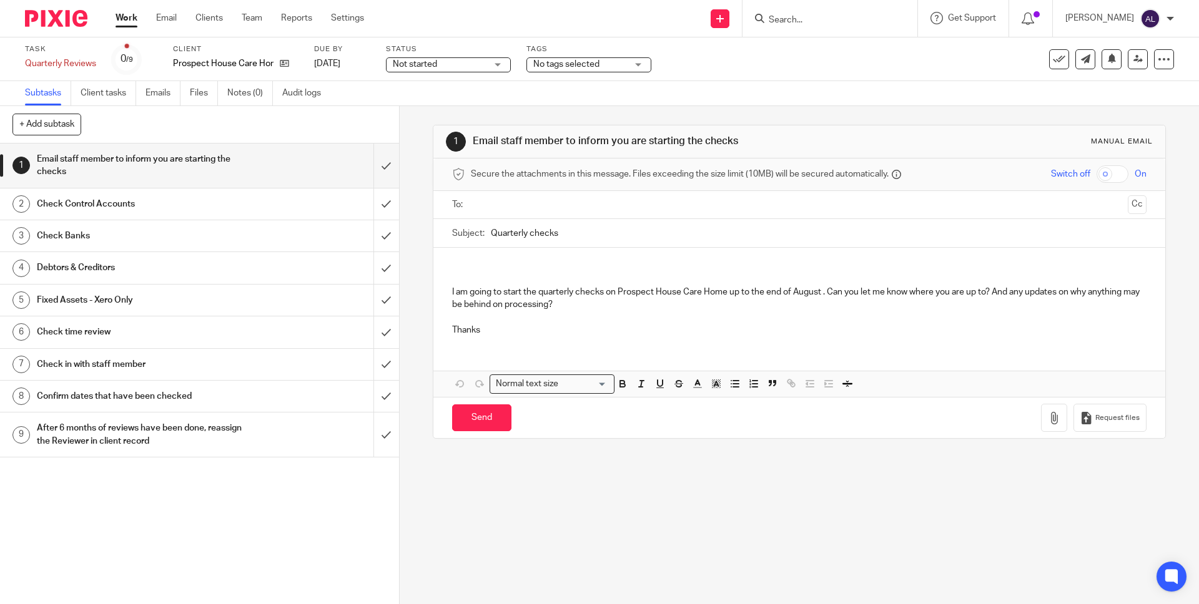
click at [516, 207] on input "text" at bounding box center [798, 205] width 647 height 14
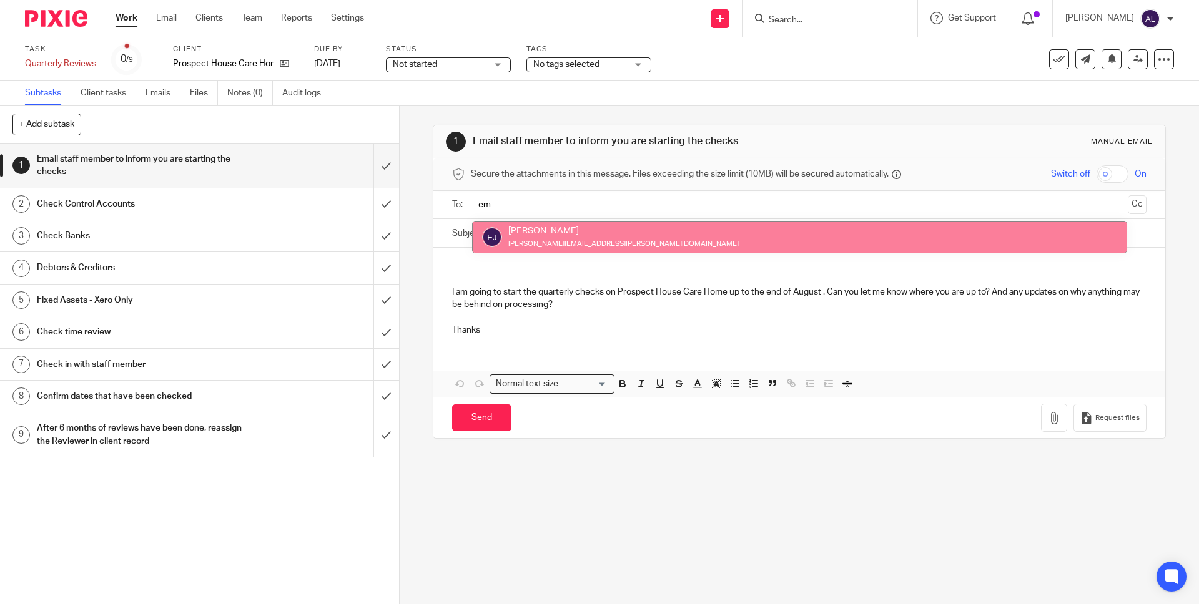
type input "em"
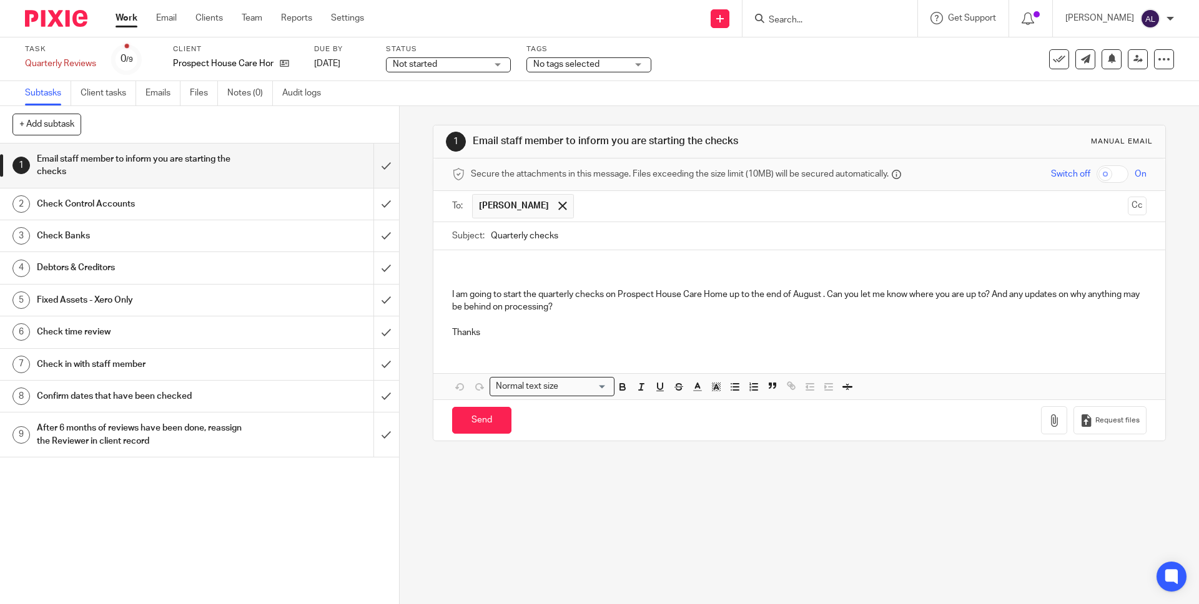
click at [448, 260] on div "I am going to start the quarterly checks on Prospect House Care Home up to the …" at bounding box center [798, 299] width 731 height 98
click at [486, 335] on p "Thanks" at bounding box center [799, 333] width 694 height 12
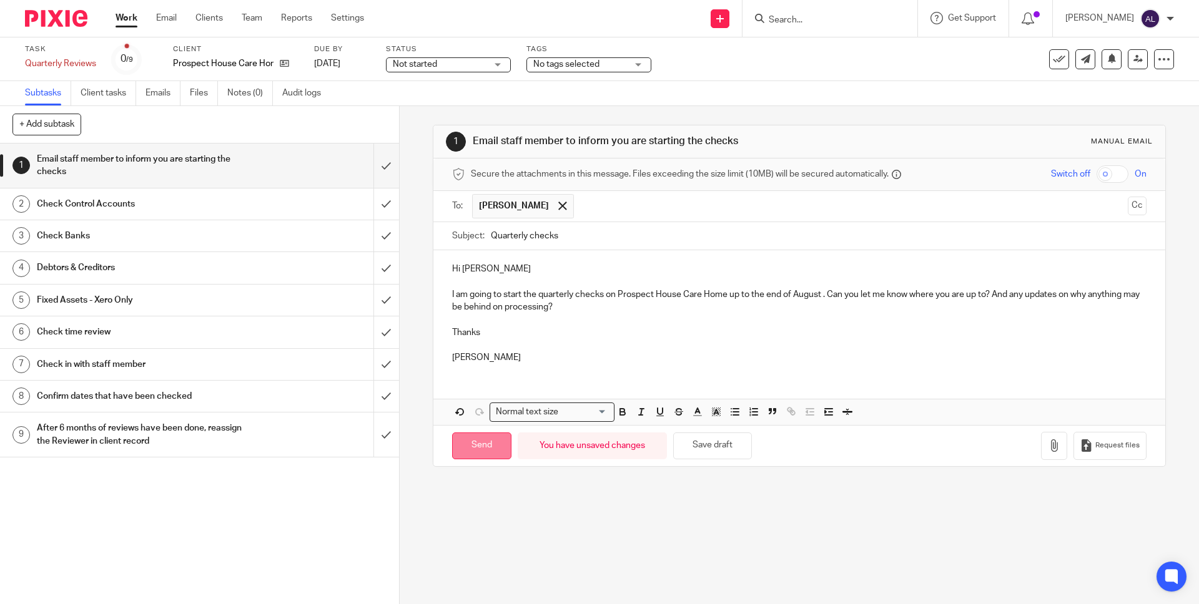
click at [496, 448] on input "Send" at bounding box center [481, 446] width 59 height 27
type input "Sent"
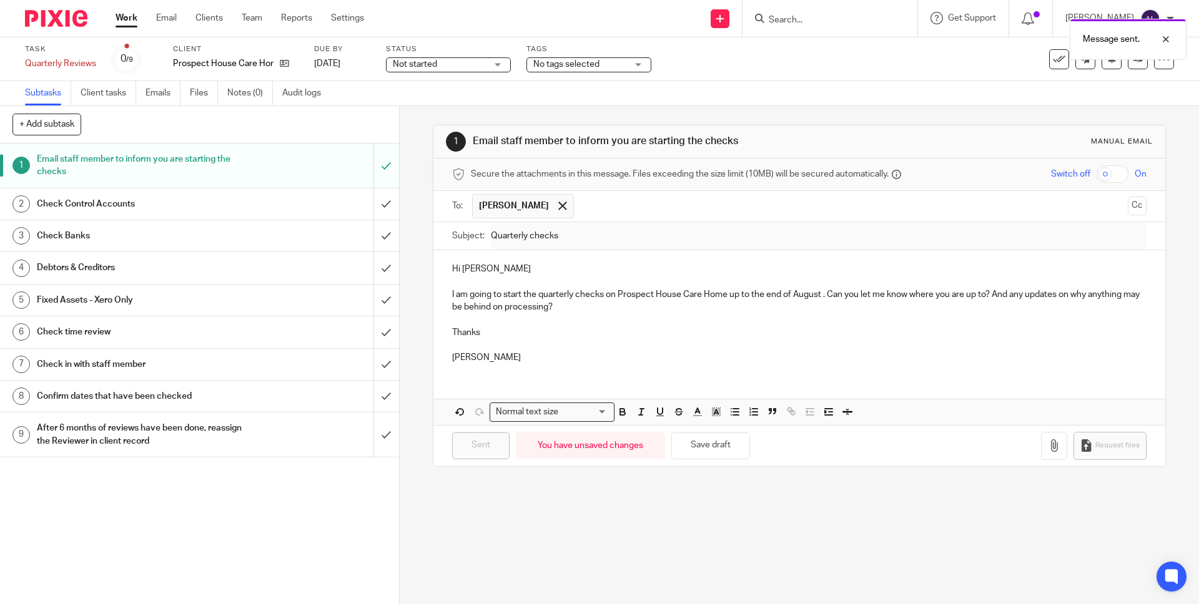
click at [319, 205] on div "Check Control Accounts" at bounding box center [199, 204] width 324 height 19
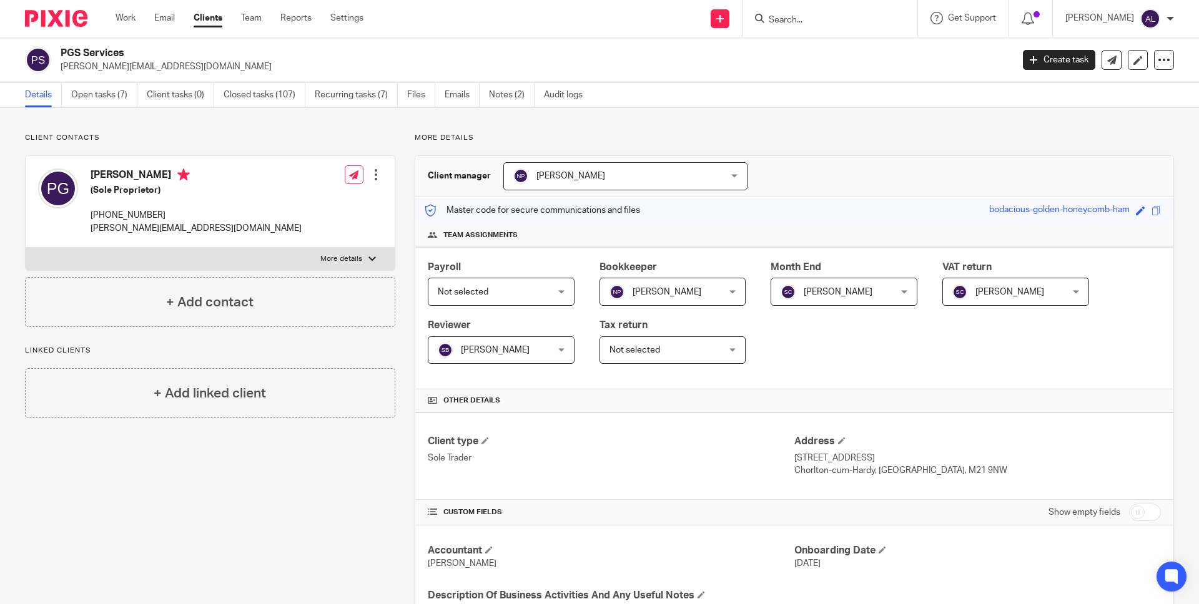
click at [822, 21] on input "Search" at bounding box center [823, 20] width 112 height 11
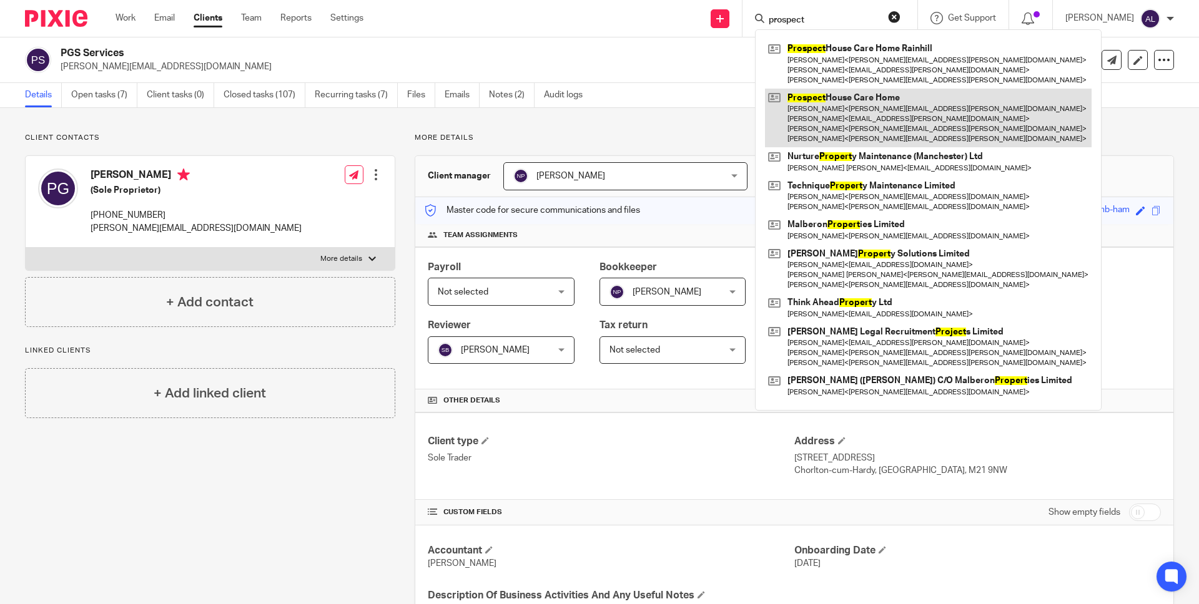
type input "prospect"
click at [890, 99] on link at bounding box center [928, 118] width 327 height 59
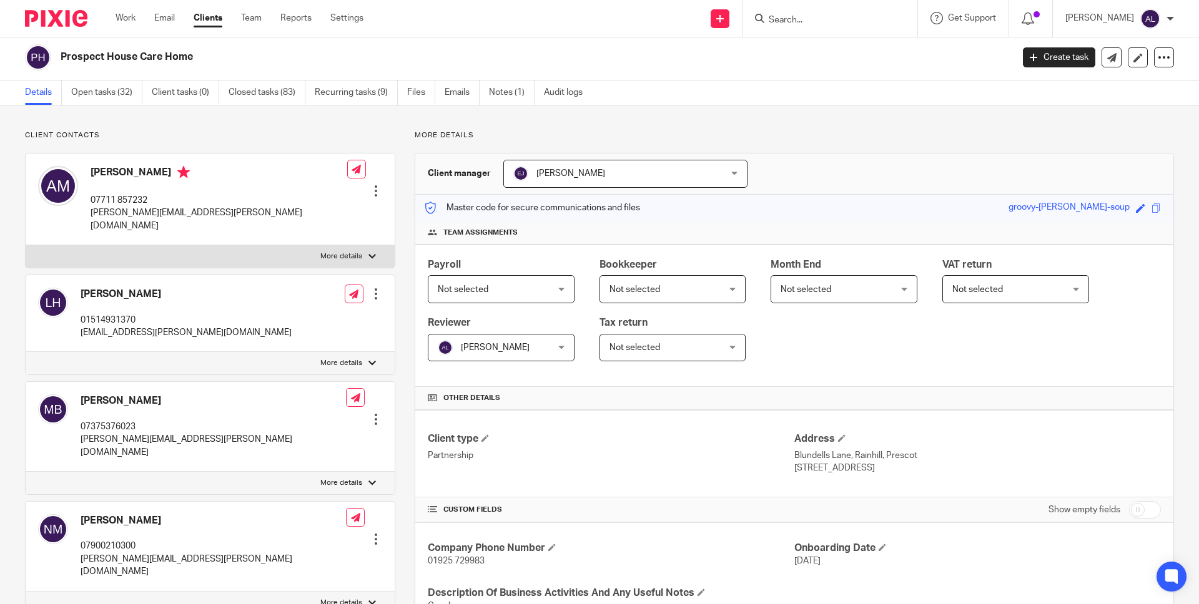
scroll to position [5, 0]
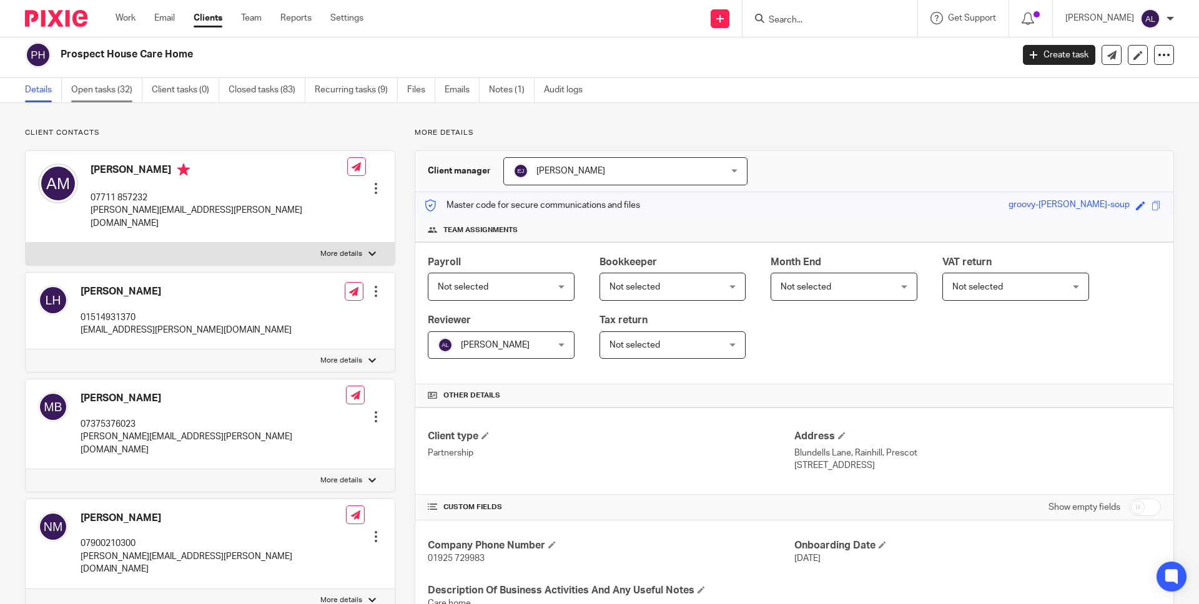
click at [108, 93] on link "Open tasks (32)" at bounding box center [106, 90] width 71 height 24
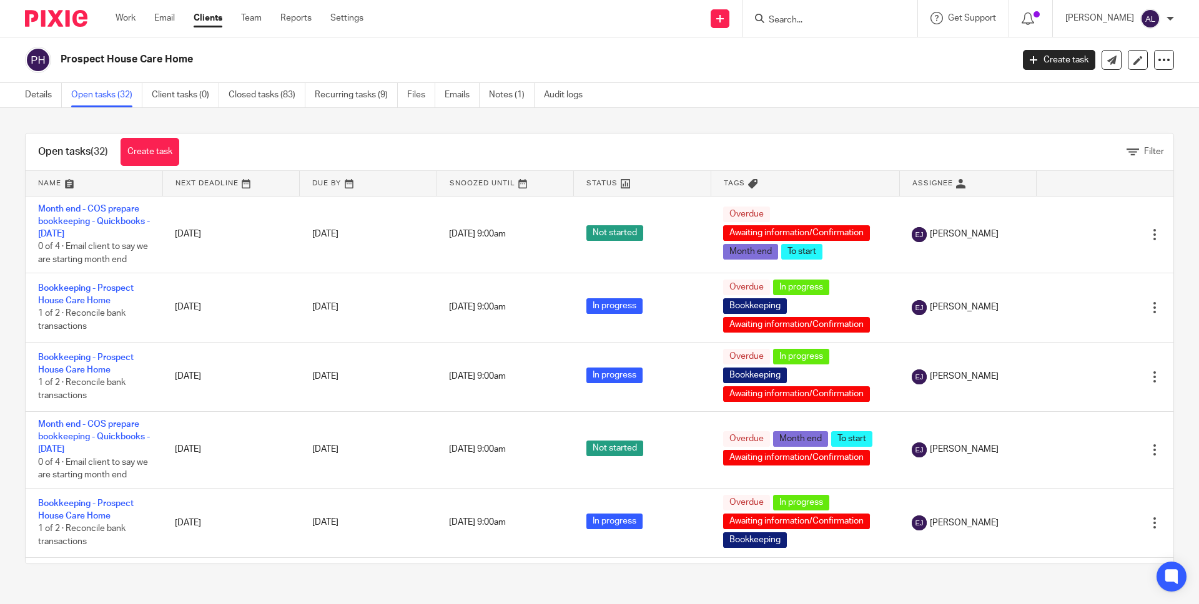
click at [46, 183] on link at bounding box center [94, 183] width 137 height 25
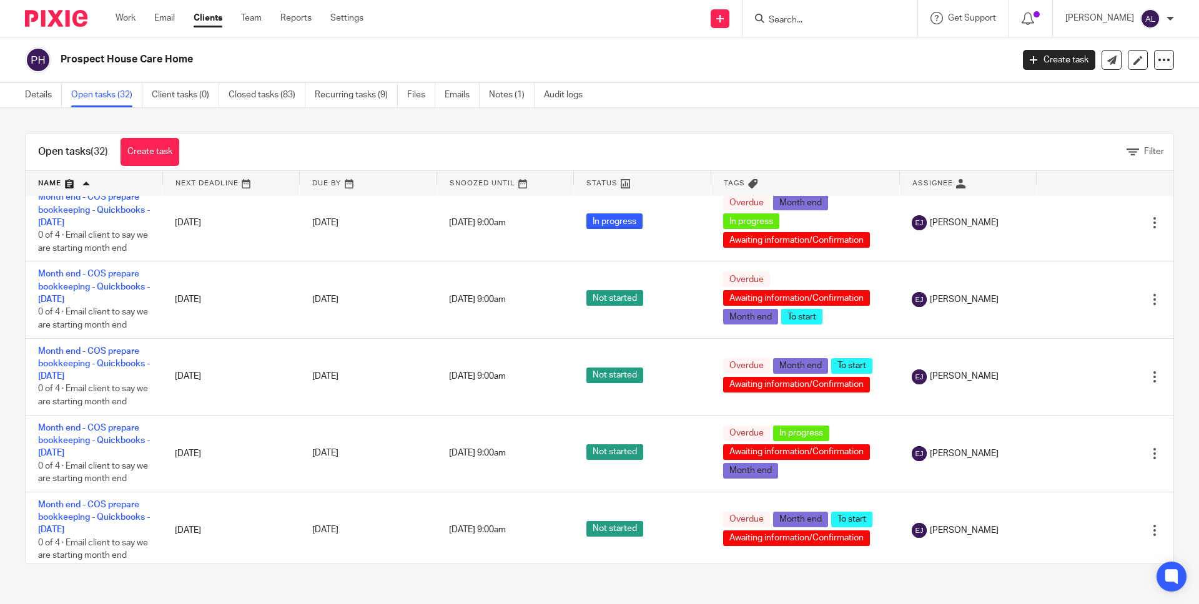
scroll to position [1869, 0]
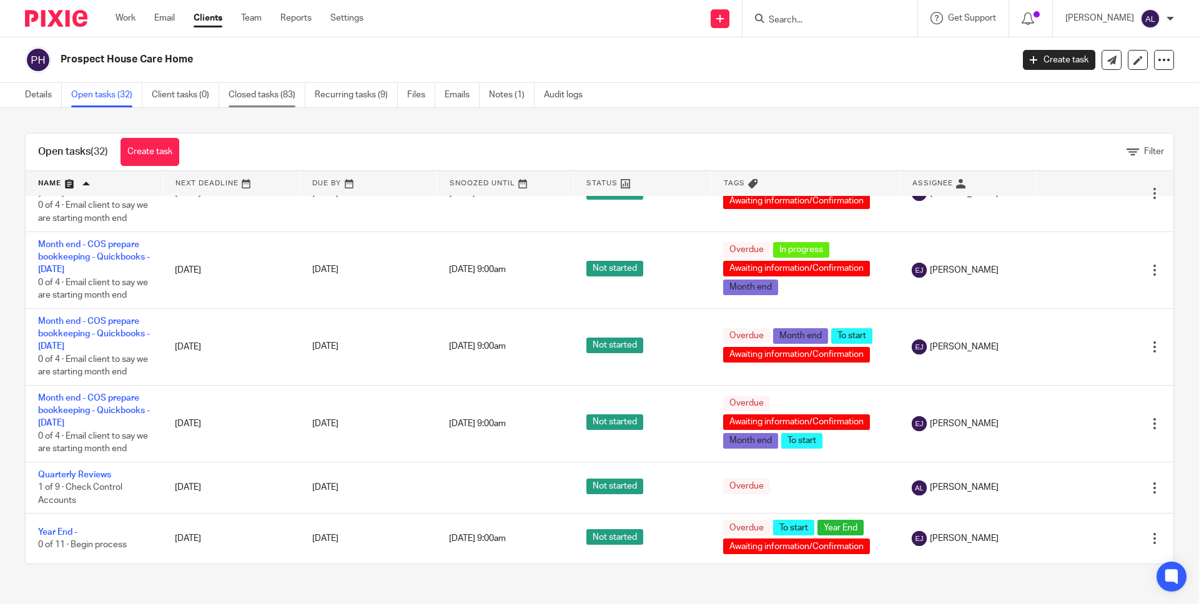
click at [265, 92] on link "Closed tasks (83)" at bounding box center [267, 95] width 77 height 24
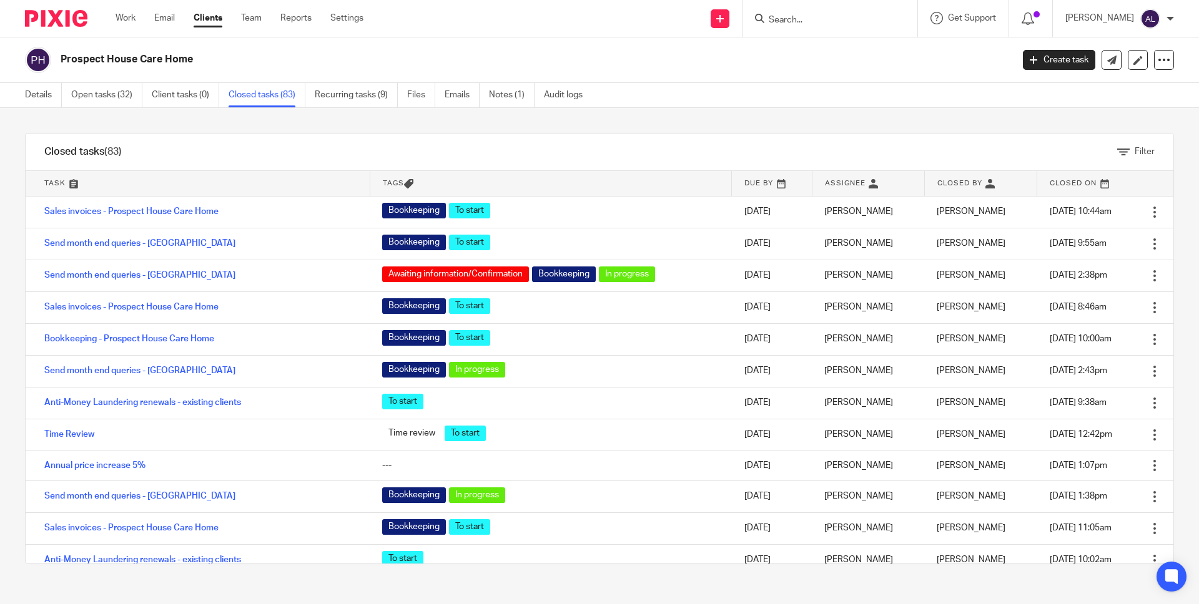
click at [52, 182] on link at bounding box center [198, 183] width 344 height 25
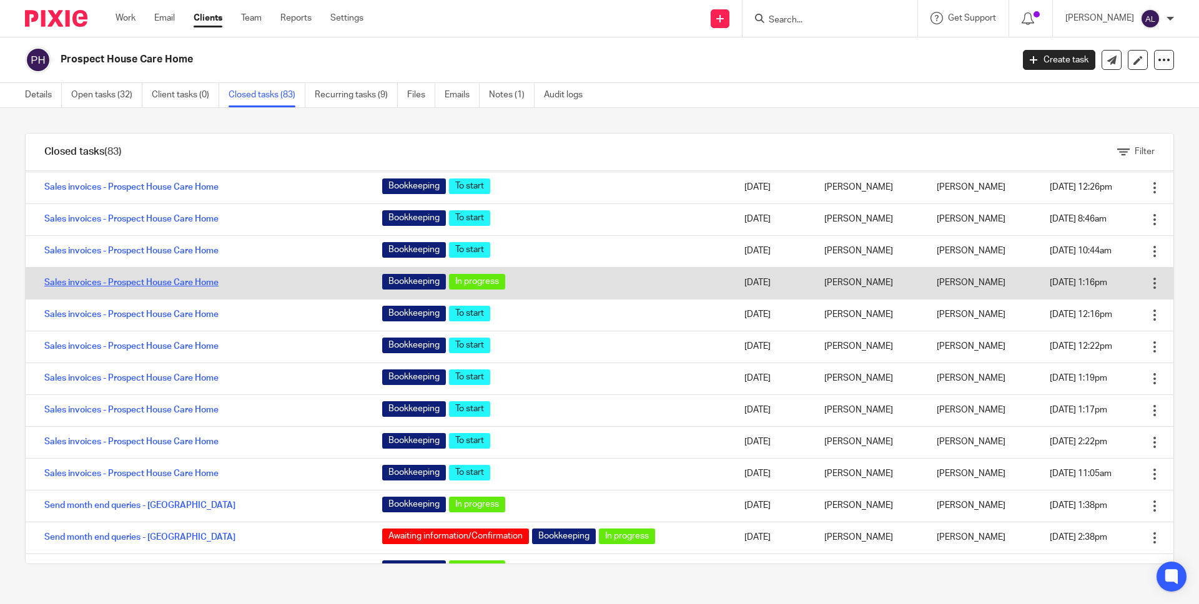
scroll to position [2270, 0]
